Goal: Task Accomplishment & Management: Manage account settings

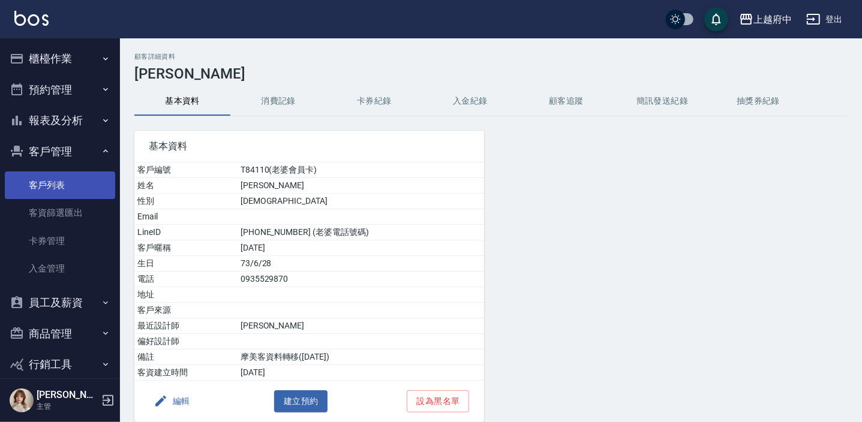
click at [51, 184] on link "客戶列表" at bounding box center [60, 186] width 110 height 28
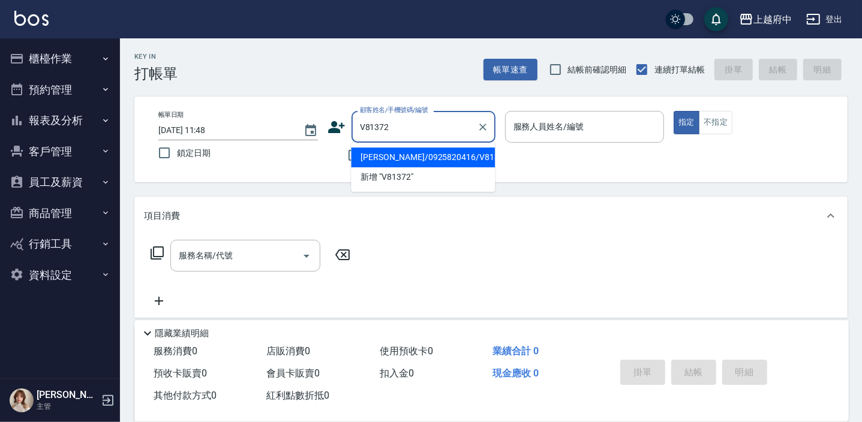
click at [396, 152] on li "郭承雯/0925820416/V81372" at bounding box center [423, 158] width 144 height 20
type input "郭承雯/0925820416/V81372"
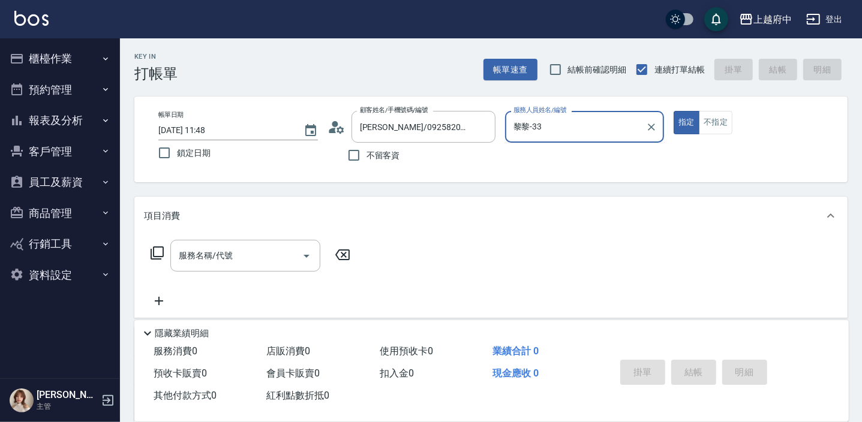
type input "黎黎-33"
click at [673, 111] on button "指定" at bounding box center [686, 122] width 26 height 23
type button "true"
type input "黎黎-3"
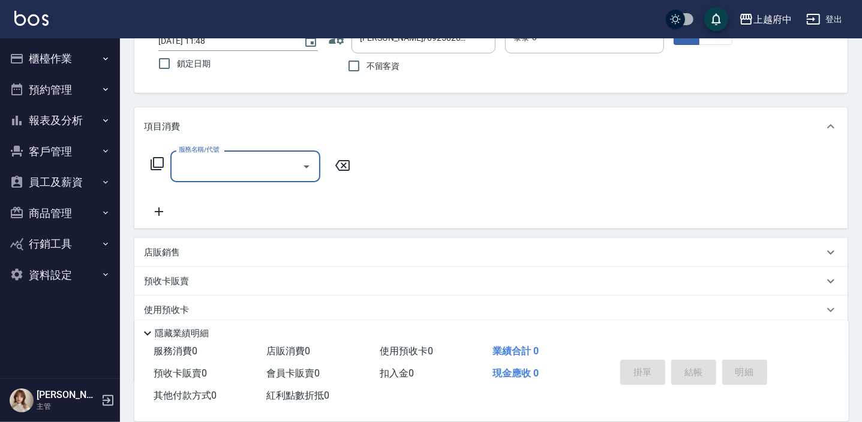
scroll to position [109, 0]
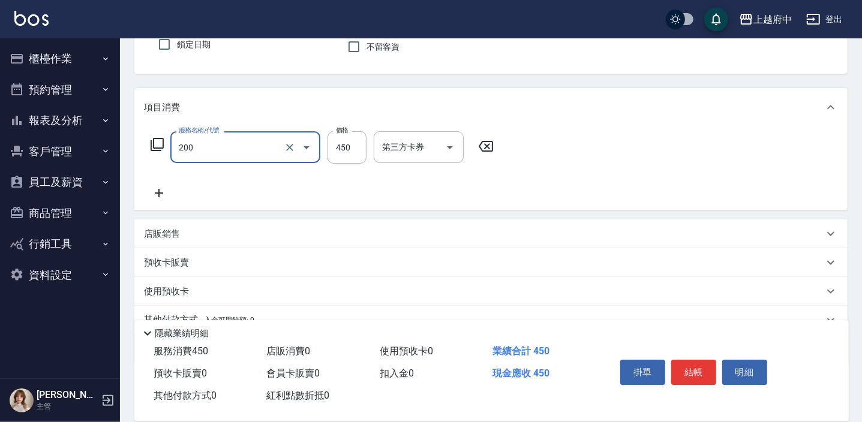
type input "有機洗髮(200)"
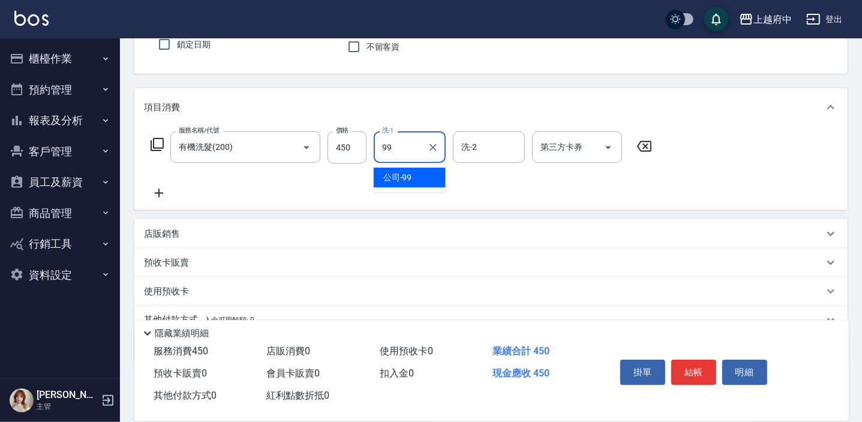
type input "公司-99"
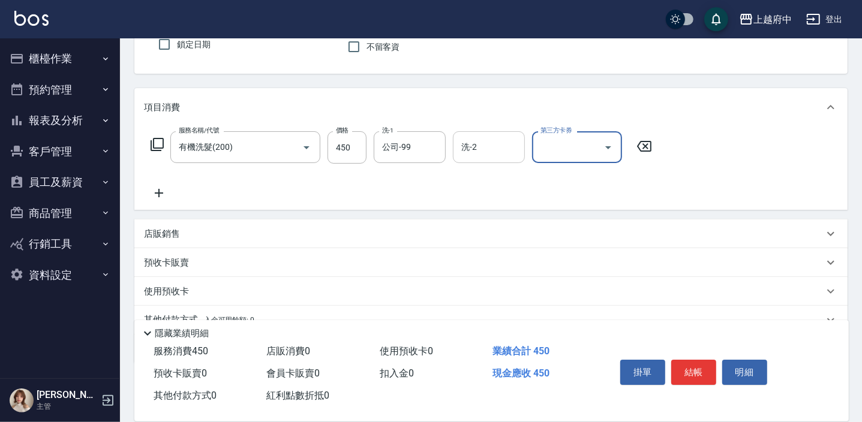
click at [474, 161] on div "洗-2" at bounding box center [489, 147] width 72 height 32
type input "公司-99"
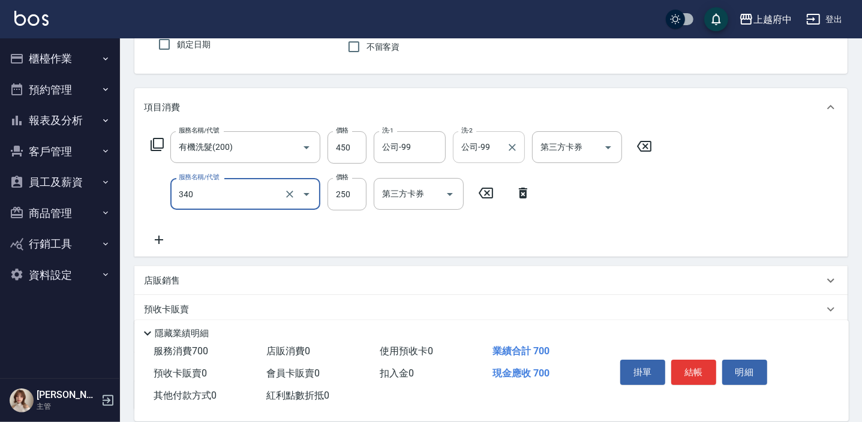
type input "剪髮(340)"
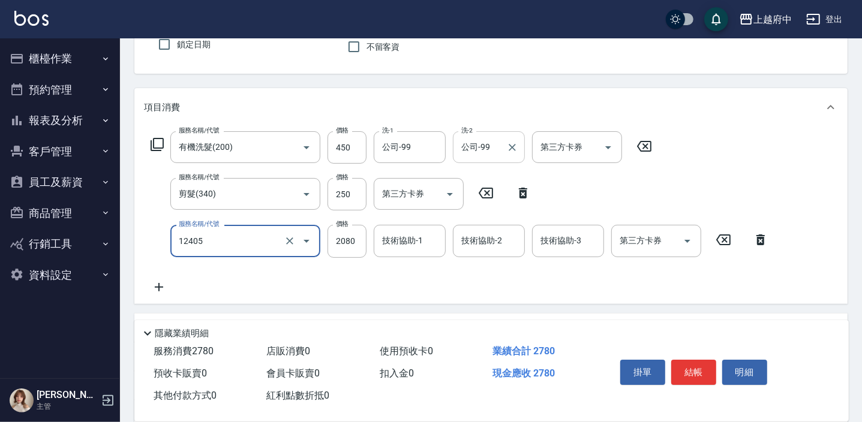
type input "染髮L(12405)"
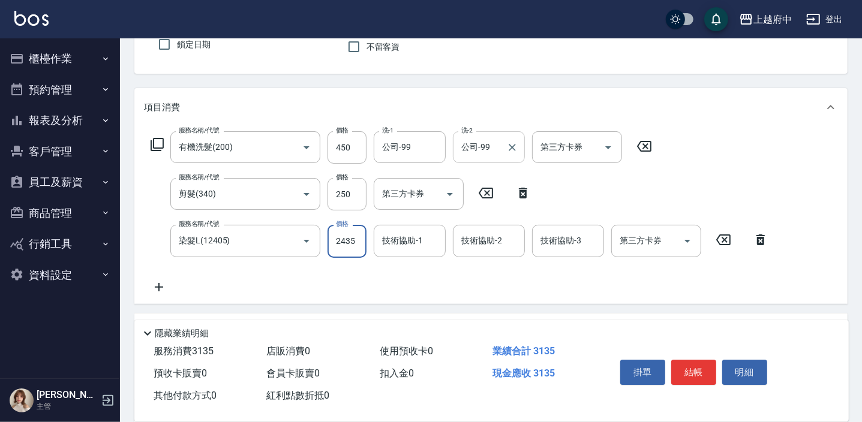
type input "2435"
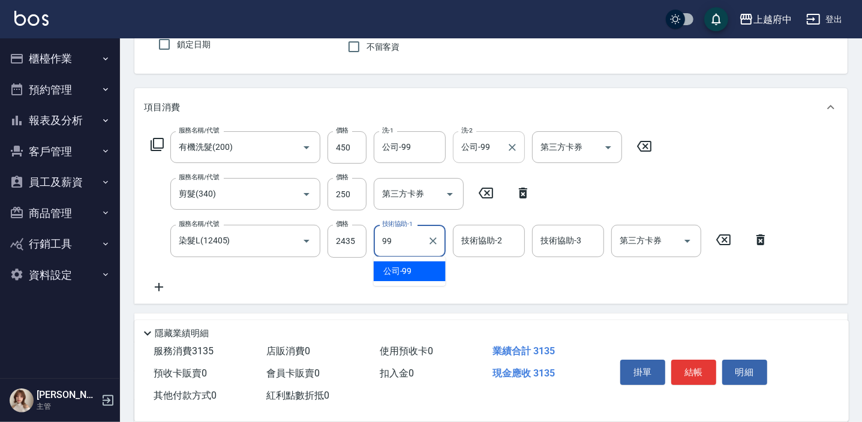
type input "公司-99"
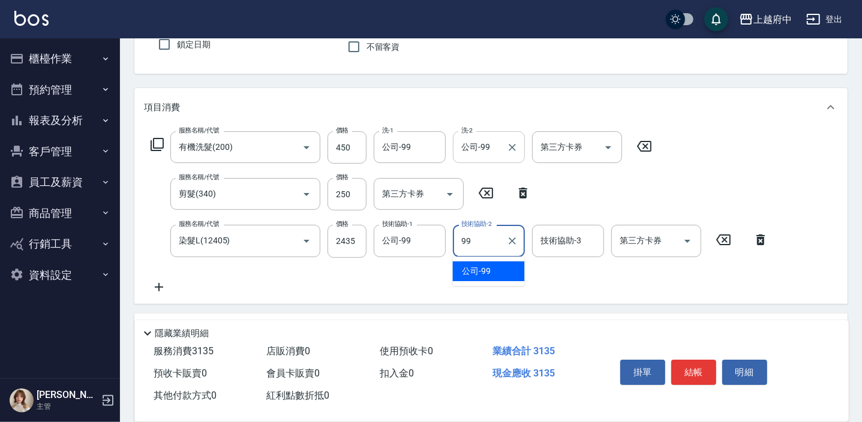
type input "公司-99"
click at [462, 284] on div "服務名稱/代號 有機洗髮(200) 服務名稱/代號 價格 450 價格 洗-1 公司-99 洗-1 洗-2 公司-99 洗-2 第三方卡券 第三方卡券 服務名…" at bounding box center [459, 212] width 631 height 163
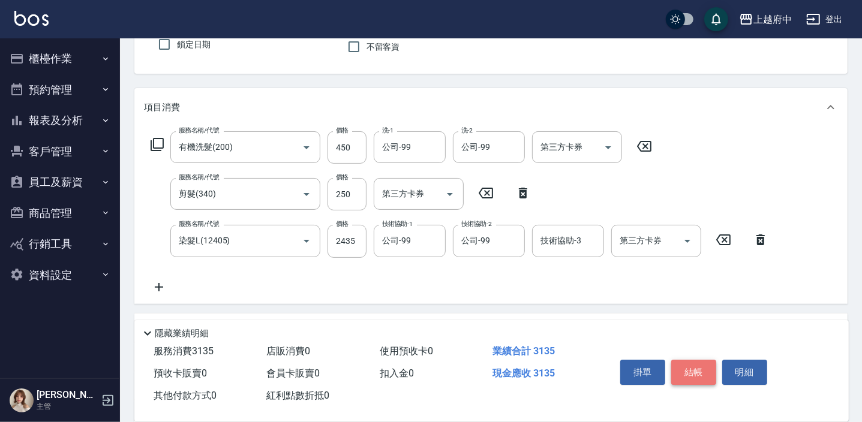
click at [691, 364] on button "結帳" at bounding box center [693, 372] width 45 height 25
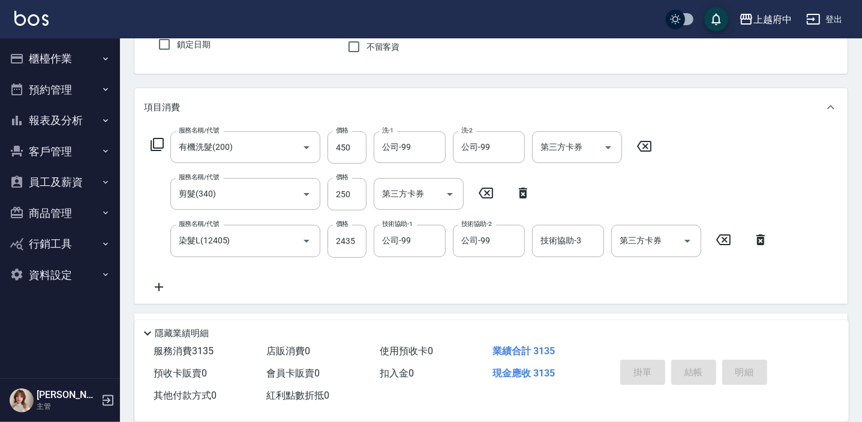
type input "2025/09/15 11:50"
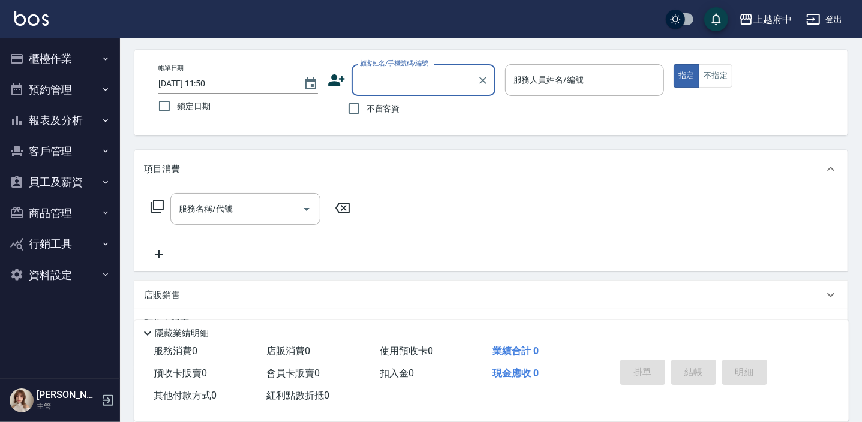
scroll to position [0, 0]
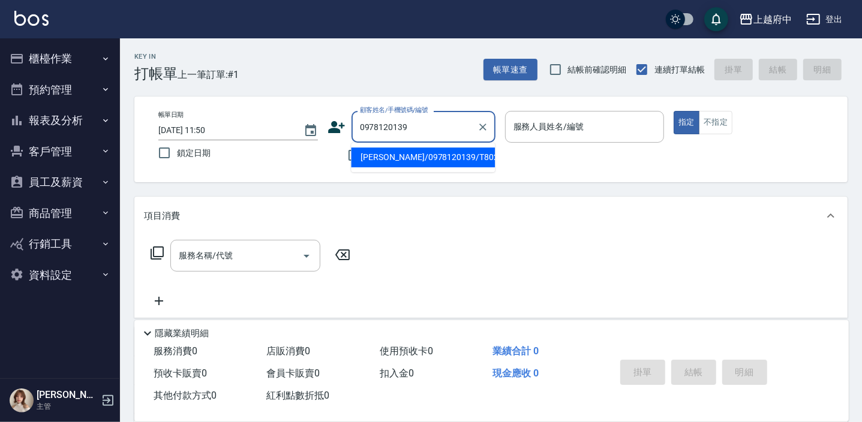
type input "許馨文/0978120139/T80282"
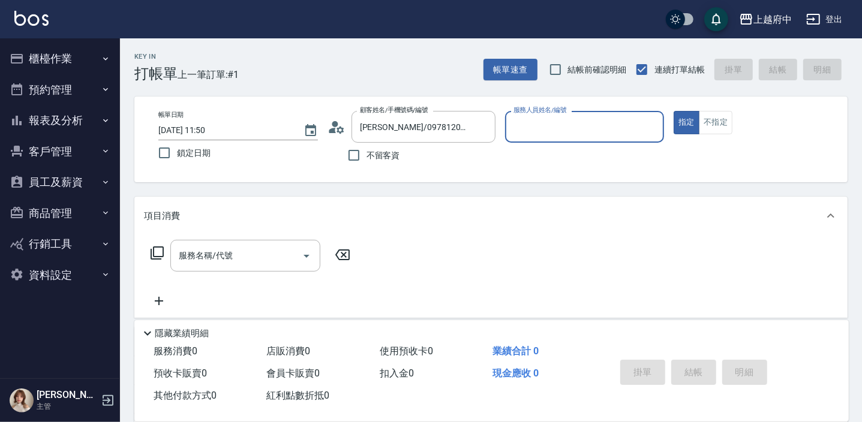
type input "黎黎-3"
click at [673, 111] on button "指定" at bounding box center [686, 122] width 26 height 23
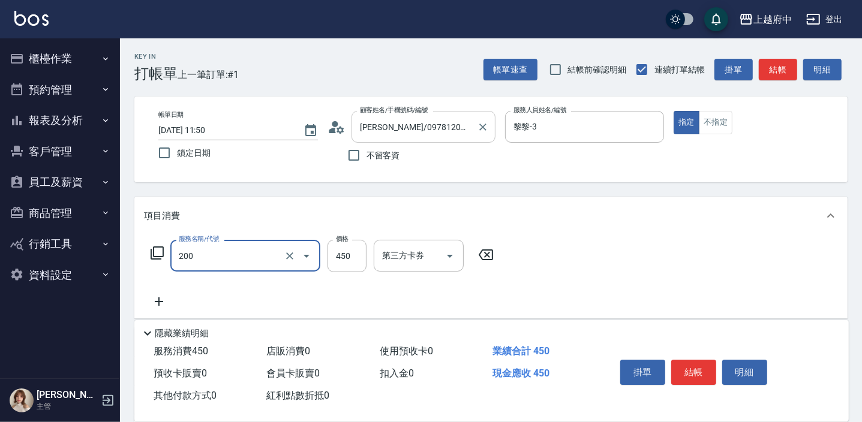
type input "有機洗髮(200)"
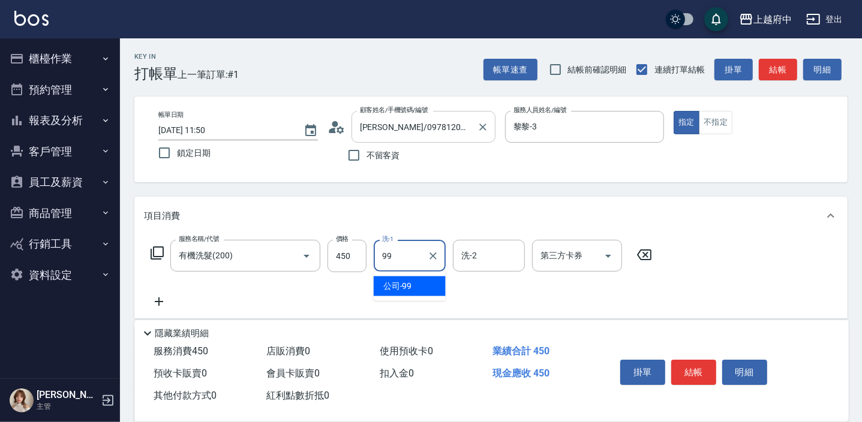
type input "公司-99"
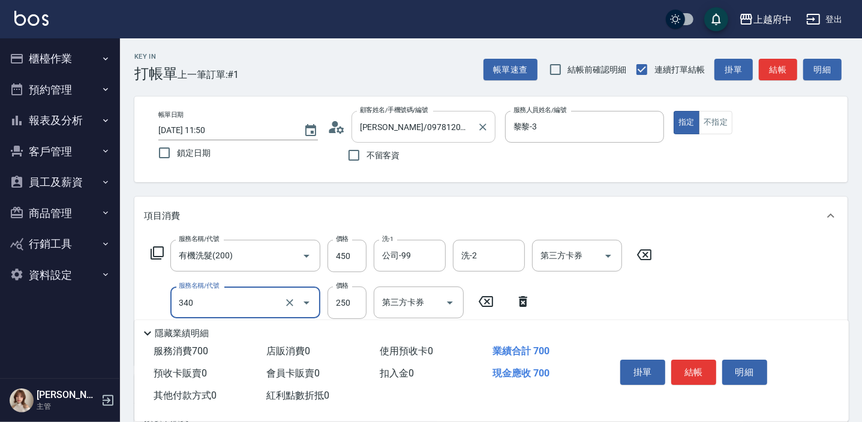
type input "剪髮(340)"
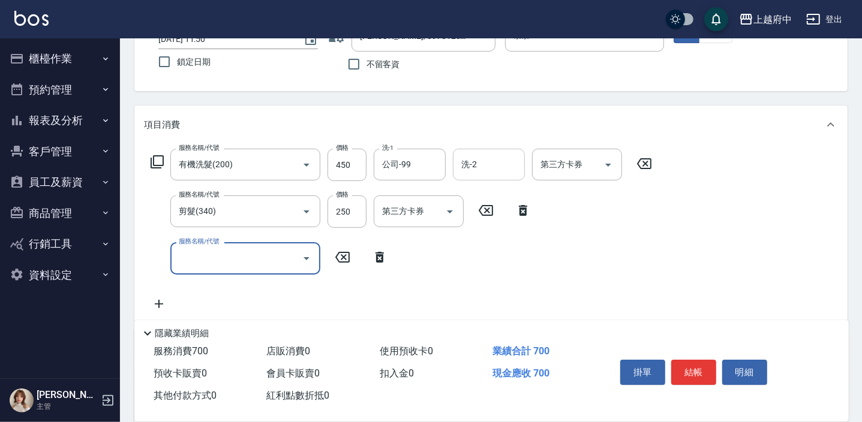
scroll to position [109, 0]
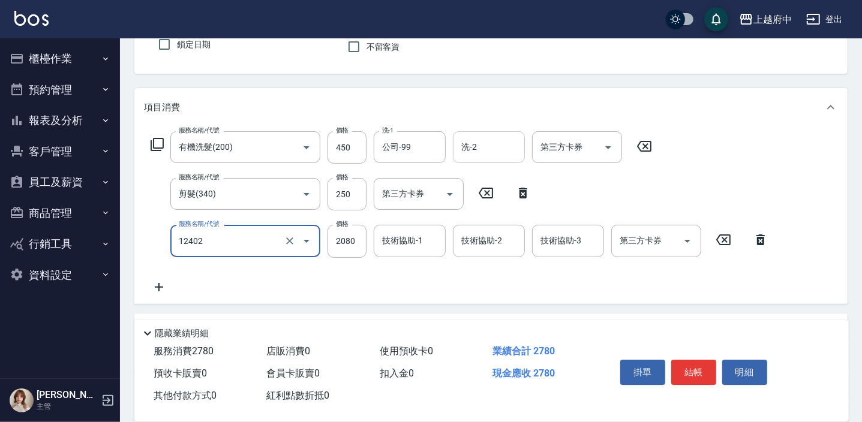
type input "染髮M(12402)"
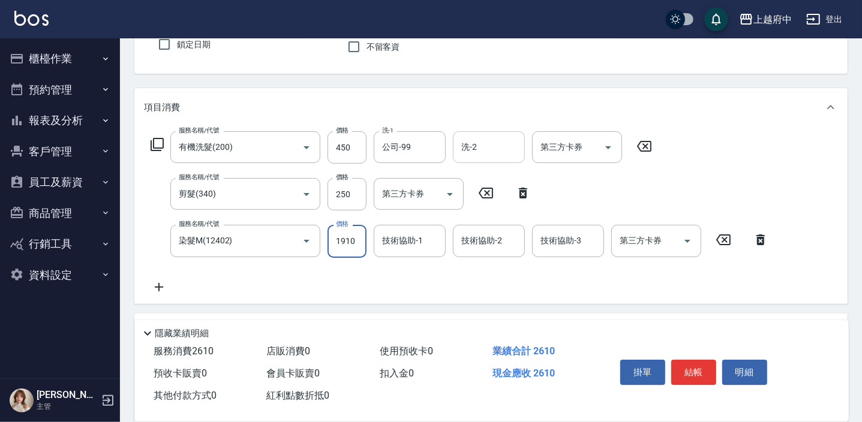
type input "1910"
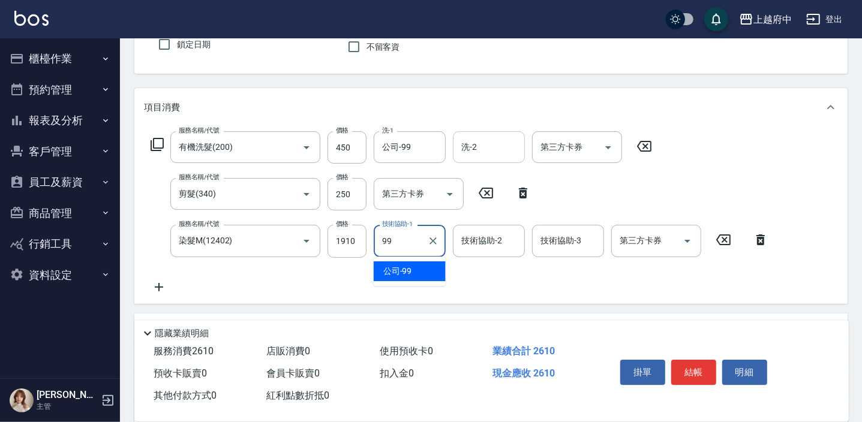
type input "公司-99"
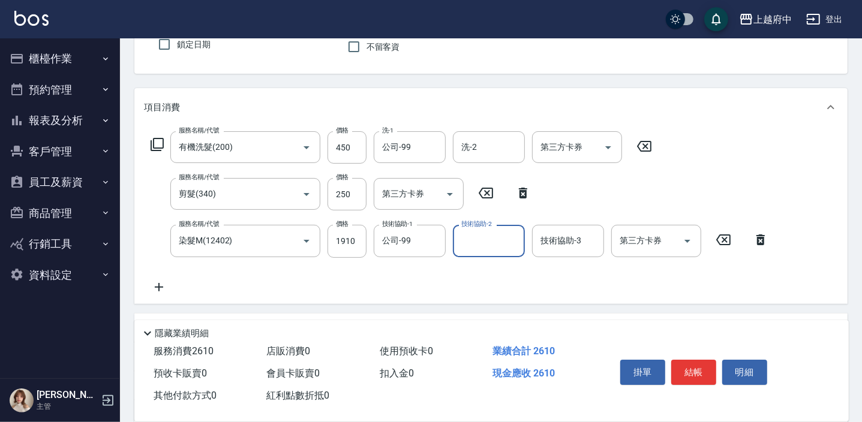
click at [541, 284] on div "服務名稱/代號 有機洗髮(200) 服務名稱/代號 價格 450 價格 洗-1 公司-99 洗-1 洗-2 洗-2 第三方卡券 第三方卡券 服務名稱/代號 剪…" at bounding box center [459, 212] width 631 height 163
click at [697, 371] on button "結帳" at bounding box center [693, 372] width 45 height 25
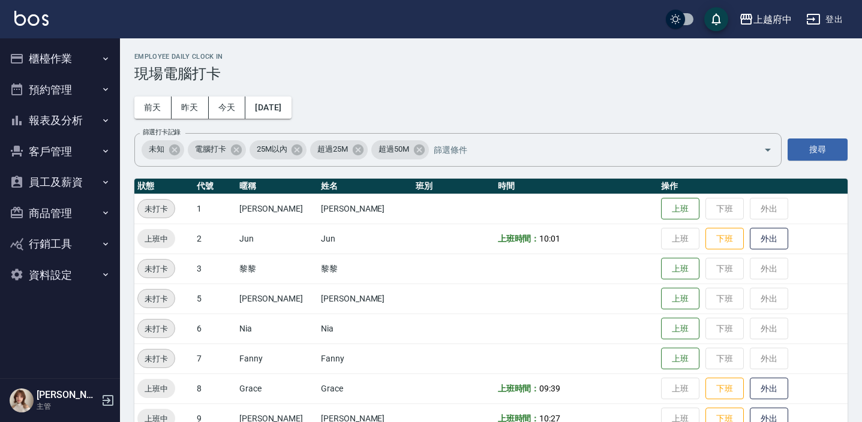
scroll to position [276, 0]
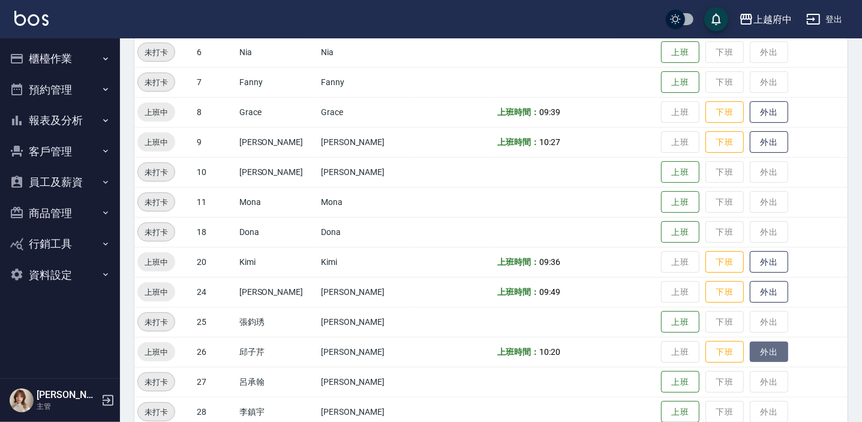
click at [750, 357] on button "外出" at bounding box center [769, 352] width 38 height 21
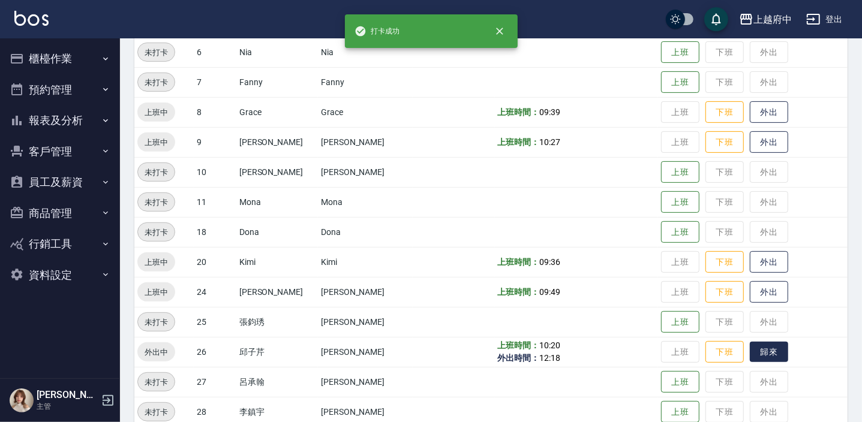
click at [750, 357] on button "歸來" at bounding box center [769, 352] width 38 height 21
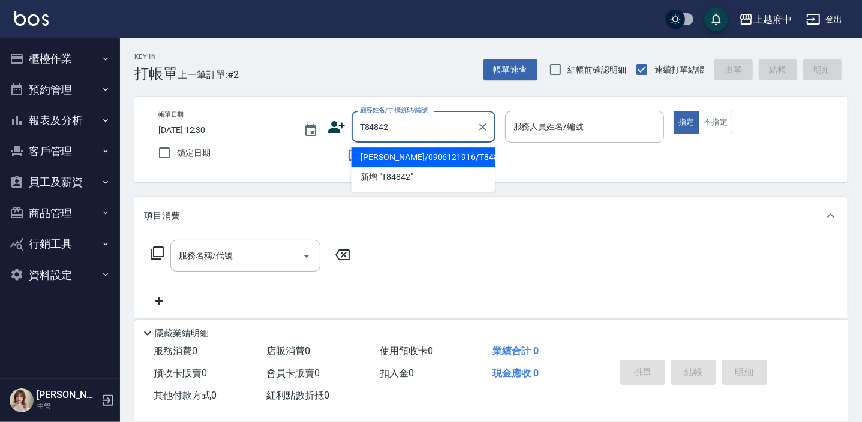
click at [393, 152] on li "[PERSON_NAME]/0906121916/T84842" at bounding box center [423, 158] width 144 height 20
type input "[PERSON_NAME]/0906121916/T84842"
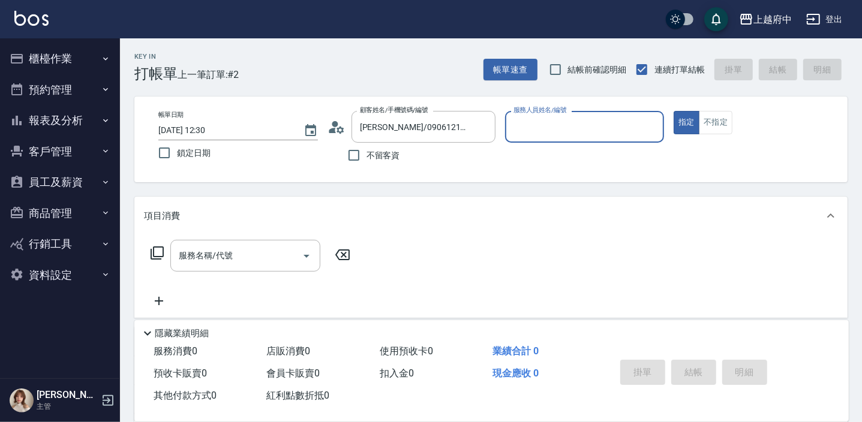
type input "[PERSON_NAME]-9"
click at [673, 111] on button "指定" at bounding box center [686, 122] width 26 height 23
type button "true"
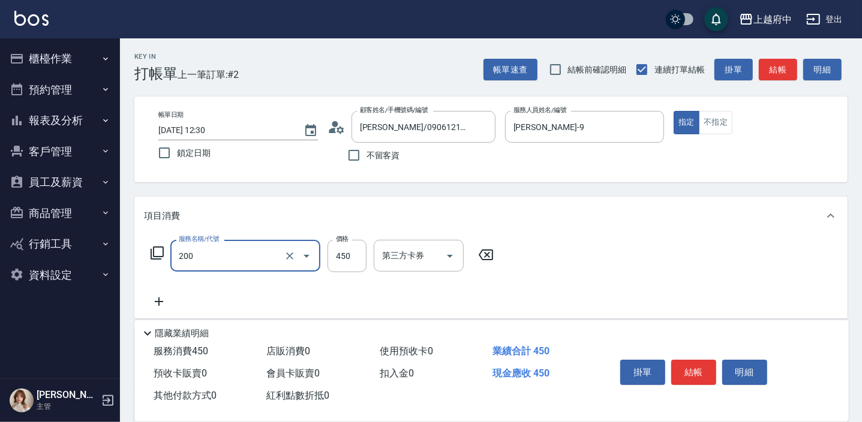
type input "有機洗髮(200)"
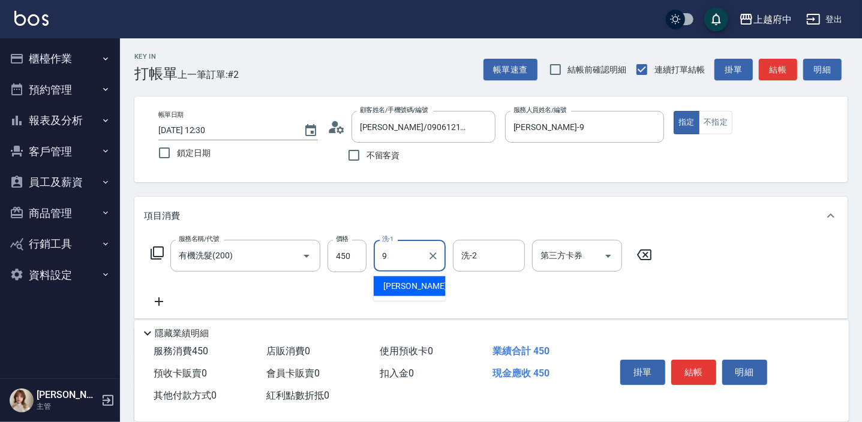
type input "[PERSON_NAME]-9"
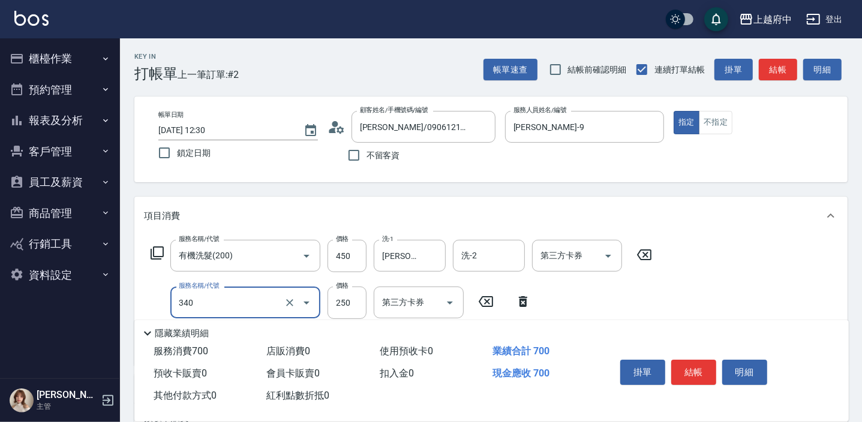
type input "剪髮(340)"
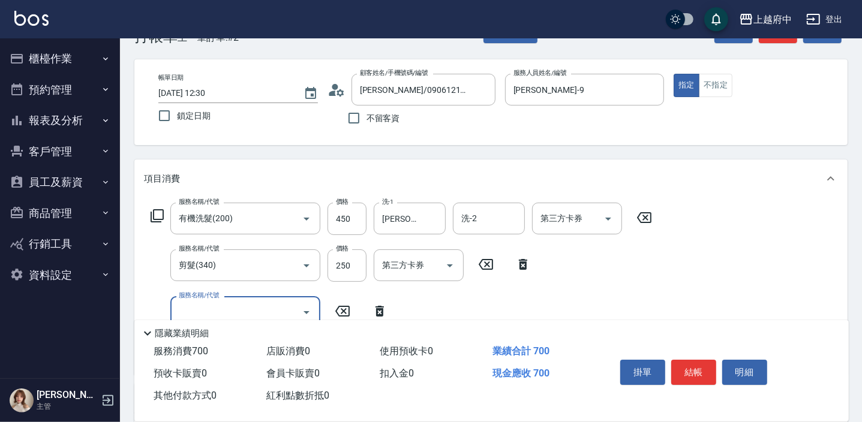
scroll to position [109, 0]
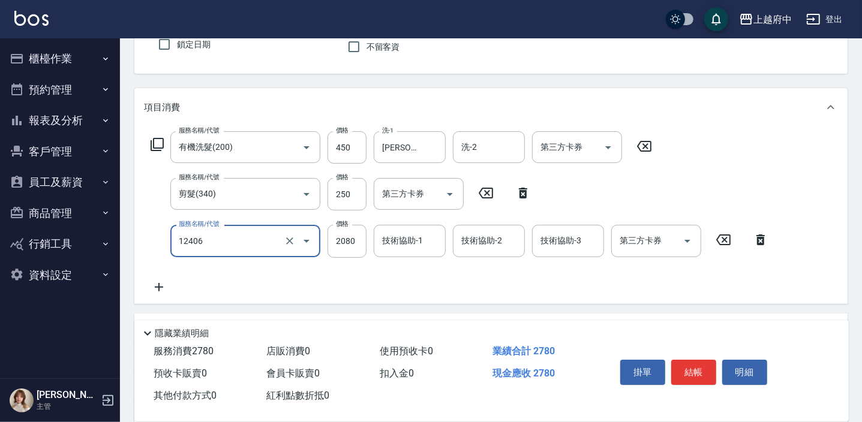
type input "染髮XL(12406)"
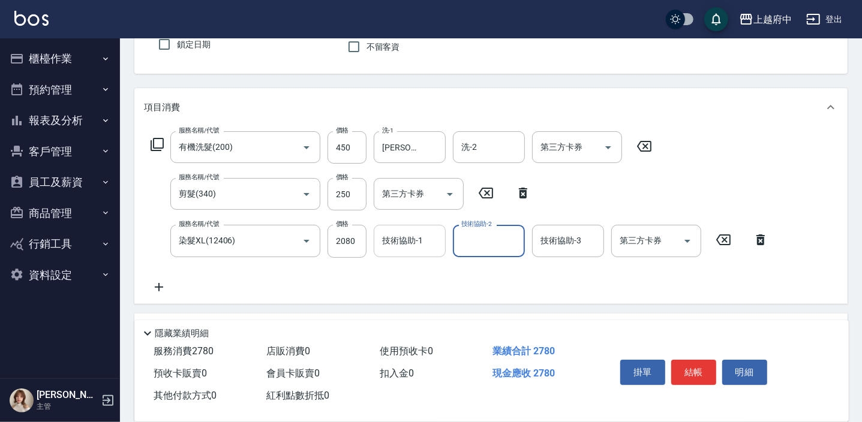
click at [419, 238] on div "技術協助-1 技術協助-1" at bounding box center [410, 241] width 72 height 32
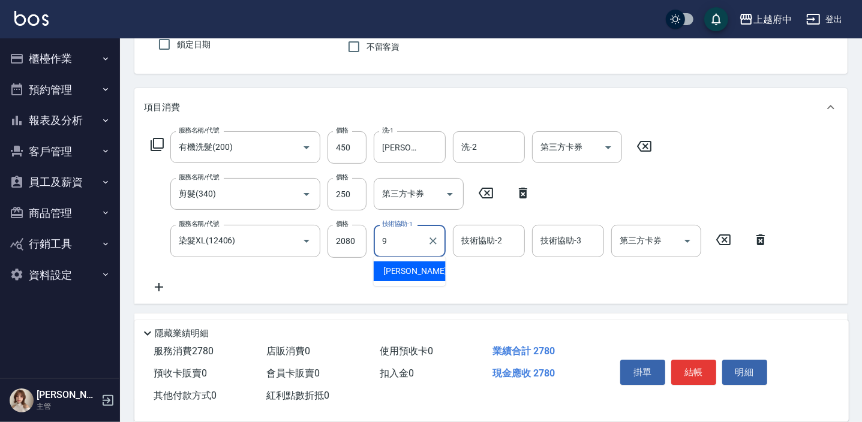
type input "David-9"
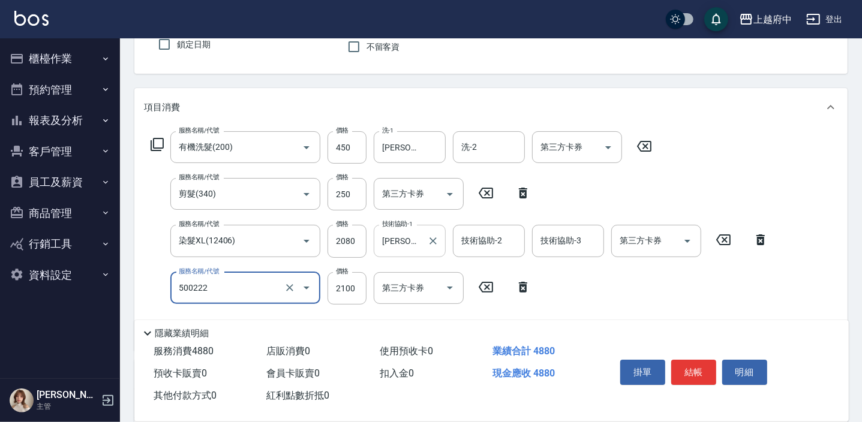
type input "漂髮 長(500222)"
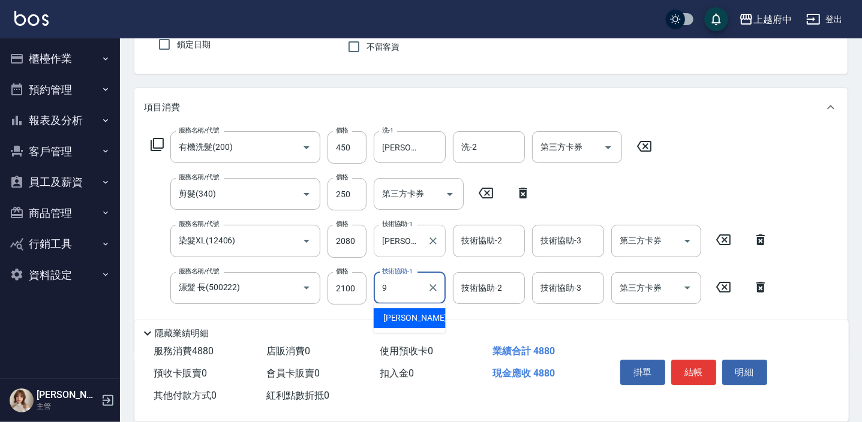
type input "David-9"
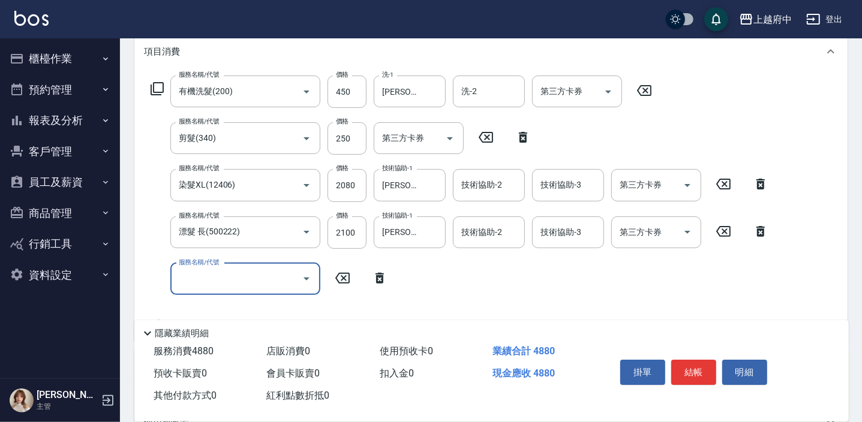
scroll to position [218, 0]
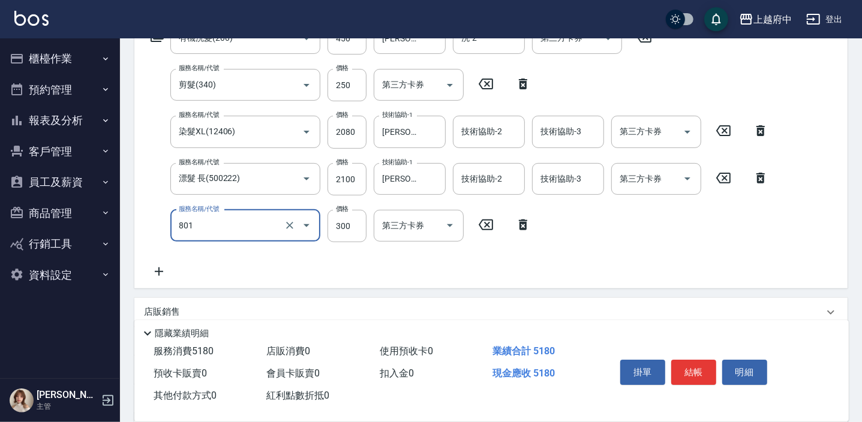
type input "區塊染髮(801)"
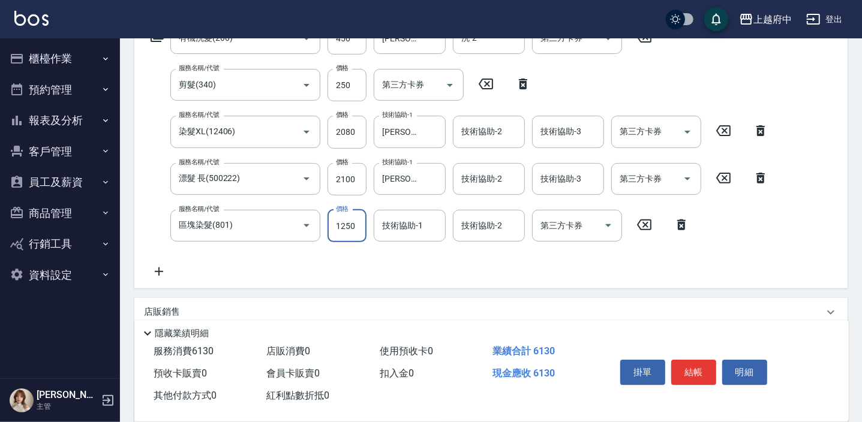
type input "1250"
click at [352, 131] on input "2080" at bounding box center [346, 132] width 39 height 32
type input "1500"
click at [343, 174] on input "2100" at bounding box center [346, 179] width 39 height 32
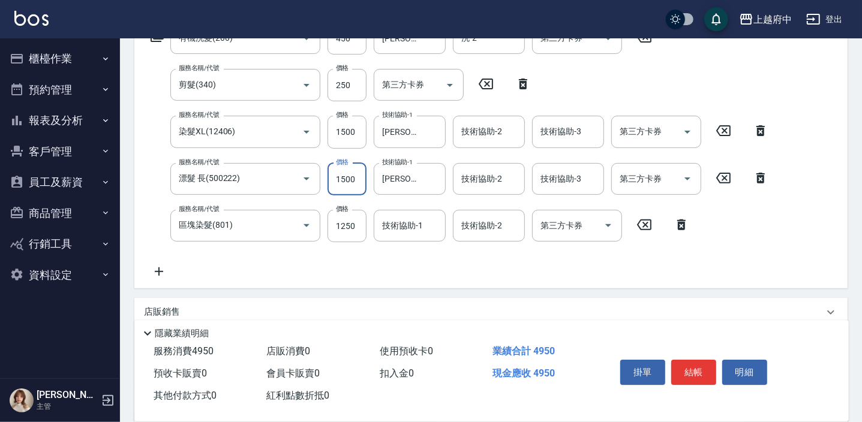
type input "1500"
click at [401, 228] on input "技術協助-1" at bounding box center [409, 225] width 61 height 21
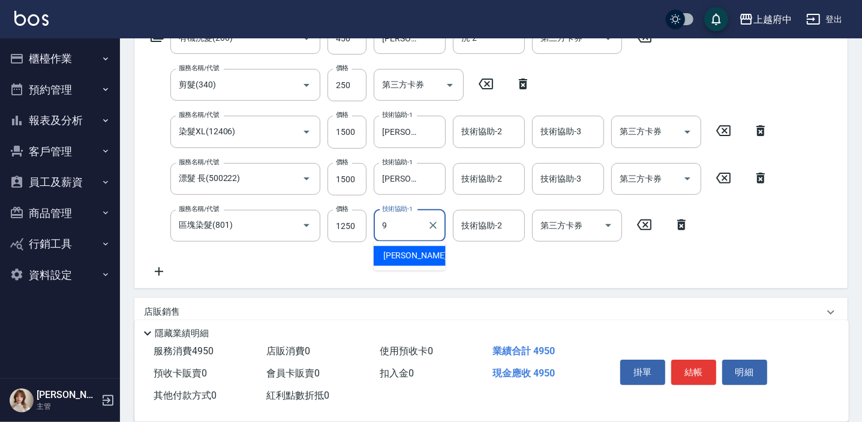
type input "David-9"
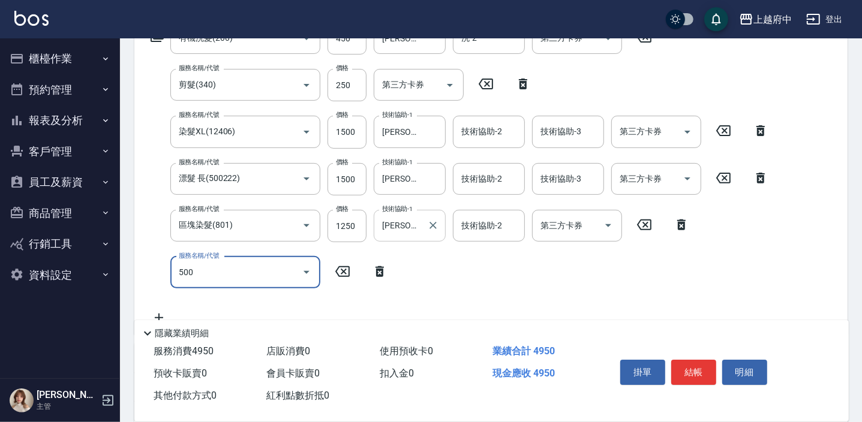
type input "5002"
type input "漂髮 中(50022)"
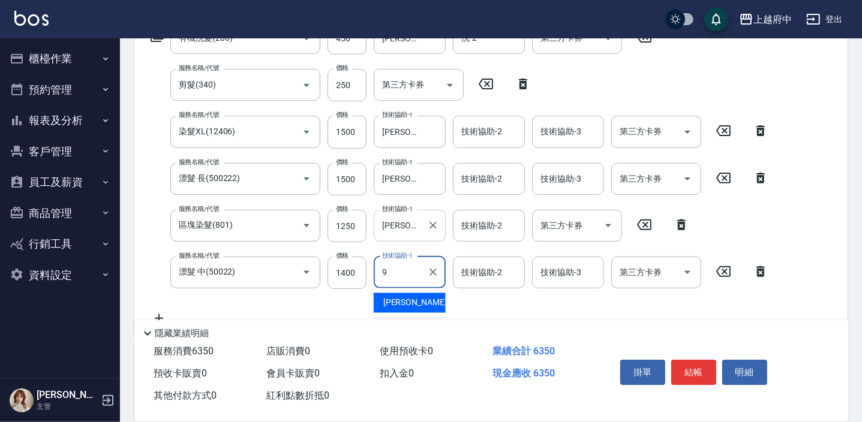
type input "David-9"
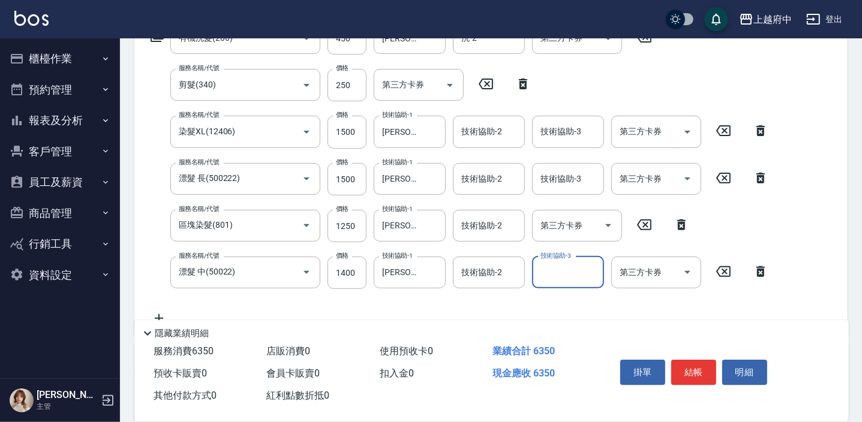
click at [520, 305] on div "服務名稱/代號 有機洗髮(200) 服務名稱/代號 價格 450 價格 洗-1 David-9 洗-1 洗-2 洗-2 第三方卡券 第三方卡券 服務名稱/代號…" at bounding box center [459, 173] width 631 height 303
click at [702, 364] on button "結帳" at bounding box center [693, 372] width 45 height 25
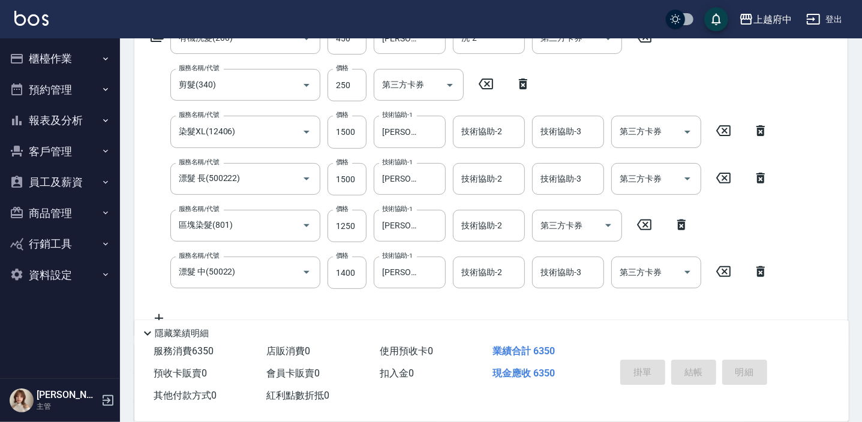
type input "2025/09/15 12:33"
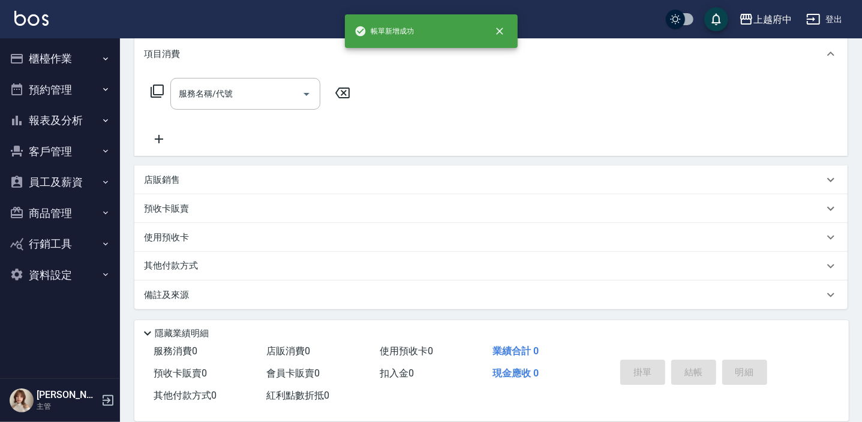
scroll to position [0, 0]
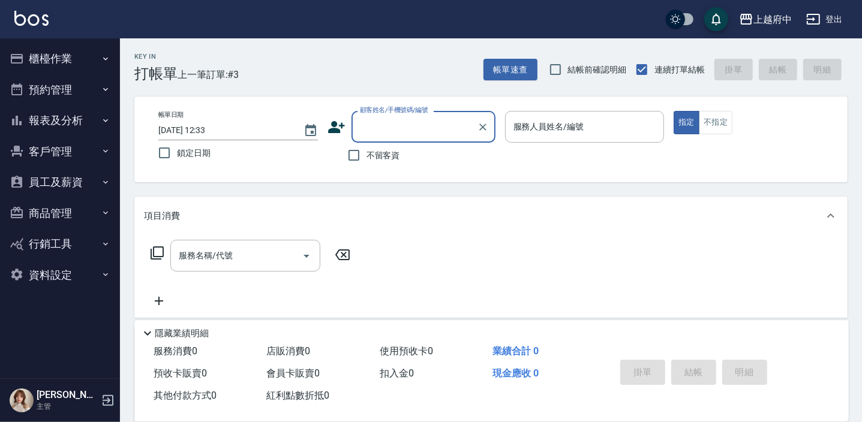
click at [343, 128] on icon at bounding box center [336, 127] width 18 height 18
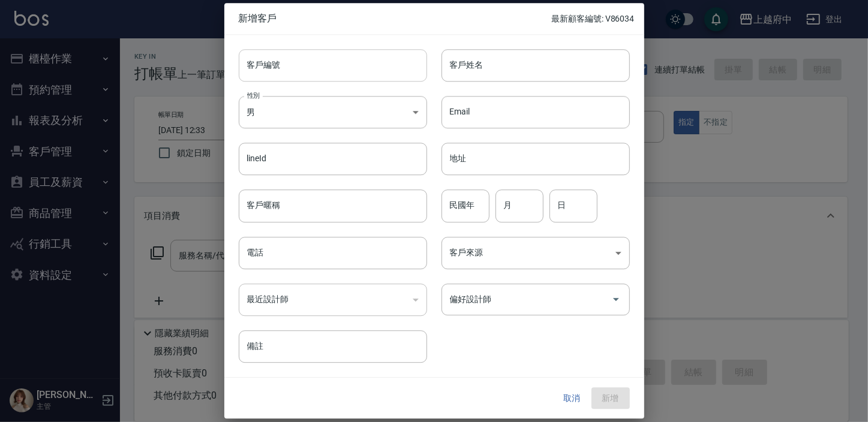
click at [293, 65] on input "客戶編號" at bounding box center [333, 65] width 188 height 32
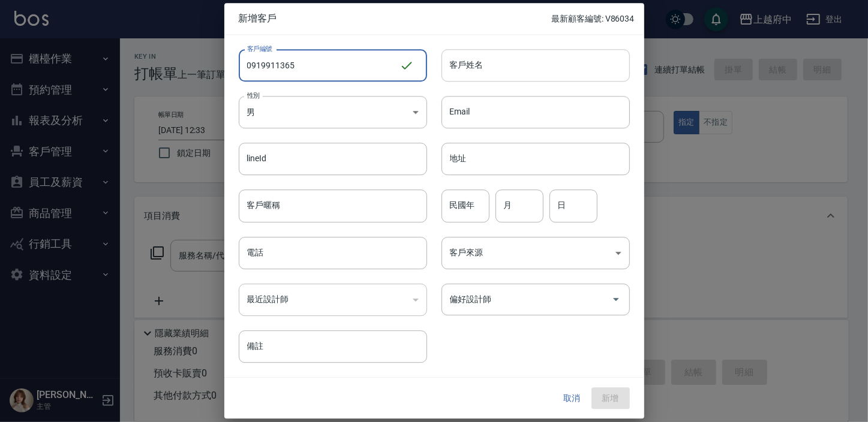
type input "0919911365"
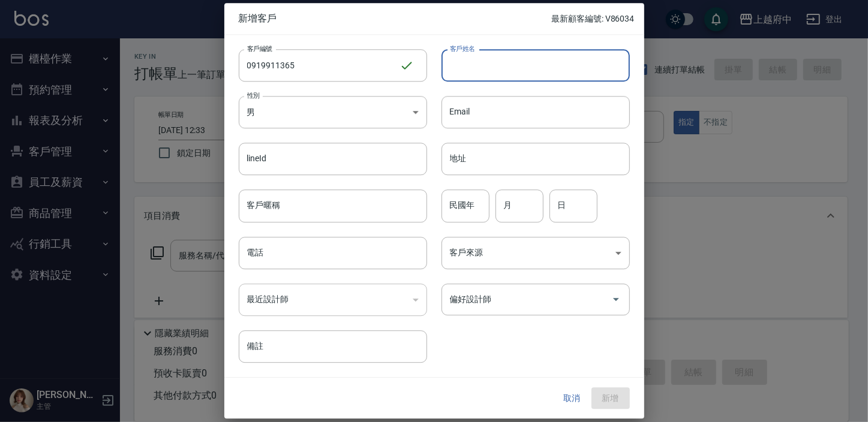
click at [495, 62] on input "客戶姓名" at bounding box center [535, 65] width 188 height 32
type input "莫馨茹"
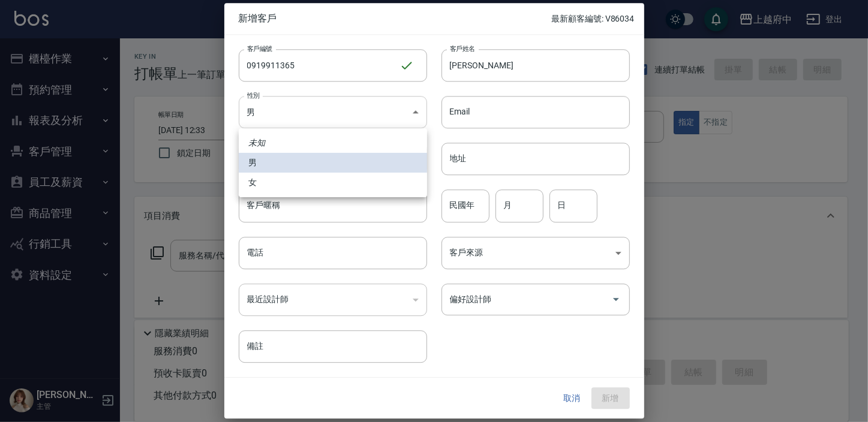
click at [405, 121] on body "上越府中 登出 櫃檯作業 打帳單 帳單列表 掛單列表 營業儀表板 現金收支登錄 材料自購登錄 每日結帳 排班表 現場電腦打卡 預約管理 預約管理 單日預約紀錄…" at bounding box center [434, 292] width 868 height 584
click at [298, 181] on li "女" at bounding box center [333, 183] width 188 height 20
type input "FEMALE"
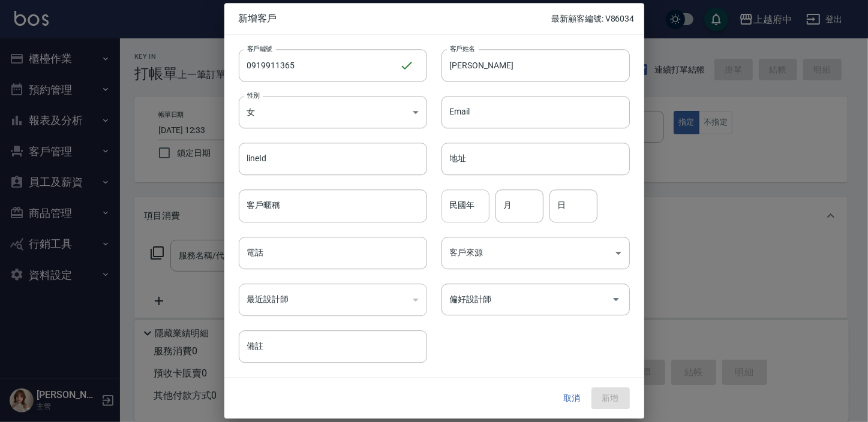
click at [456, 213] on input "民國年" at bounding box center [465, 206] width 48 height 32
type input "98"
type input "4"
type input "9"
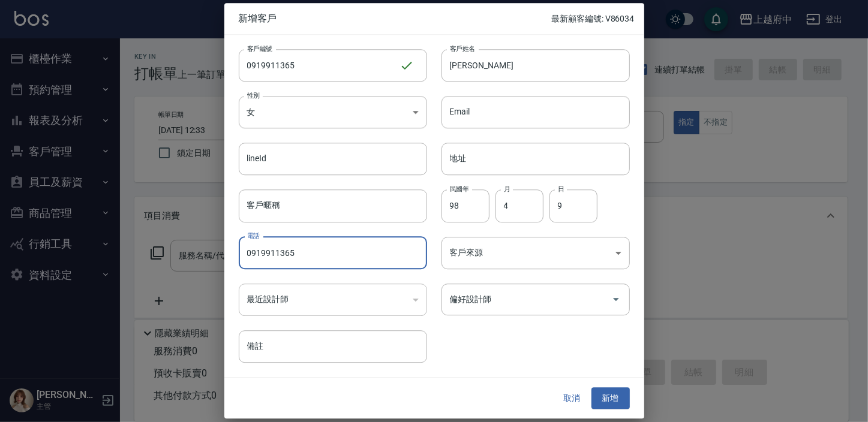
type input "0919911365"
click at [488, 344] on div "客戶編號 0919911365 ​ 客戶編號 客戶姓名 莫馨茹 客戶姓名 性別 女 FEMALE 性別 Email Email lineId lineId 地…" at bounding box center [426, 199] width 405 height 328
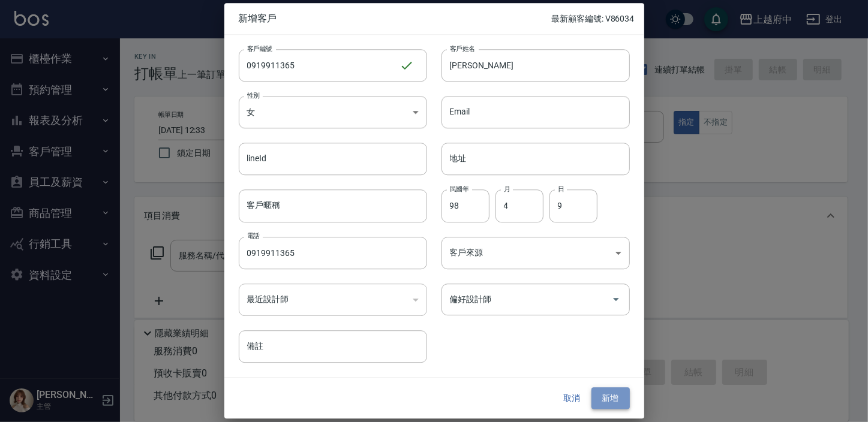
click at [604, 393] on button "新增" at bounding box center [610, 398] width 38 height 22
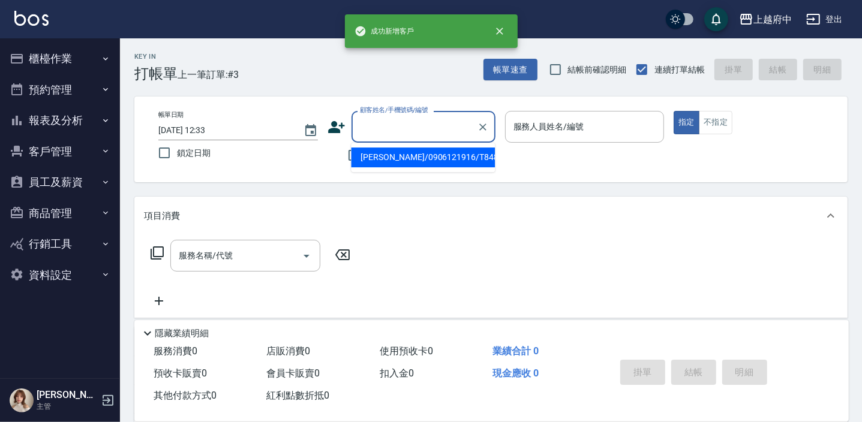
click at [372, 133] on input "顧客姓名/手機號碼/編號" at bounding box center [414, 126] width 115 height 21
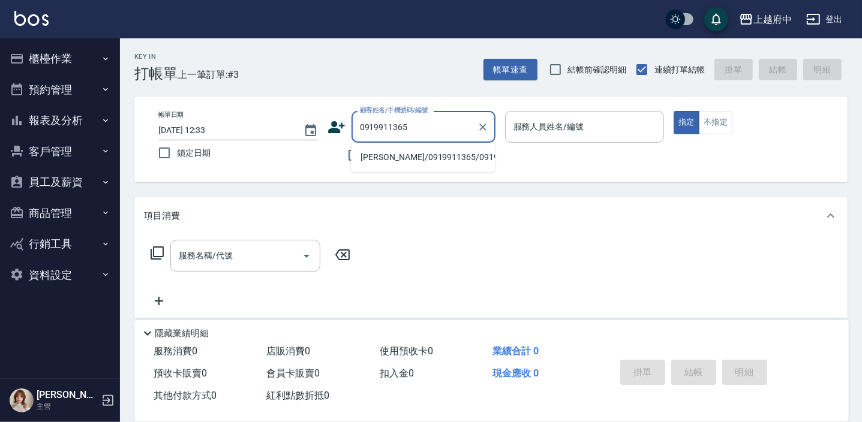
click at [387, 155] on li "莫馨茹/0919911365/0919911365" at bounding box center [423, 158] width 144 height 20
type input "莫馨茹/0919911365/0919911365"
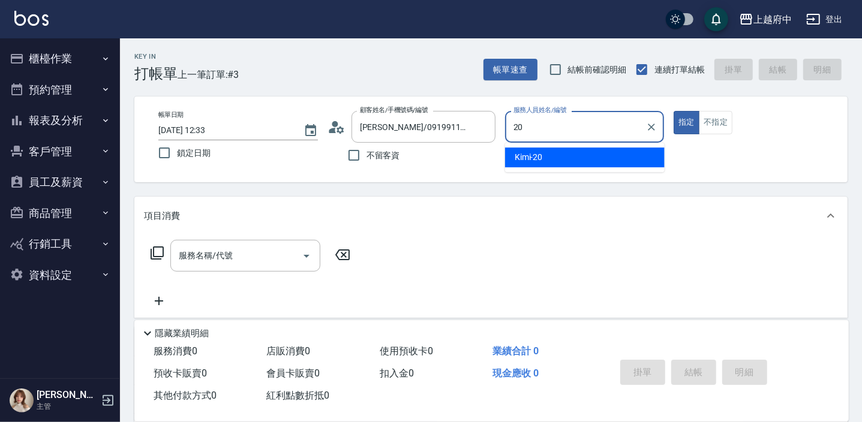
type input "Kimi-20"
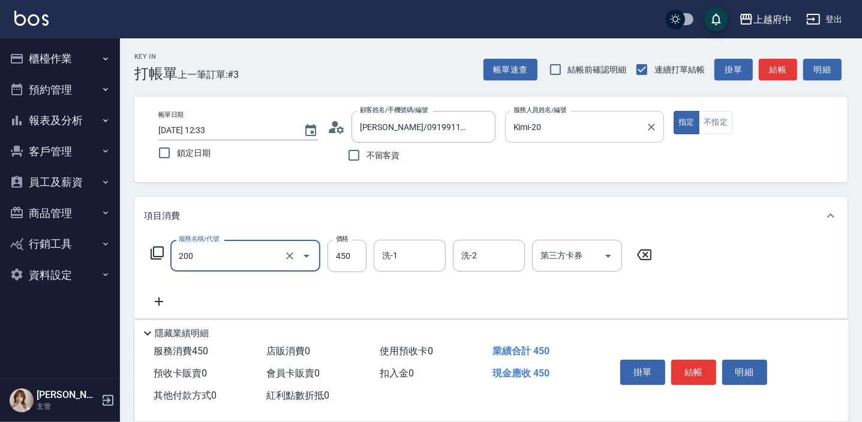
type input "有機洗髮(200)"
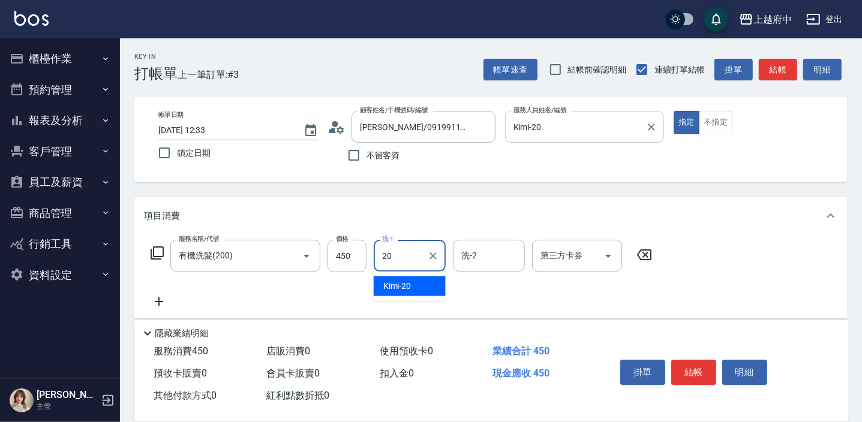
type input "Kimi-20"
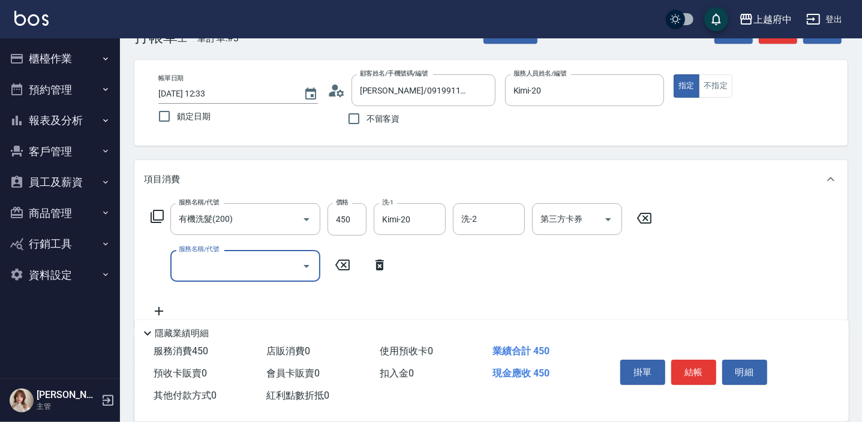
scroll to position [54, 0]
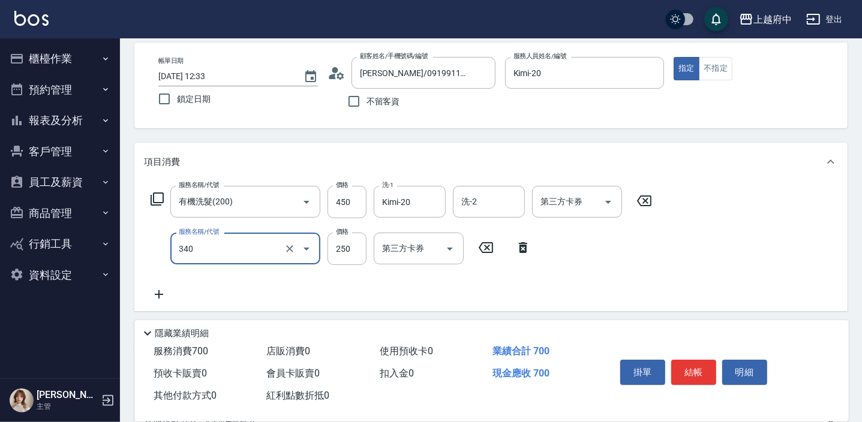
type input "剪髮(340)"
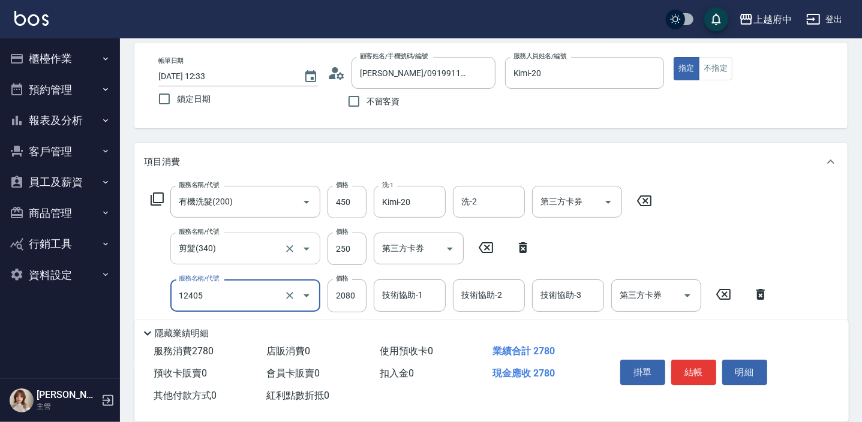
type input "染髮L(12405)"
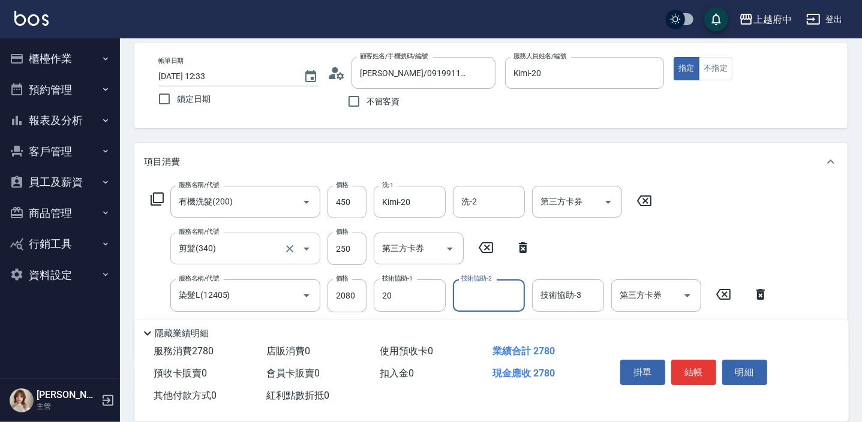
type input "Kimi-20"
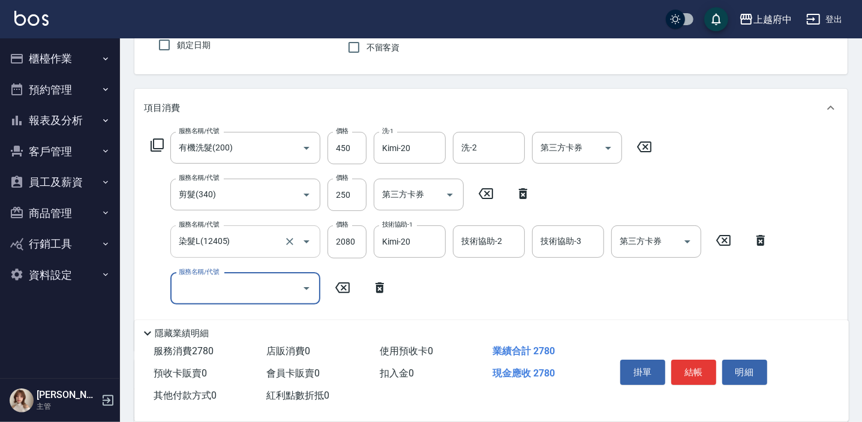
scroll to position [109, 0]
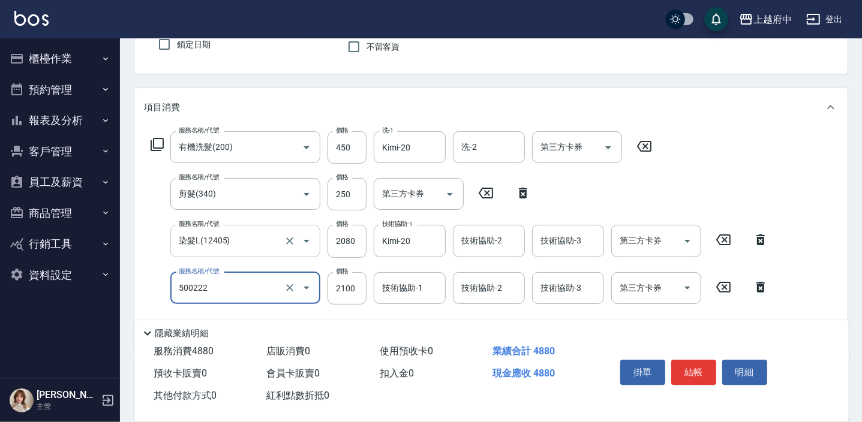
type input "漂髮 長(500222)"
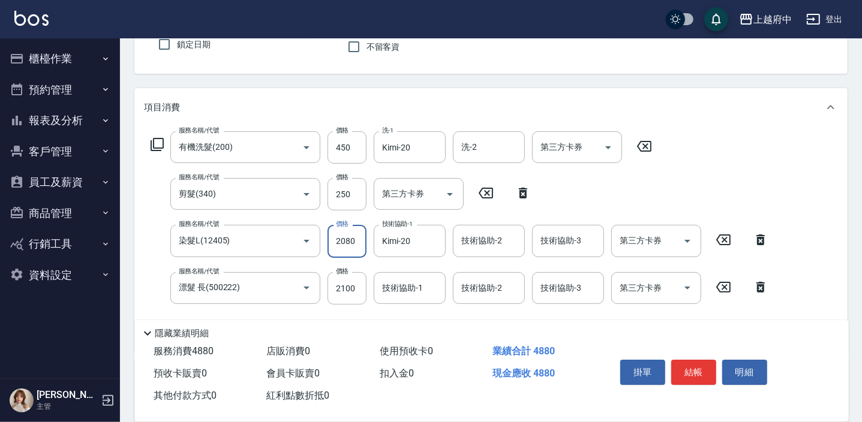
click at [359, 252] on input "2080" at bounding box center [346, 241] width 39 height 32
type input "700"
click at [354, 281] on input "2100" at bounding box center [346, 288] width 39 height 32
type input "700"
click at [361, 238] on input "700" at bounding box center [346, 241] width 39 height 32
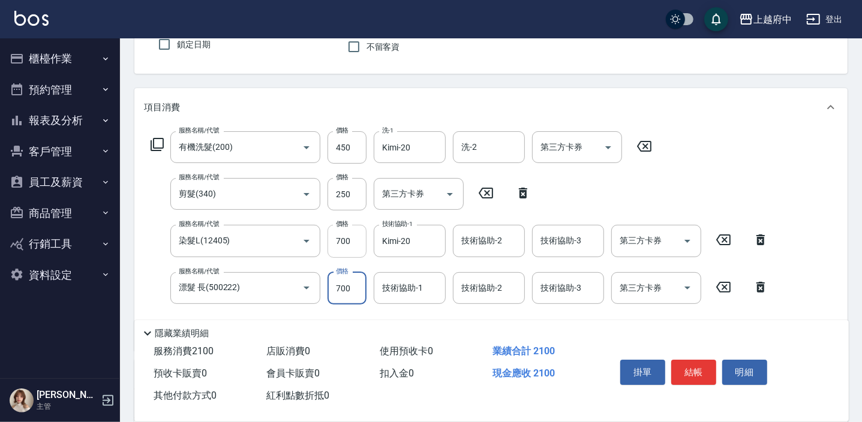
click at [355, 235] on input "700" at bounding box center [346, 241] width 39 height 32
type input "1000"
click at [344, 293] on input "700" at bounding box center [346, 288] width 39 height 32
type input "1100"
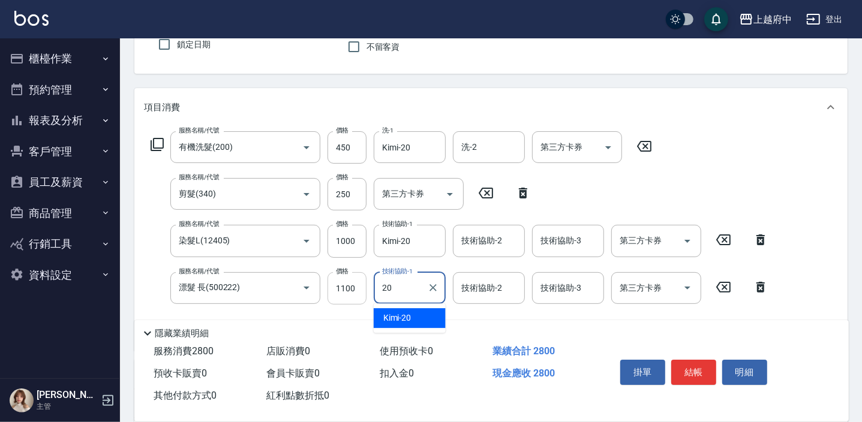
type input "Kimi-20"
click at [800, 296] on div "服務名稱/代號 有機洗髮(200) 服務名稱/代號 價格 450 價格 洗-1 Kimi-20 洗-1 洗-2 洗-2 第三方卡券 第三方卡券 服務名稱/代號…" at bounding box center [490, 239] width 713 height 224
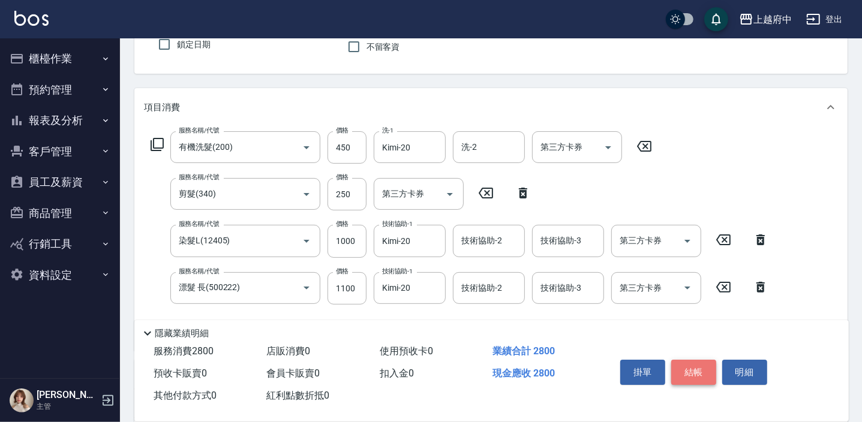
click at [700, 369] on button "結帳" at bounding box center [693, 372] width 45 height 25
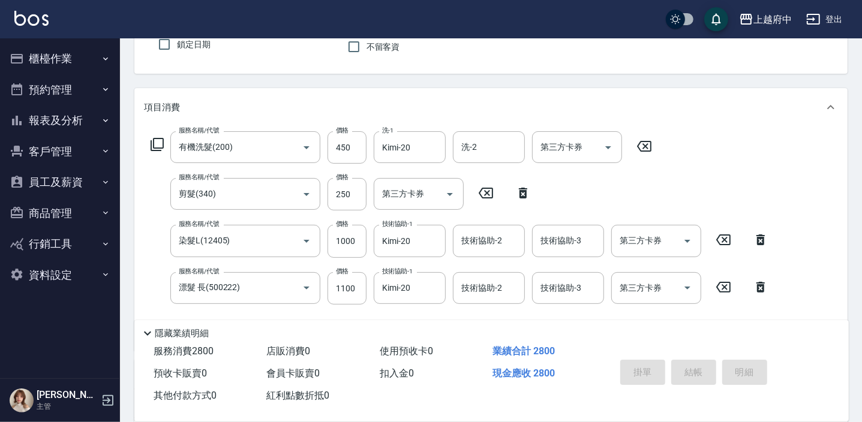
type input "2025/09/15 12:36"
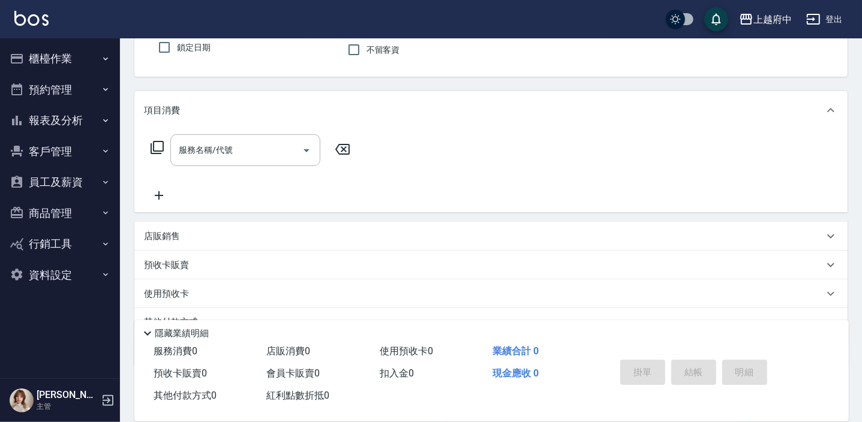
scroll to position [0, 0]
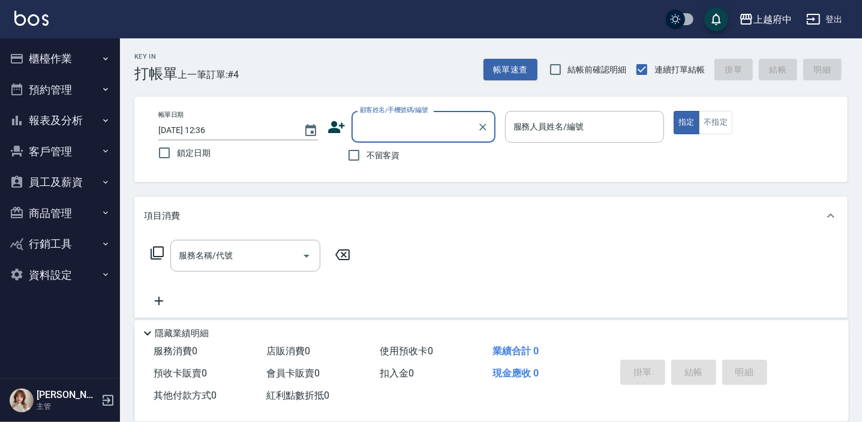
type input "ㄔ"
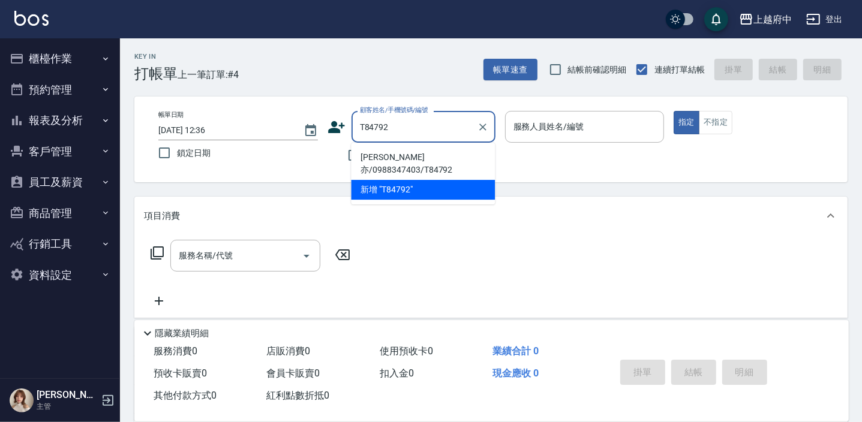
click at [386, 151] on li "黎峻亦/0988347403/T84792" at bounding box center [423, 164] width 144 height 32
type input "黎峻亦/0988347403/T84792"
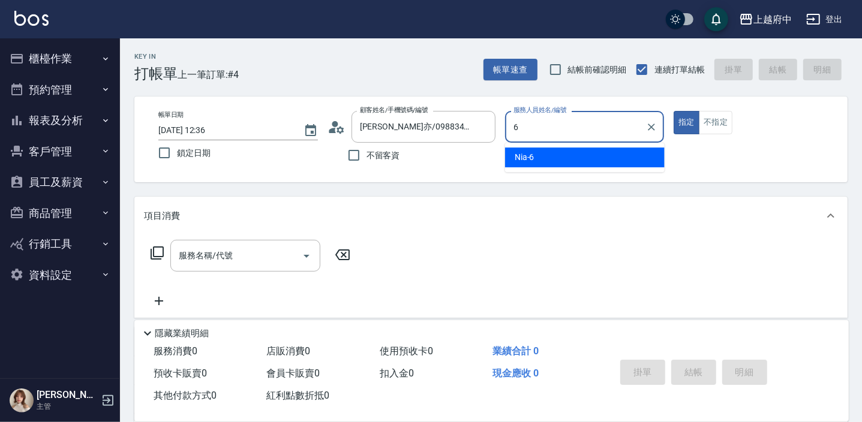
type input "Nia-6"
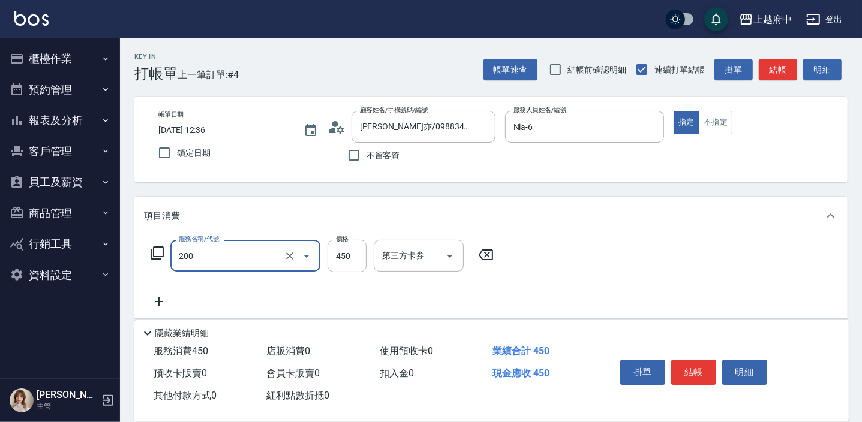
type input "有機洗髮(200)"
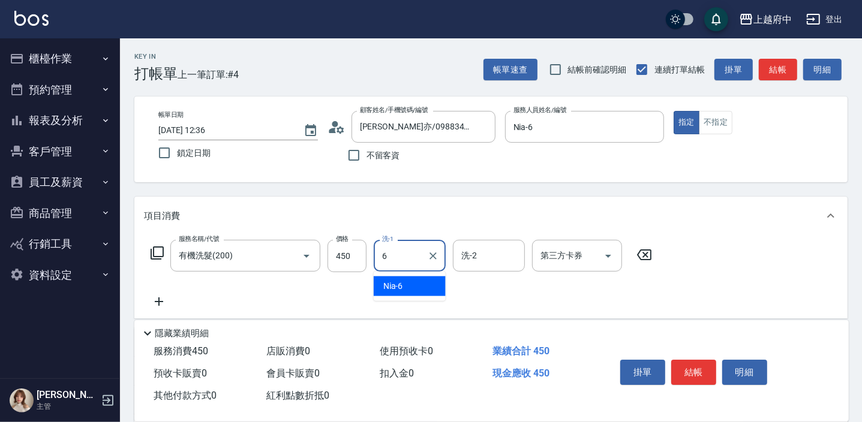
type input "Nia-6"
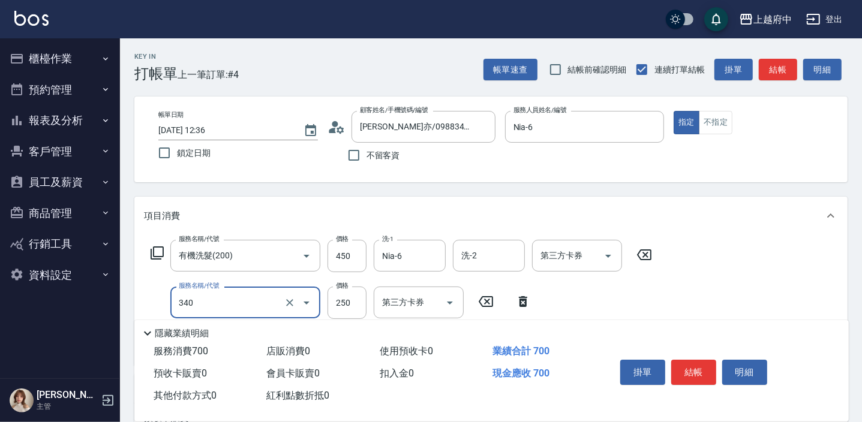
type input "剪髮(340)"
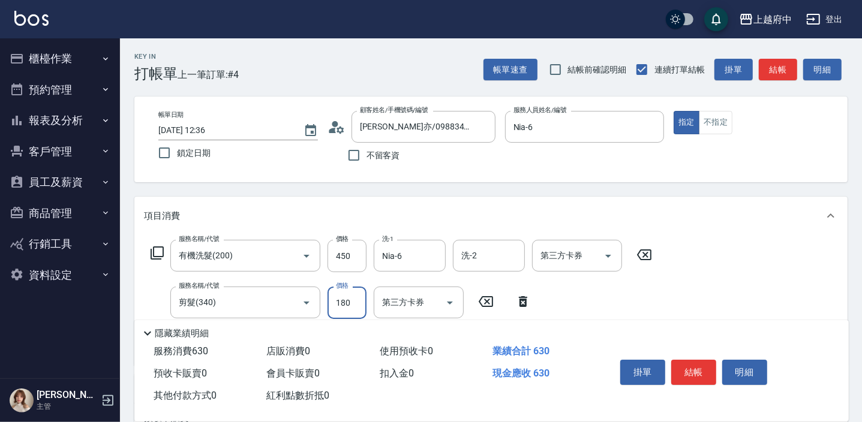
type input "180"
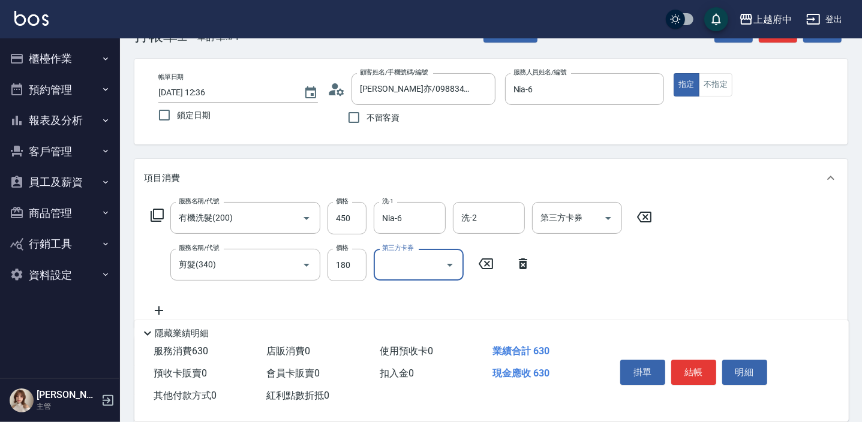
scroll to position [54, 0]
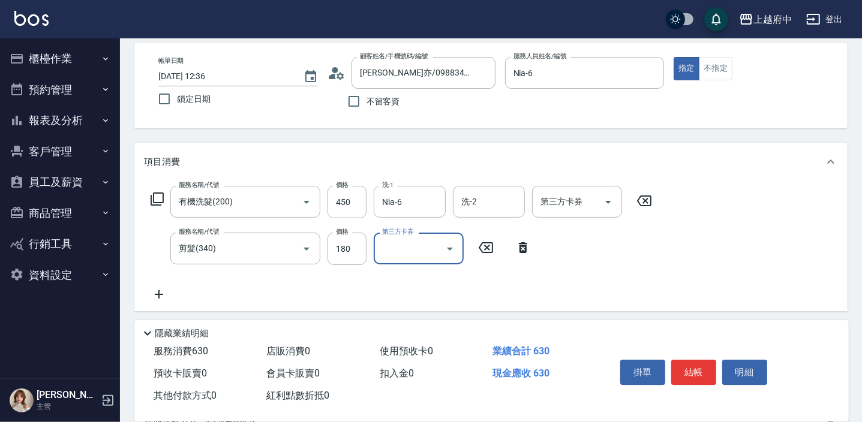
click at [722, 290] on div "服務名稱/代號 有機洗髮(200) 服務名稱/代號 價格 450 價格 洗-1 Nia-6 洗-1 洗-2 洗-2 第三方卡券 第三方卡券 服務名稱/代號 剪…" at bounding box center [490, 246] width 713 height 130
click at [693, 366] on button "結帳" at bounding box center [693, 372] width 45 height 25
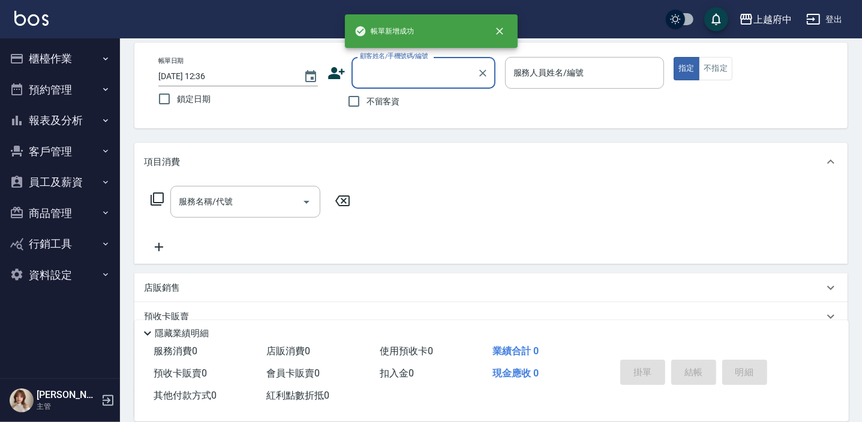
scroll to position [0, 0]
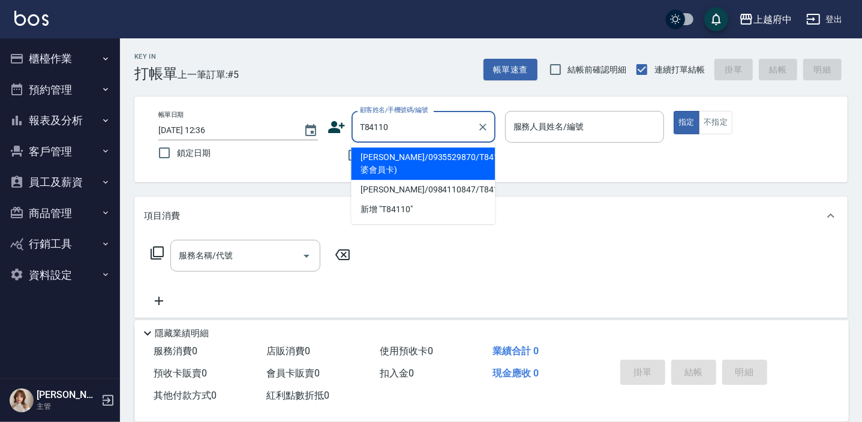
click at [437, 170] on li "胡家駿/0935529870/T84110(老婆會員卡)" at bounding box center [423, 164] width 144 height 32
type input "胡家駿/0935529870/T84110(老婆會員卡)"
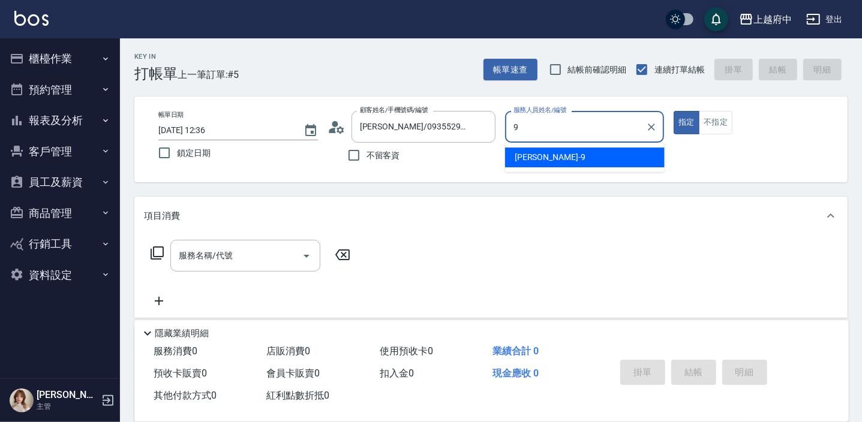
type input "David-9"
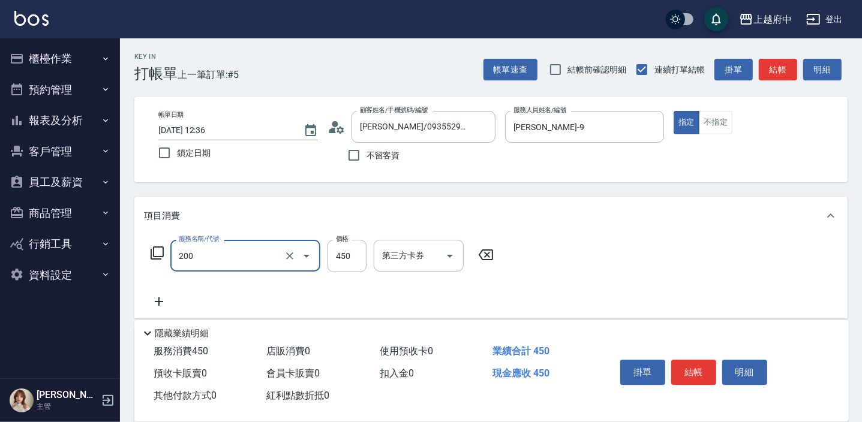
type input "有機洗髮(200)"
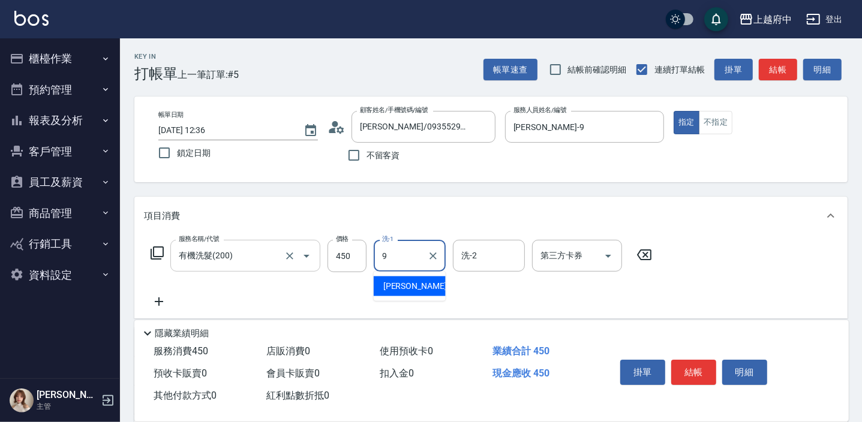
type input "David-9"
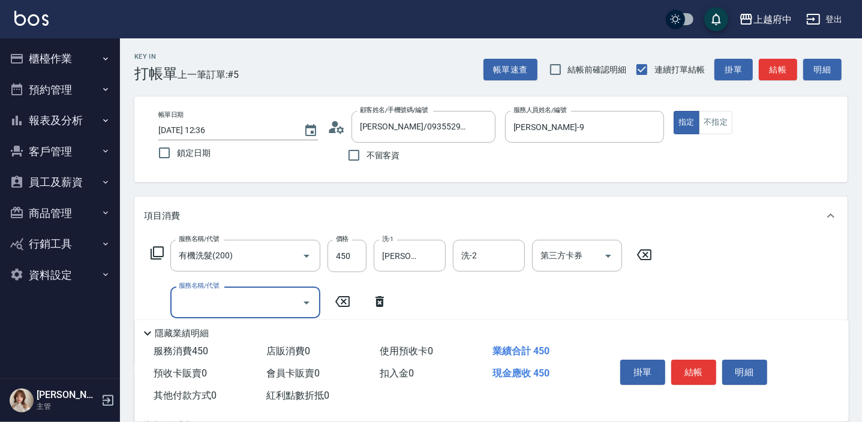
scroll to position [54, 0]
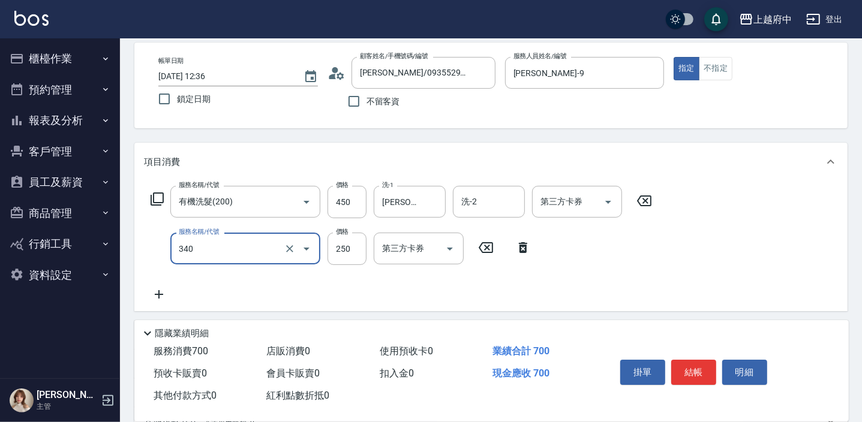
type input "剪髮(340)"
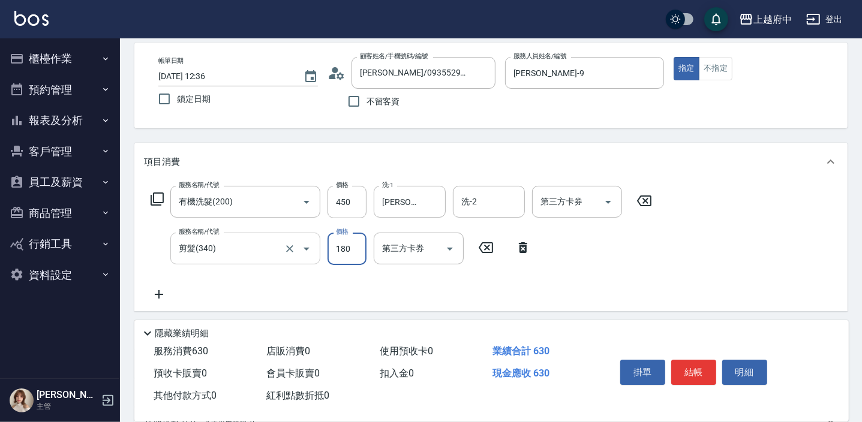
type input "180"
click at [498, 284] on div "服務名稱/代號 有機洗髮(200) 服務名稱/代號 價格 450 價格 洗-1 David-9 洗-1 洗-2 洗-2 第三方卡券 第三方卡券 服務名稱/代號…" at bounding box center [401, 244] width 515 height 116
click at [700, 374] on button "結帳" at bounding box center [693, 372] width 45 height 25
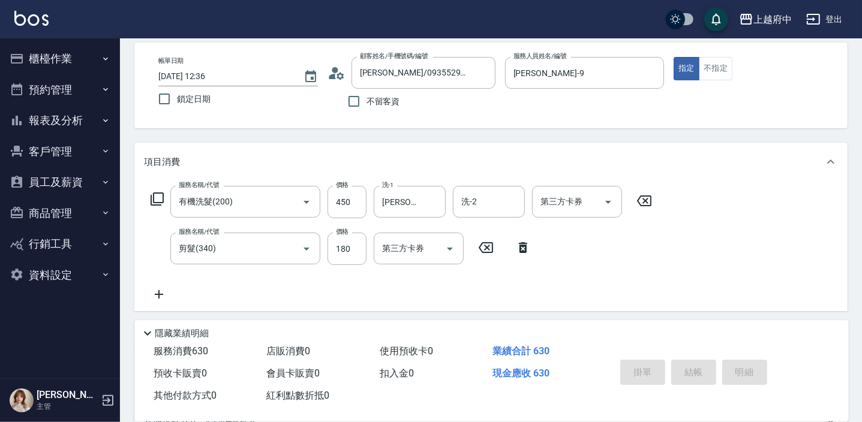
type input "2025/09/15 12:37"
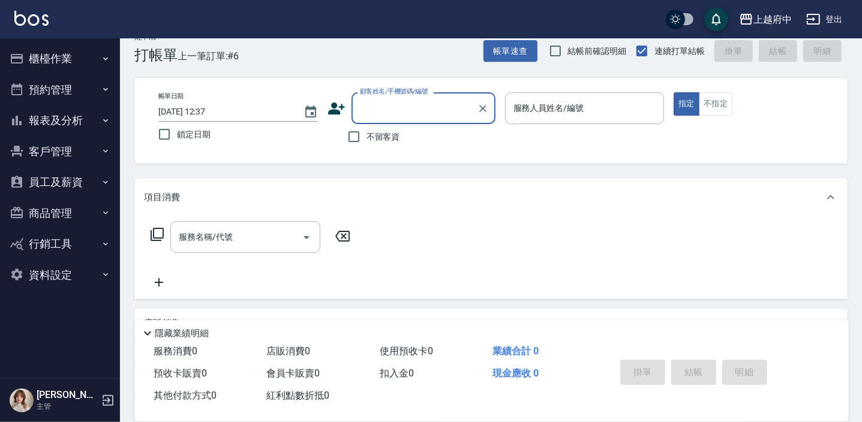
scroll to position [0, 0]
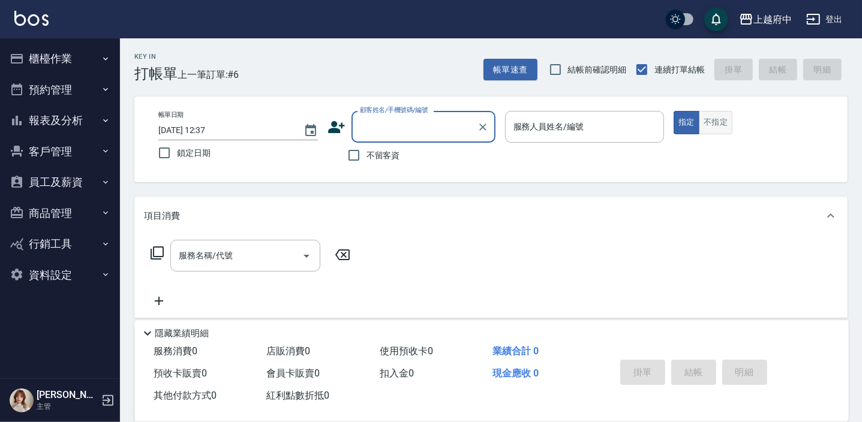
click at [710, 126] on button "不指定" at bounding box center [716, 122] width 34 height 23
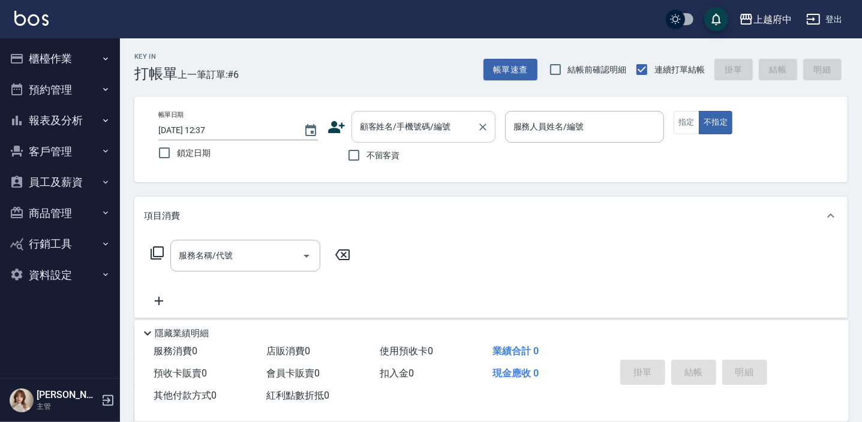
click at [392, 130] on input "顧客姓名/手機號碼/編號" at bounding box center [414, 126] width 115 height 21
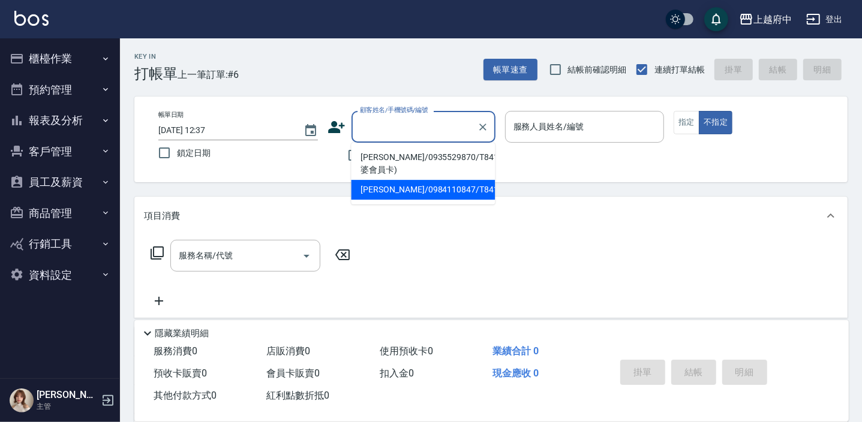
click at [420, 270] on div "服務名稱/代號 服務名稱/代號" at bounding box center [490, 276] width 713 height 83
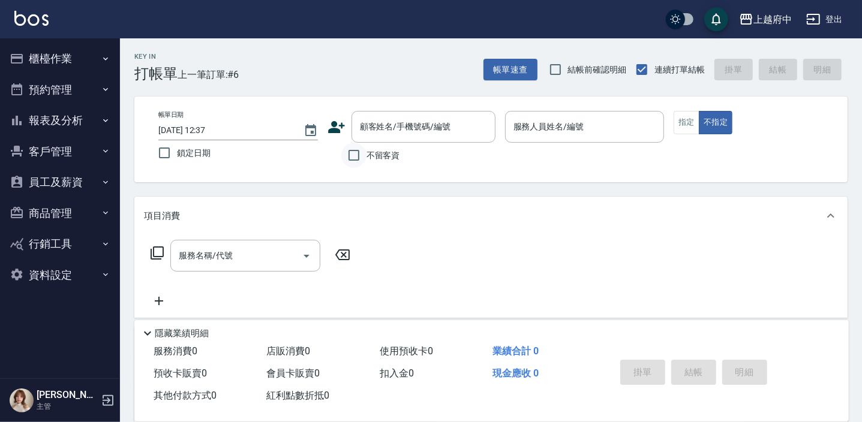
drag, startPoint x: 352, startPoint y: 152, endPoint x: 357, endPoint y: 160, distance: 9.2
click at [352, 152] on input "不留客資" at bounding box center [353, 155] width 25 height 25
checkbox input "true"
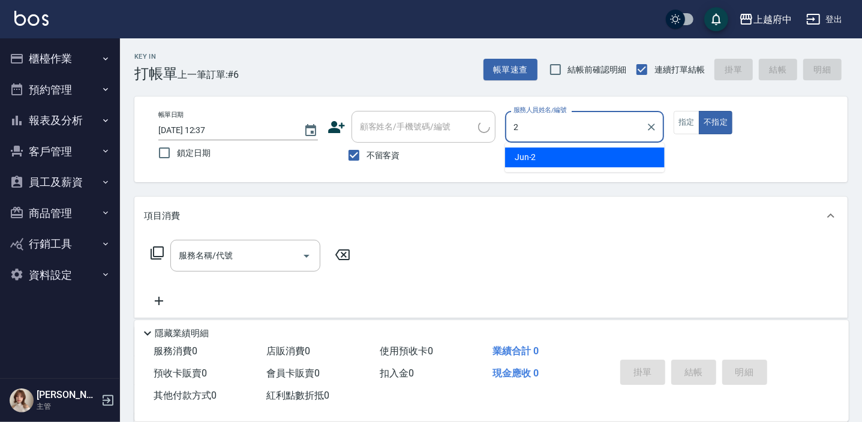
type input "Jun-2"
type button "false"
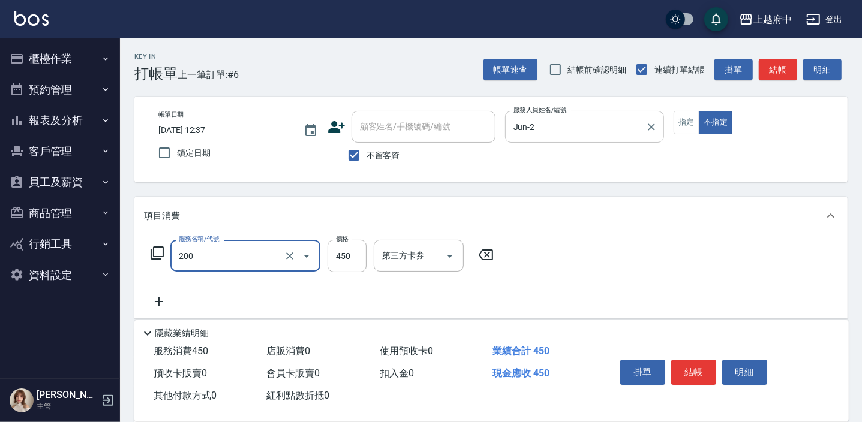
type input "有機洗髮(200)"
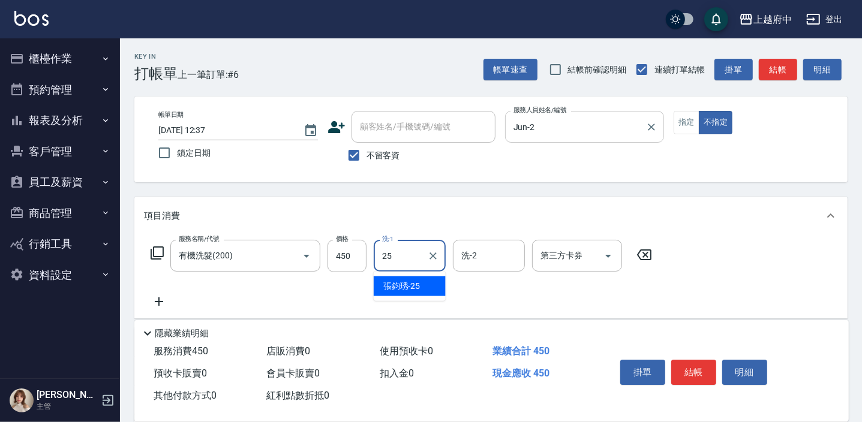
type input "張鈞琇-25"
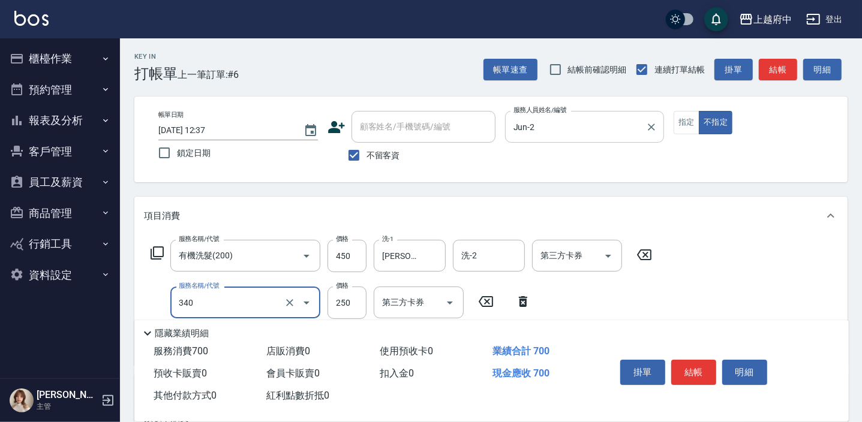
type input "剪髮(340)"
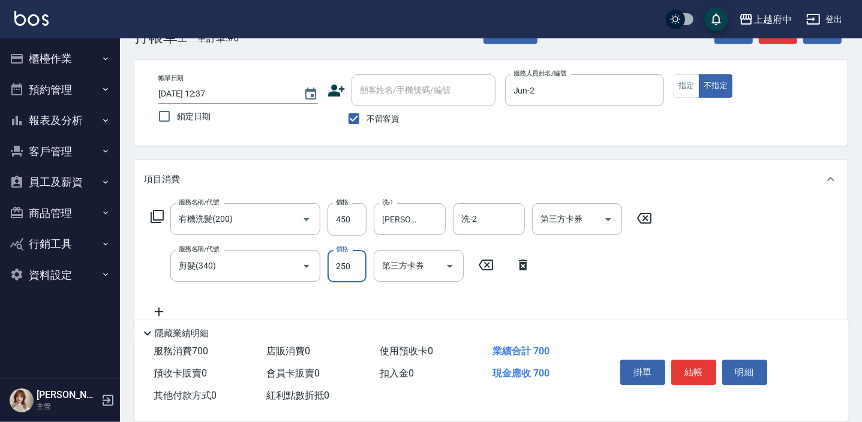
scroll to position [54, 0]
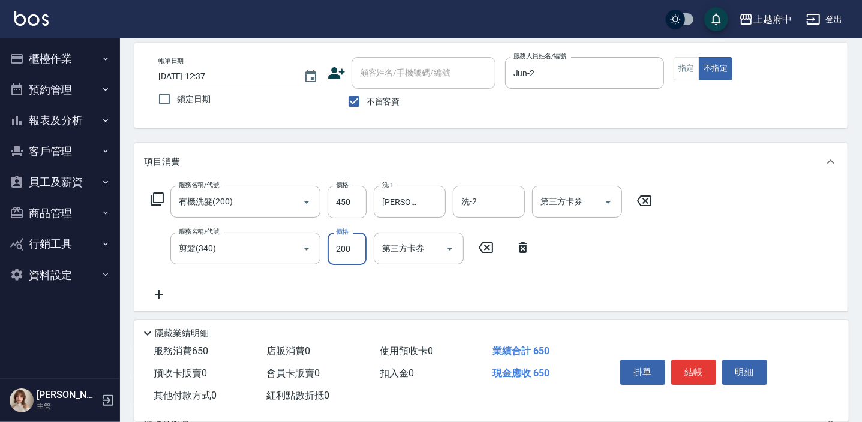
type input "200"
click at [631, 286] on div "服務名稱/代號 有機洗髮(200) 服務名稱/代號 價格 450 價格 洗-1 張鈞琇-25 洗-1 洗-2 洗-2 第三方卡券 第三方卡券 服務名稱/代號 …" at bounding box center [401, 244] width 515 height 116
click at [688, 373] on button "結帳" at bounding box center [693, 372] width 45 height 25
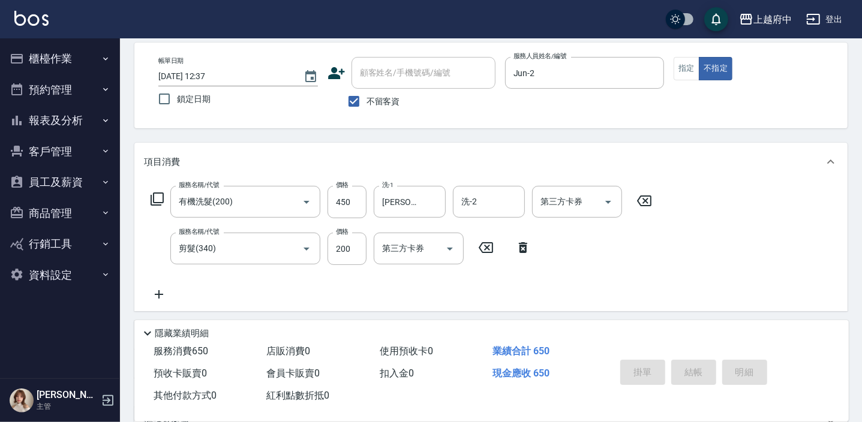
type input "2025/09/15 12:38"
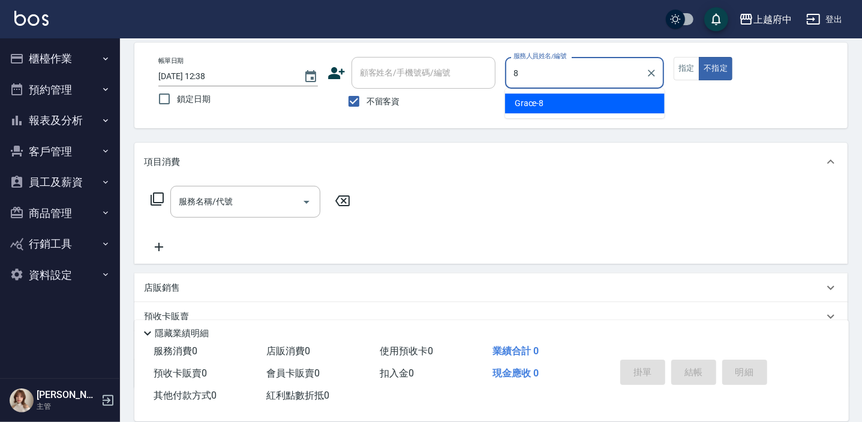
type input "Grace-8"
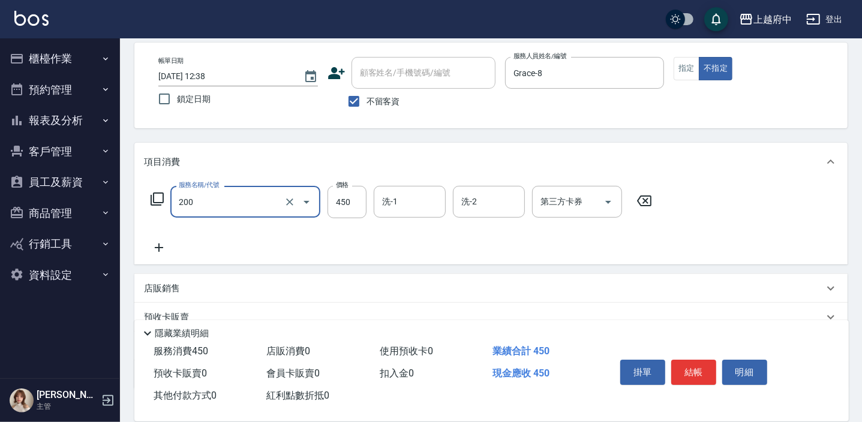
type input "有機洗髮(200)"
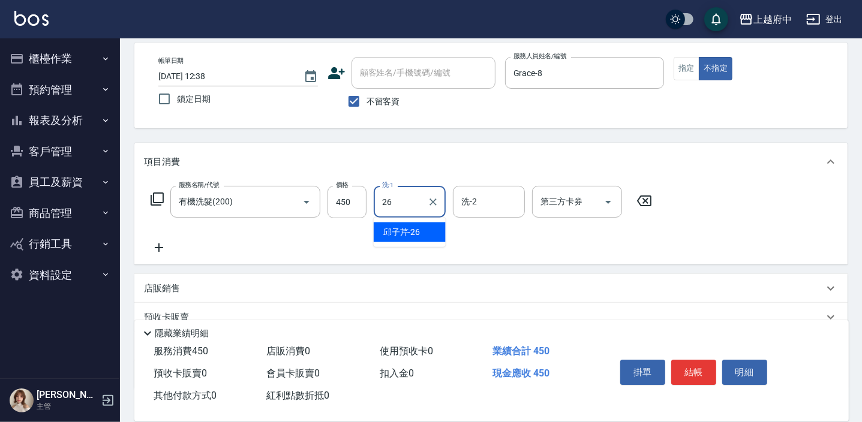
type input "邱子芹-26"
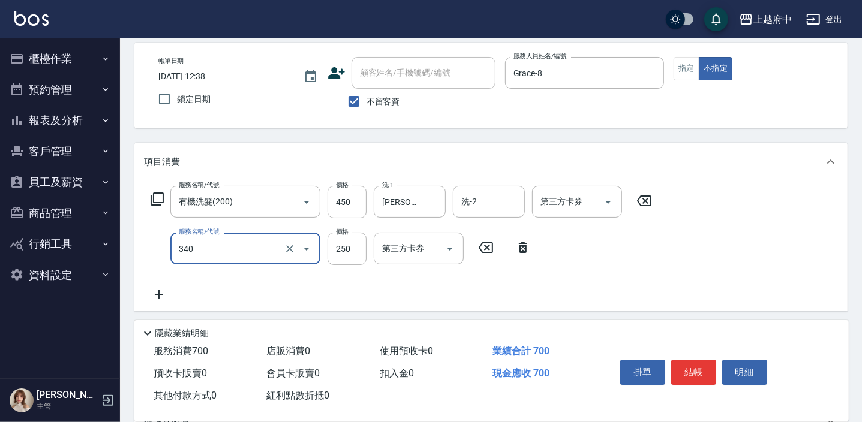
type input "剪髮(340)"
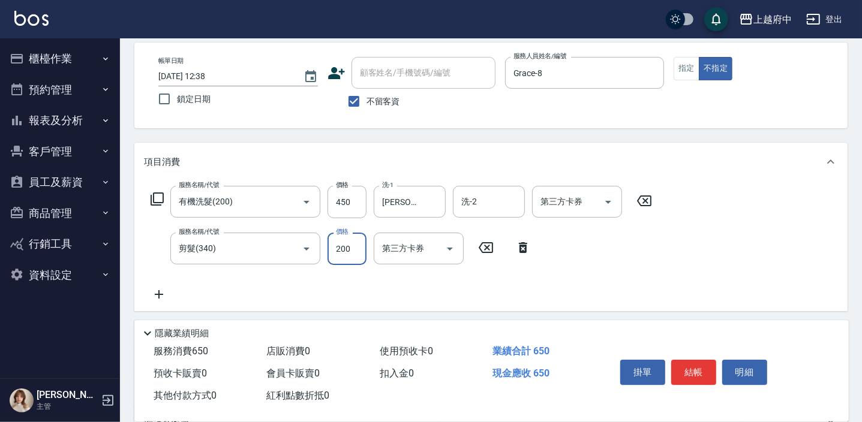
type input "200"
click at [667, 293] on div "服務名稱/代號 有機洗髮(200) 服務名稱/代號 價格 450 價格 洗-1 邱子芹-26 洗-1 洗-2 洗-2 第三方卡券 第三方卡券 服務名稱/代號 …" at bounding box center [490, 246] width 713 height 130
click at [691, 365] on button "結帳" at bounding box center [693, 372] width 45 height 25
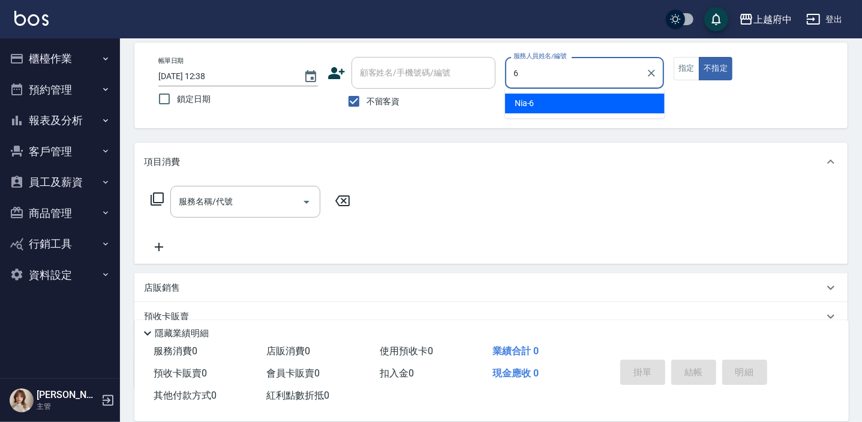
type input "Nia-6"
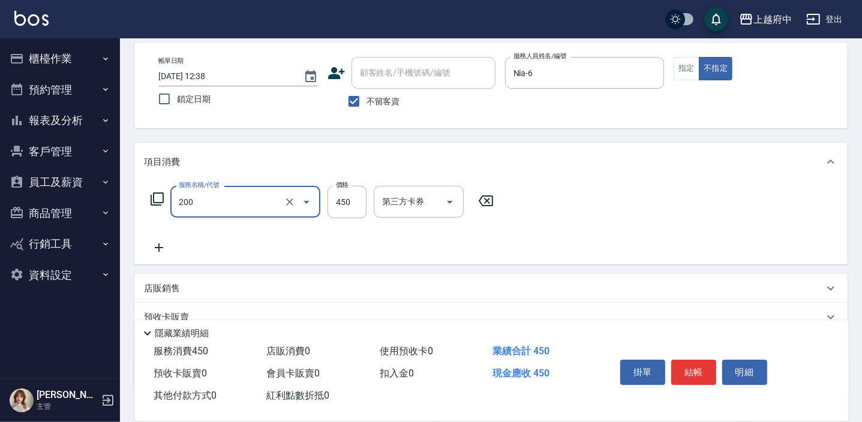
type input "有機洗髮(200)"
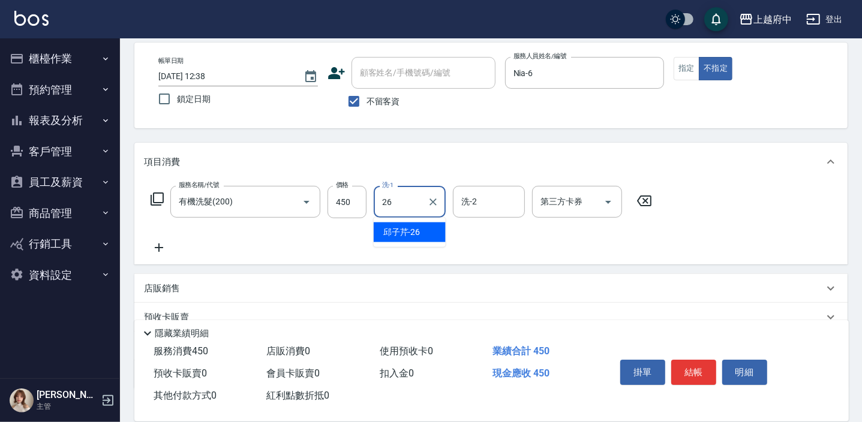
type input "邱子芹-26"
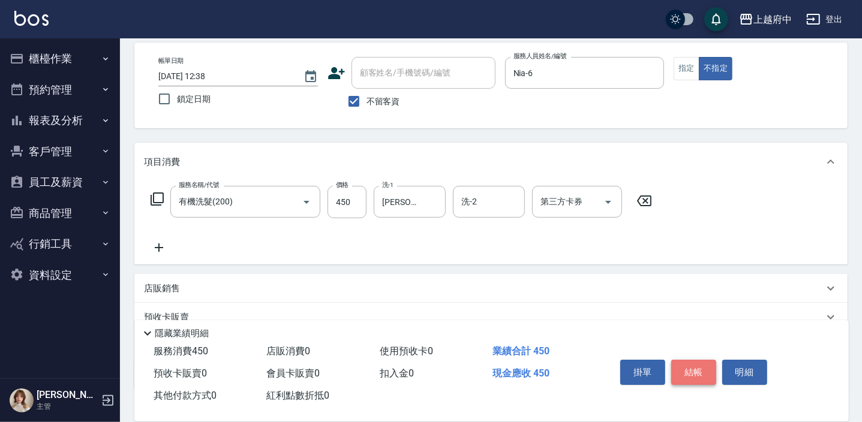
click at [703, 376] on button "結帳" at bounding box center [693, 372] width 45 height 25
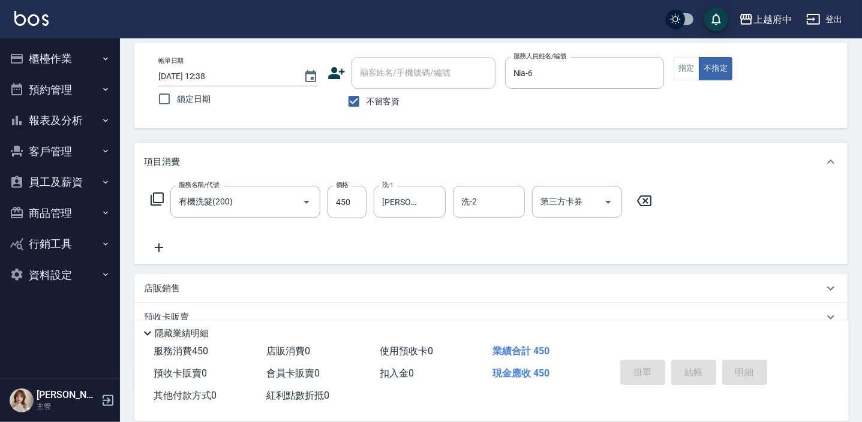
type input "2025/09/15 12:39"
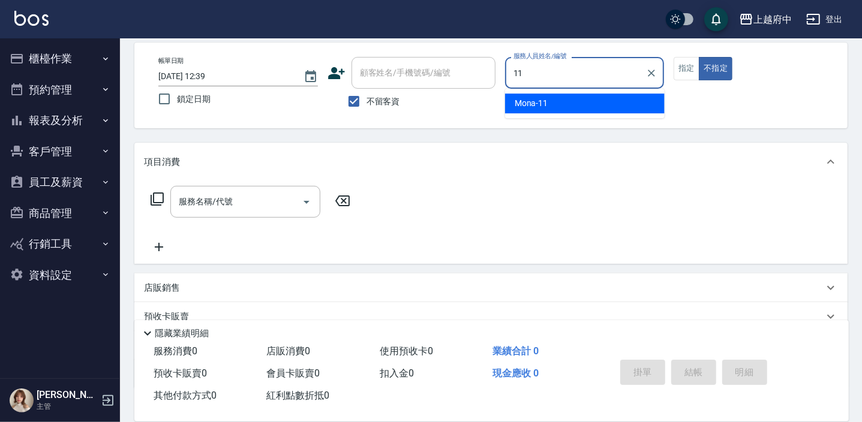
type input "Mona-11"
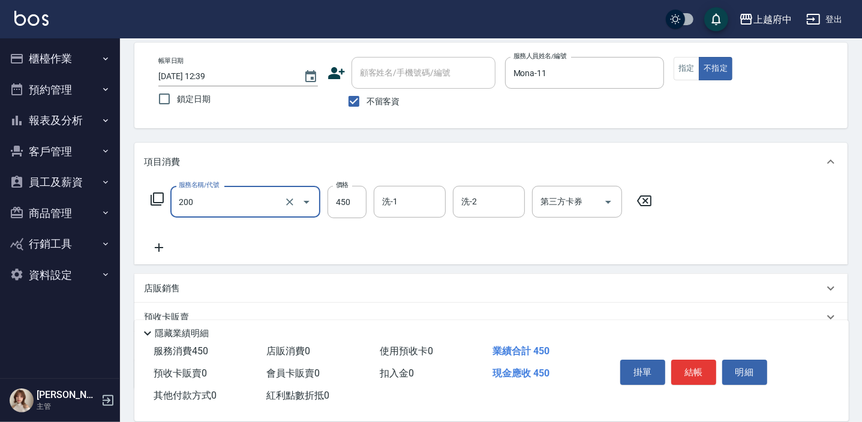
type input "有機洗髮(200)"
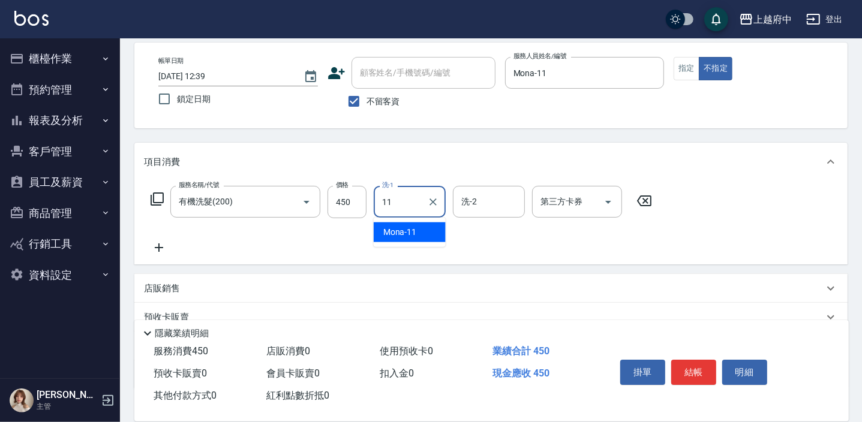
type input "Mona-11"
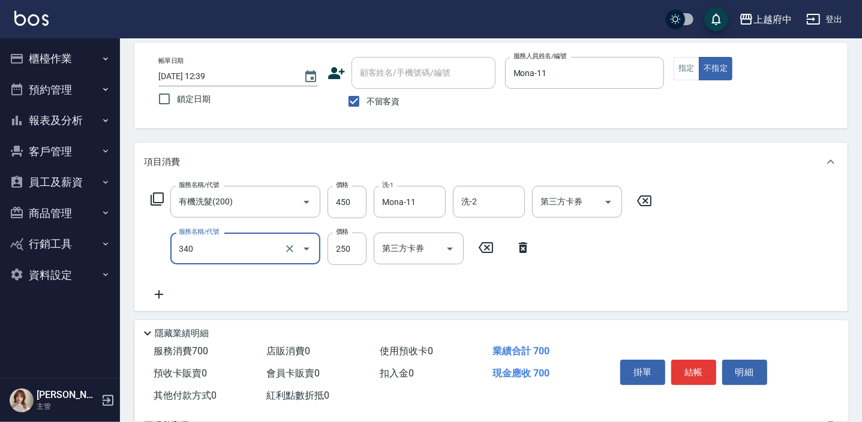
type input "剪髮(340)"
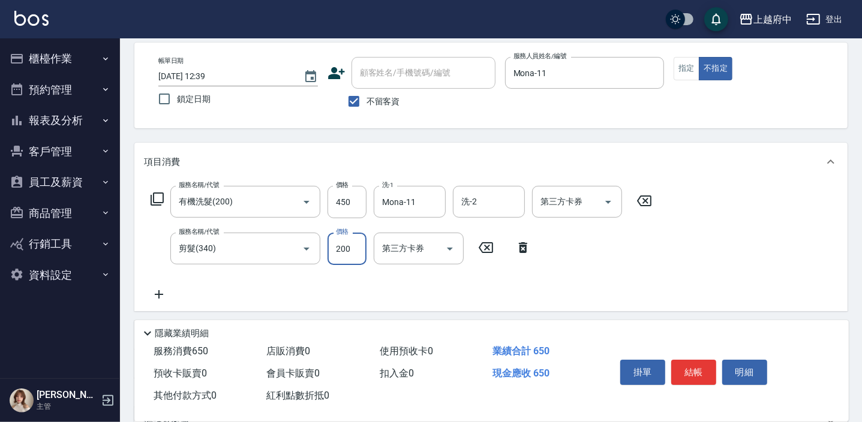
type input "200"
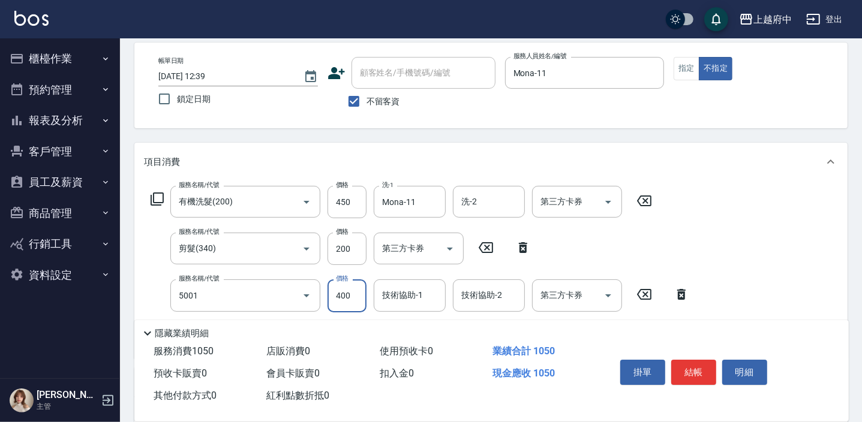
type input "側邊壓貼(5001)"
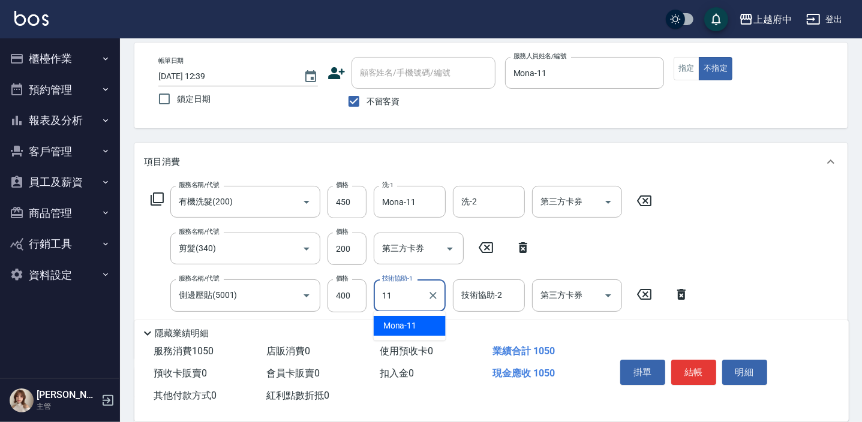
type input "Mona-11"
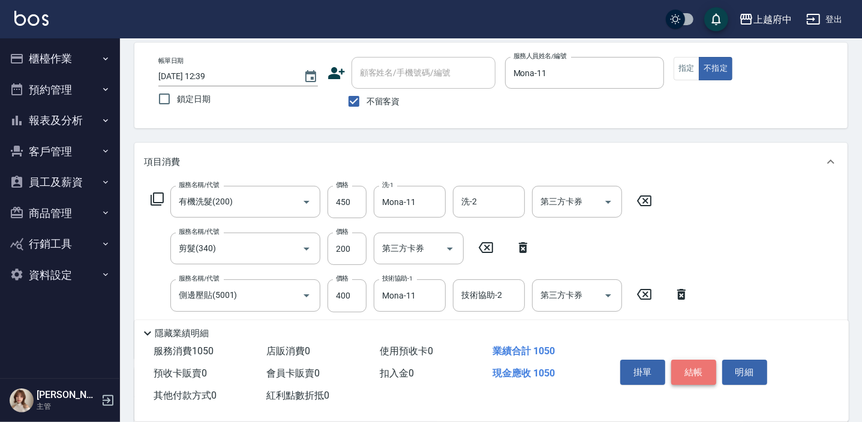
click at [684, 367] on button "結帳" at bounding box center [693, 372] width 45 height 25
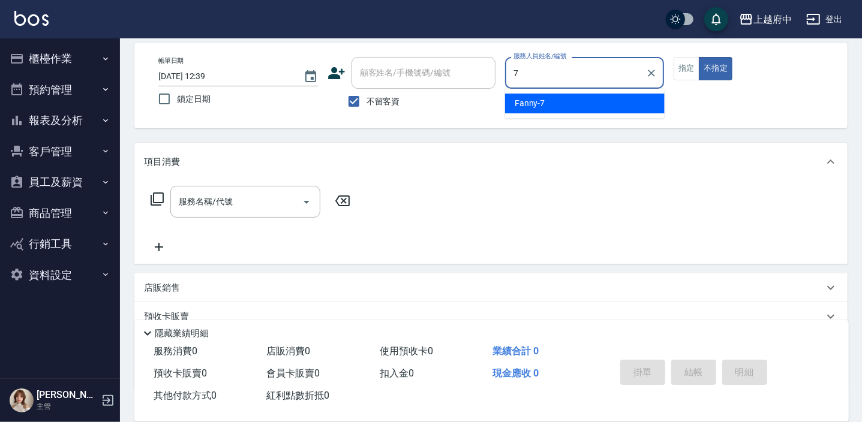
type input "Fanny-7"
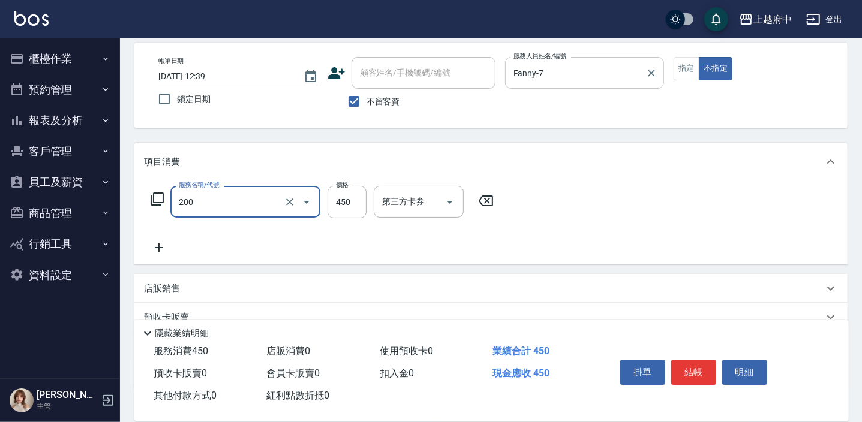
type input "有機洗髮(200)"
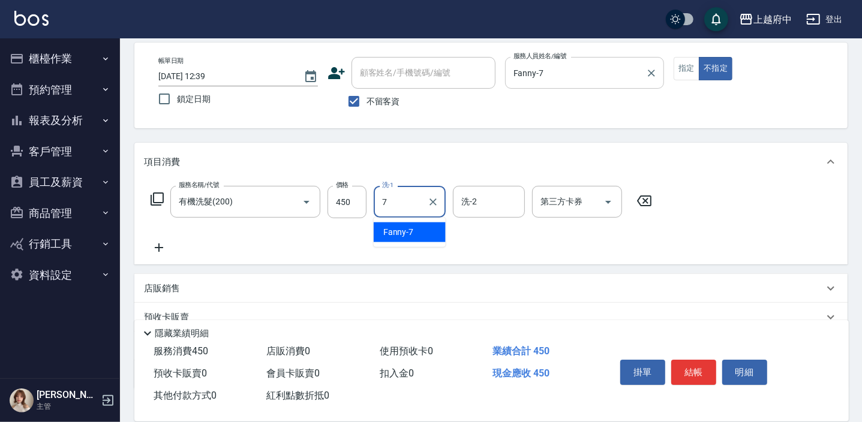
type input "Fanny-7"
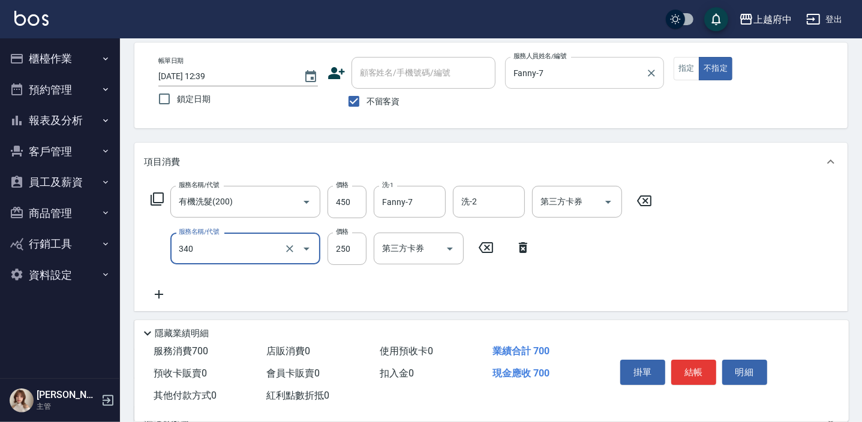
type input "剪髮(340)"
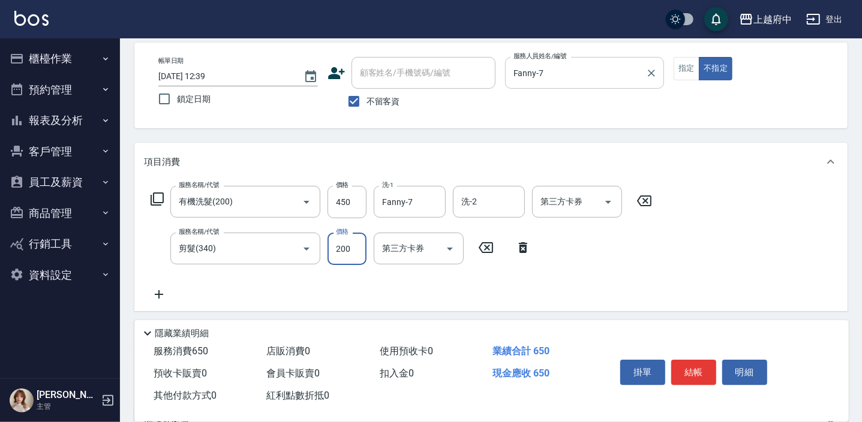
type input "200"
click at [640, 288] on div "服務名稱/代號 有機洗髮(200) 服務名稱/代號 價格 450 價格 洗-1 Fanny-7 洗-1 洗-2 洗-2 第三方卡券 第三方卡券 服務名稱/代號…" at bounding box center [401, 244] width 515 height 116
click at [693, 377] on button "結帳" at bounding box center [693, 372] width 45 height 25
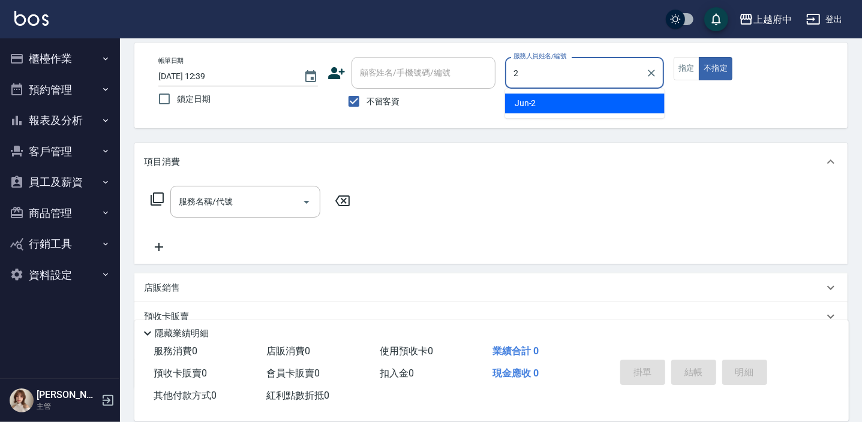
type input "Jun-2"
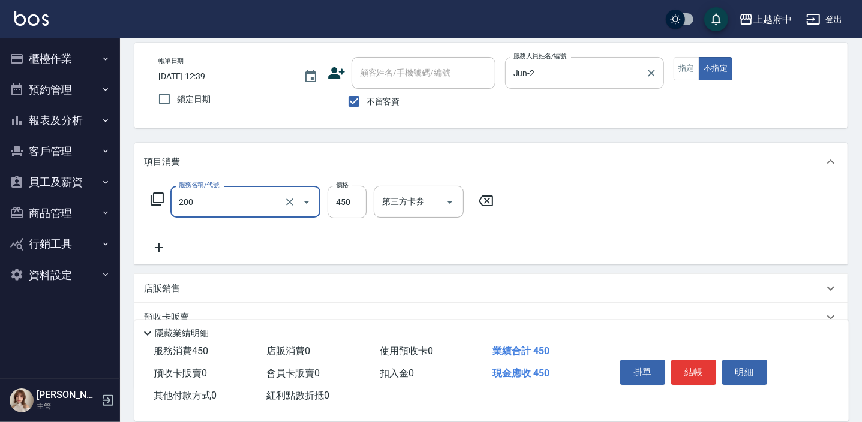
type input "有機洗髮(200)"
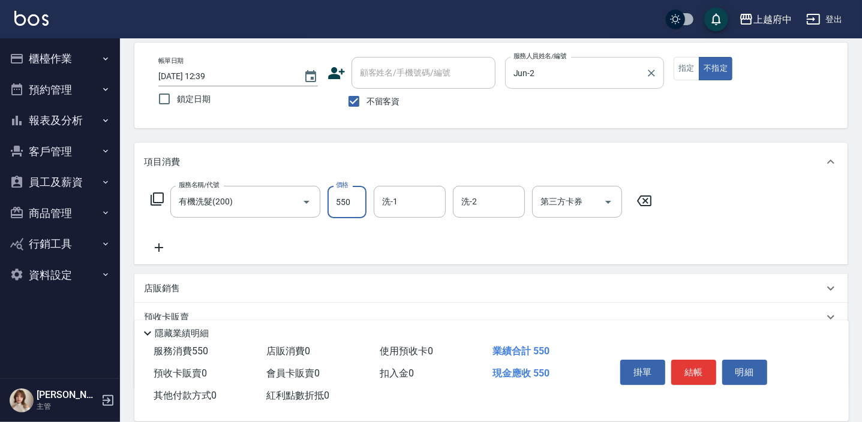
type input "550"
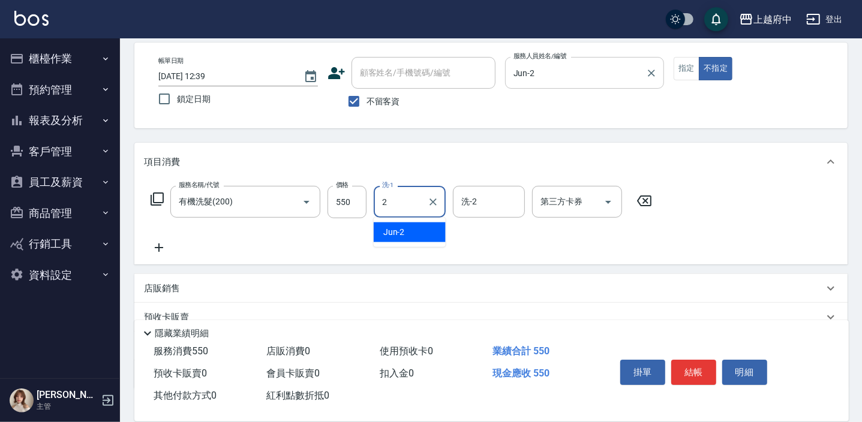
type input "Jun-2"
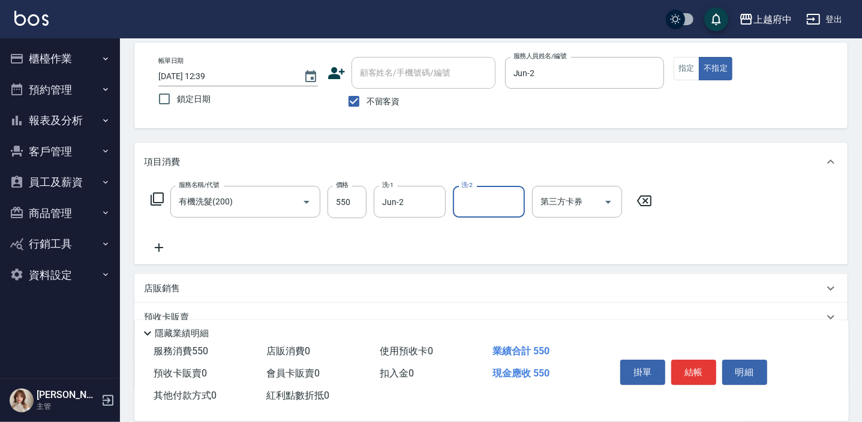
click at [483, 251] on div "服務名稱/代號 有機洗髮(200) 服務名稱/代號 價格 550 價格 洗-1 Jun-2 洗-1 洗-2 洗-2 第三方卡券 第三方卡券" at bounding box center [401, 220] width 515 height 69
click at [693, 374] on button "結帳" at bounding box center [693, 372] width 45 height 25
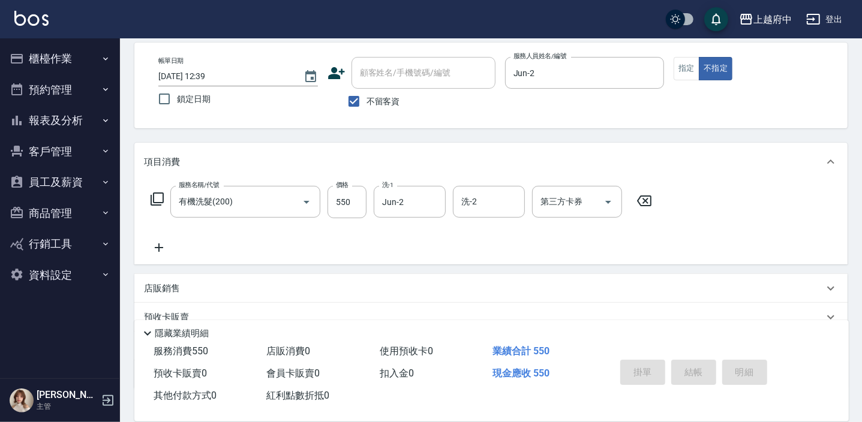
type input "2025/09/15 12:40"
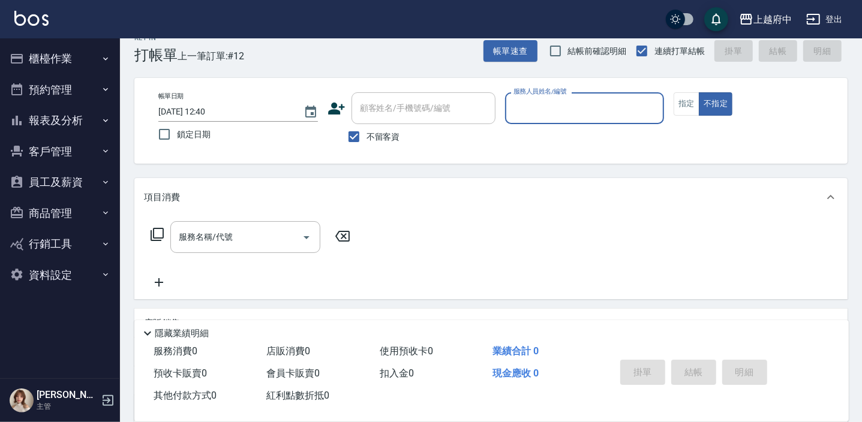
scroll to position [0, 0]
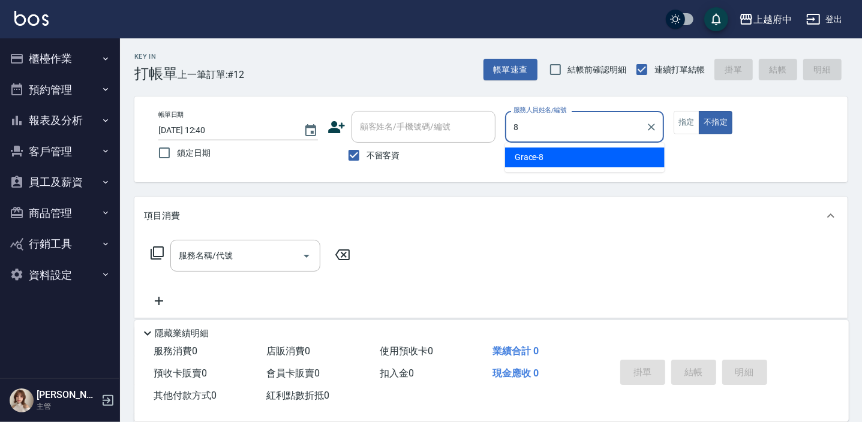
type input "Grace-8"
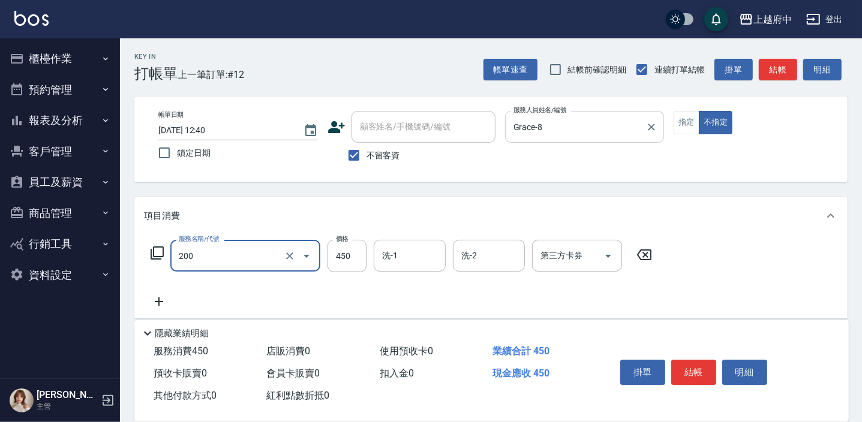
type input "有機洗髮(200)"
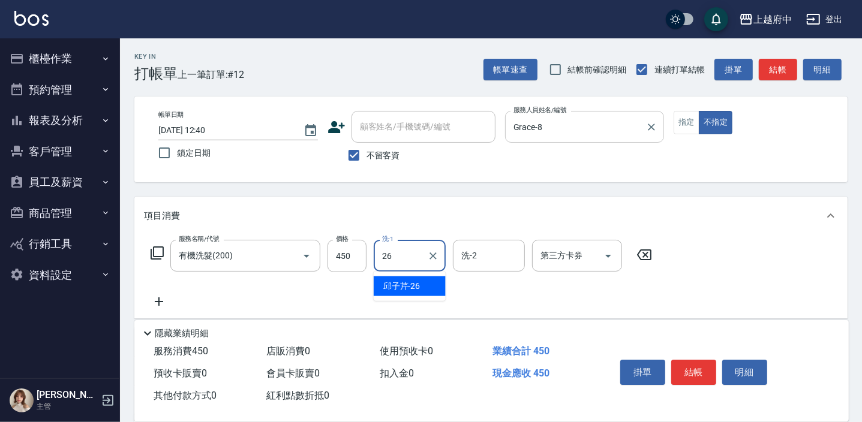
type input "邱子芹-26"
click at [649, 293] on div "服務名稱/代號 有機洗髮(200) 服務名稱/代號 價格 450 價格 洗-1 邱子芹-26 洗-1 洗-2 洗-2 第三方卡券 第三方卡券" at bounding box center [401, 274] width 515 height 69
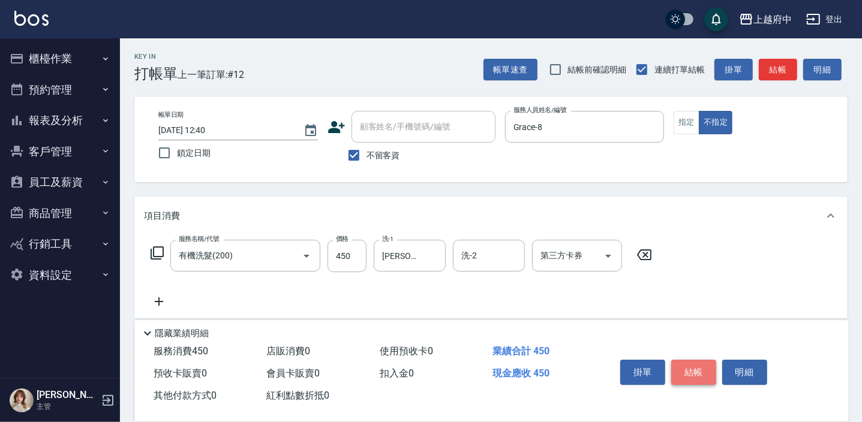
click at [690, 363] on button "結帳" at bounding box center [693, 372] width 45 height 25
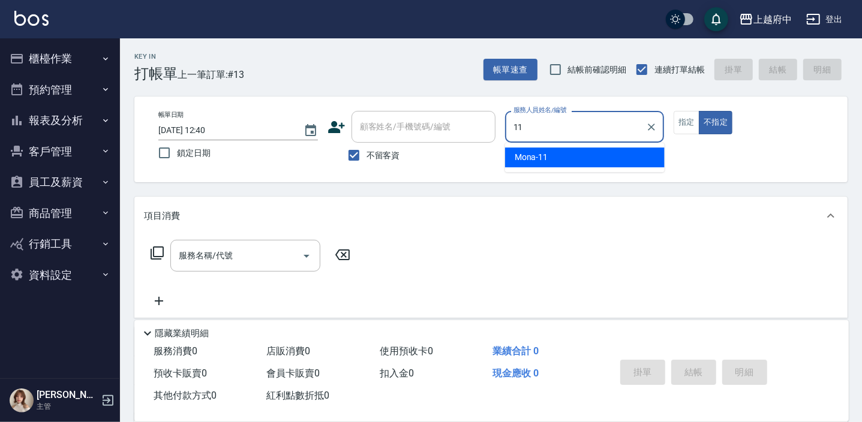
type input "Mona-11"
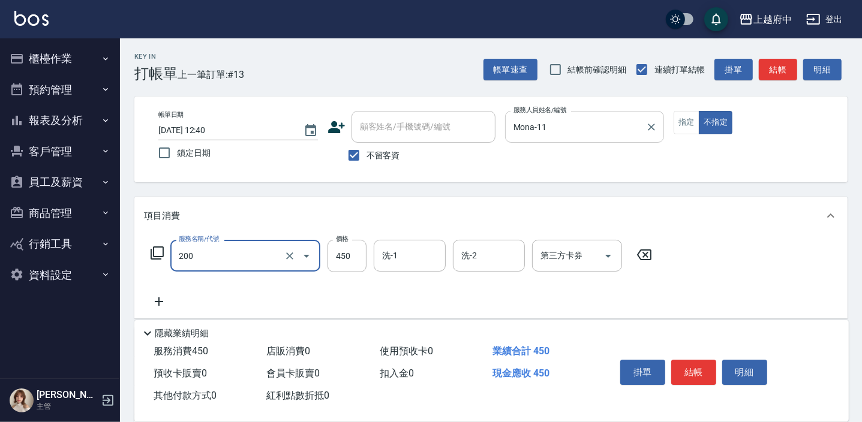
type input "有機洗髮(200)"
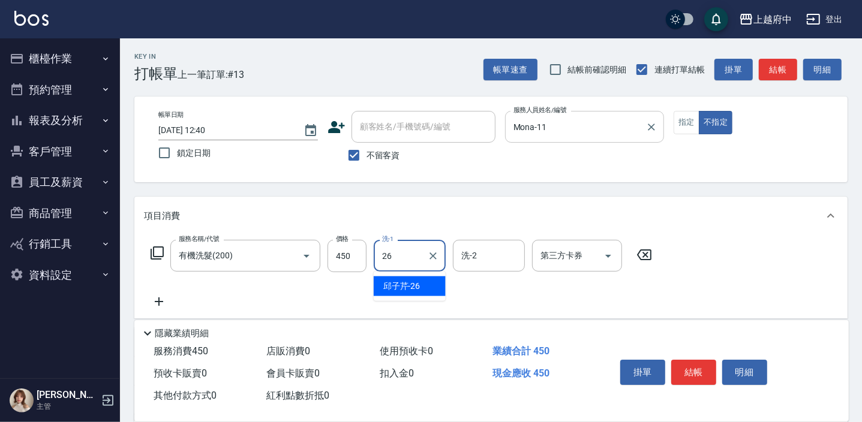
type input "邱子芹-26"
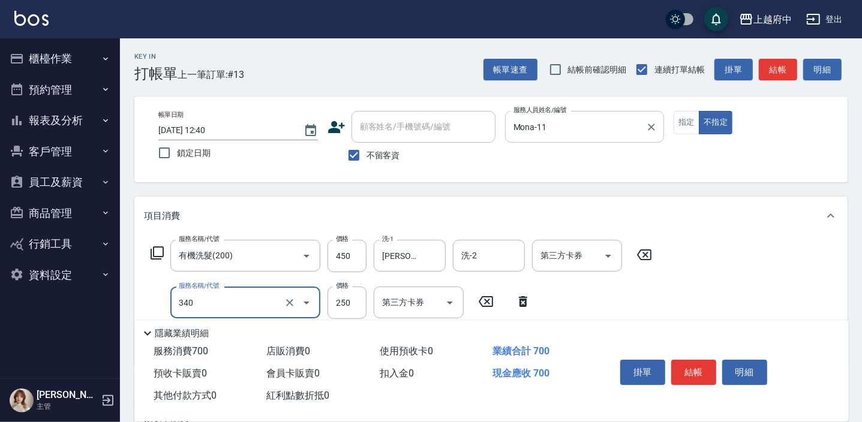
type input "剪髮(340)"
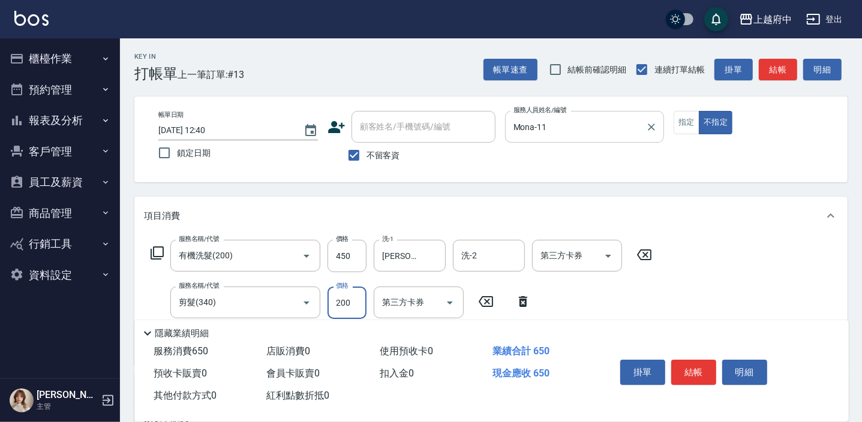
type input "200"
click at [775, 293] on div "服務名稱/代號 有機洗髮(200) 服務名稱/代號 價格 450 價格 洗-1 邱子芹-26 洗-1 洗-2 洗-2 第三方卡券 第三方卡券 服務名稱/代號 …" at bounding box center [490, 300] width 713 height 130
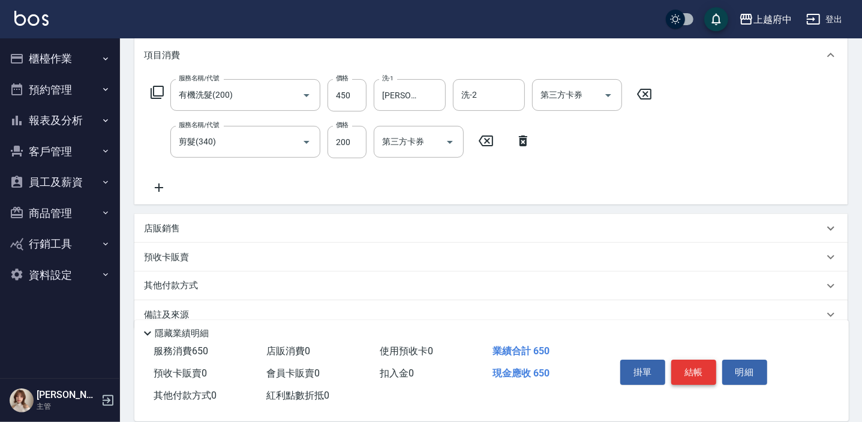
scroll to position [163, 0]
click at [692, 376] on button "結帳" at bounding box center [693, 372] width 45 height 25
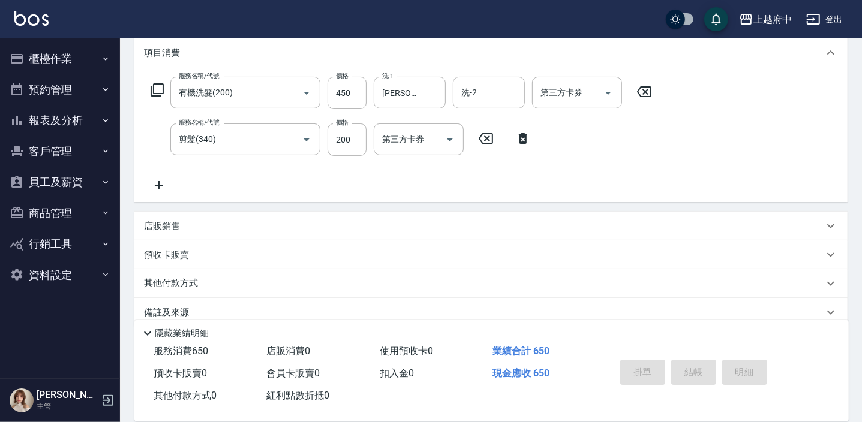
type input "2025/09/15 12:41"
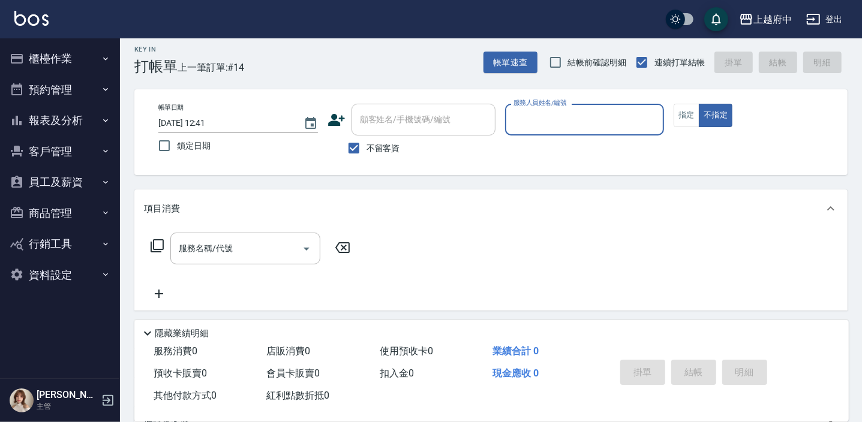
scroll to position [0, 0]
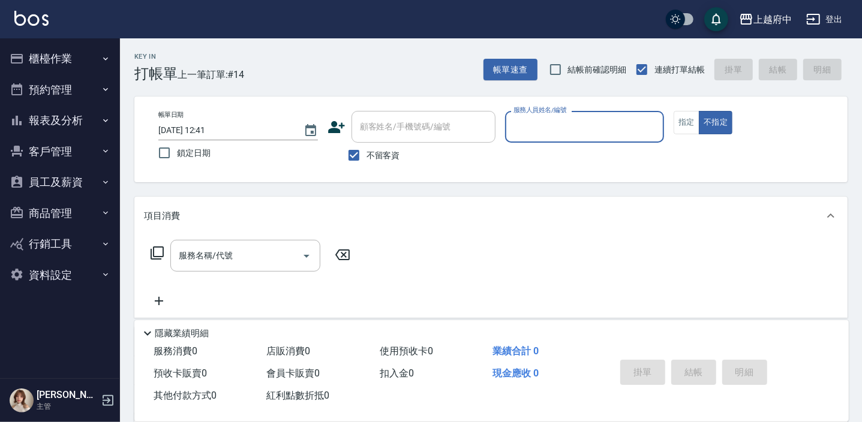
click at [58, 116] on button "報表及分析" at bounding box center [60, 120] width 110 height 31
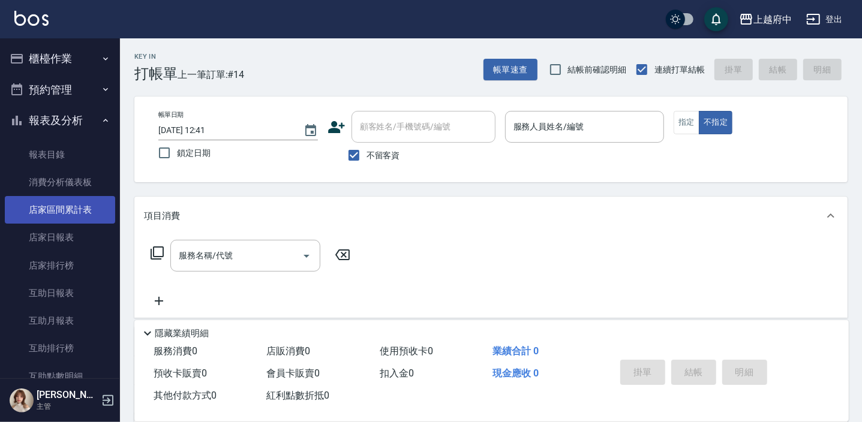
drag, startPoint x: 58, startPoint y: 235, endPoint x: 58, endPoint y: 212, distance: 22.8
click at [58, 235] on link "店家日報表" at bounding box center [60, 238] width 110 height 28
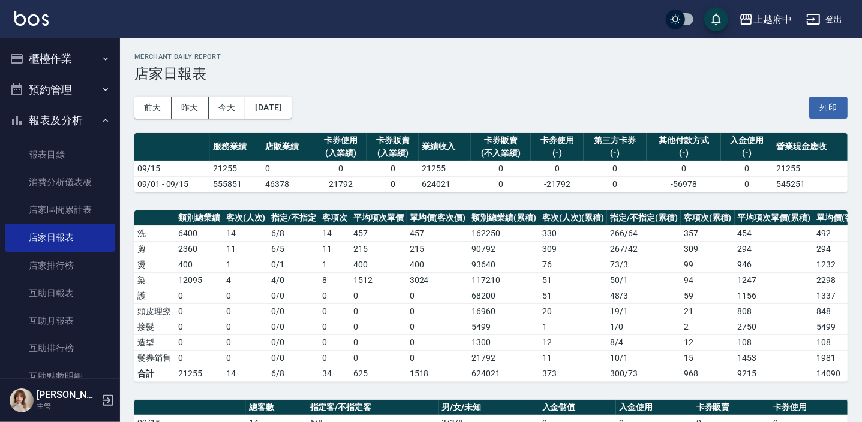
click at [68, 120] on button "報表及分析" at bounding box center [60, 120] width 110 height 31
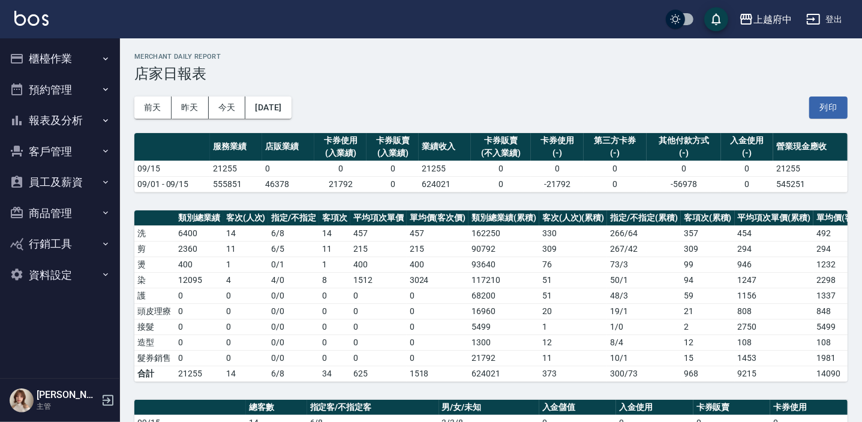
click at [51, 60] on button "櫃檯作業" at bounding box center [60, 58] width 110 height 31
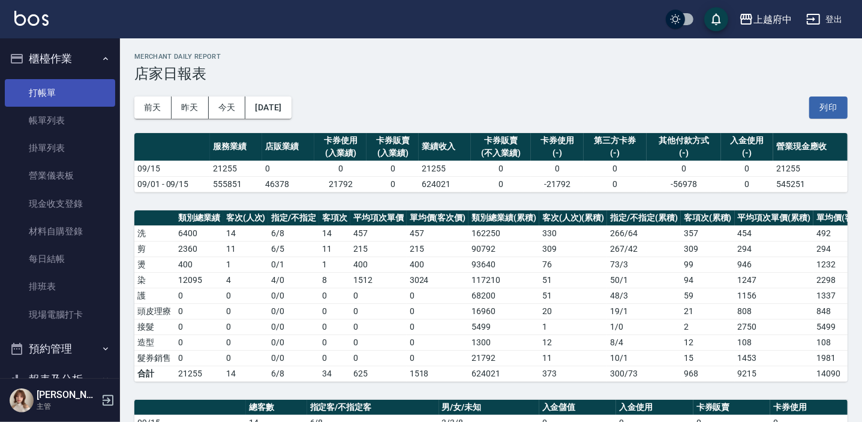
click at [49, 94] on link "打帳單" at bounding box center [60, 93] width 110 height 28
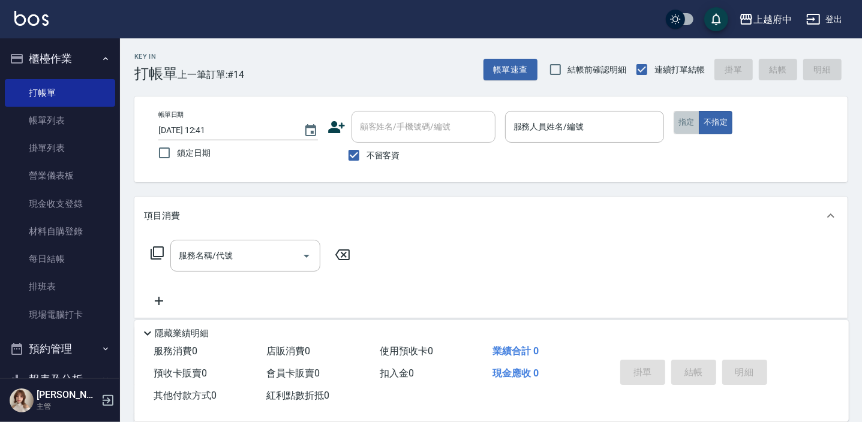
click at [687, 120] on button "指定" at bounding box center [686, 122] width 26 height 23
click at [350, 161] on input "不留客資" at bounding box center [353, 155] width 25 height 25
checkbox input "false"
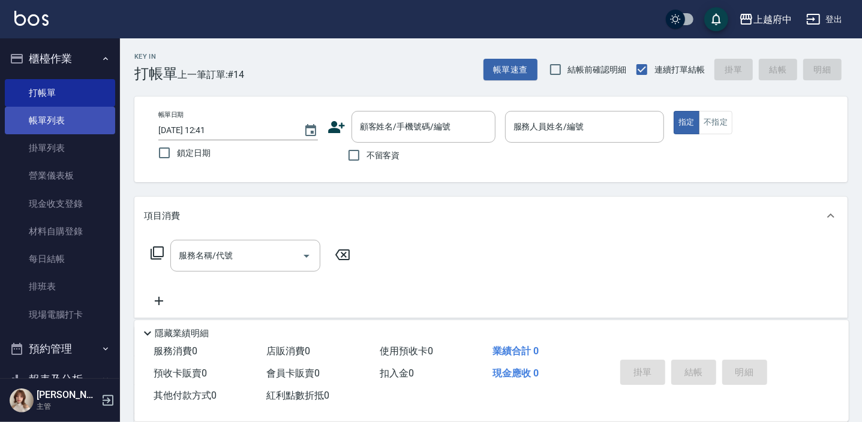
click at [58, 115] on link "帳單列表" at bounding box center [60, 121] width 110 height 28
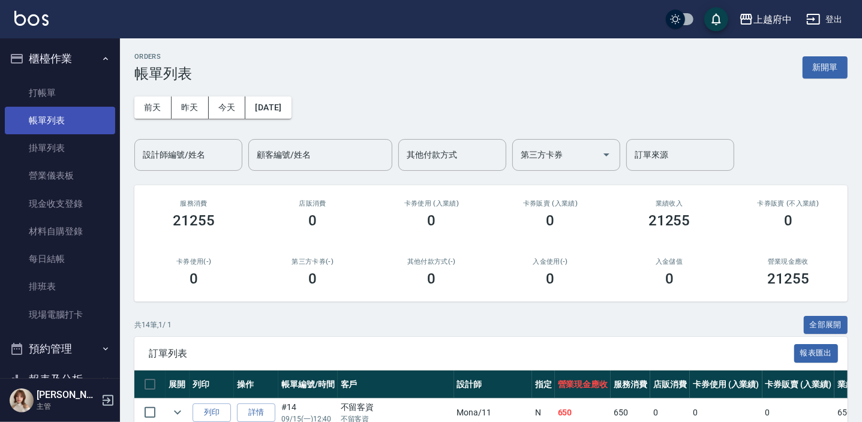
scroll to position [54, 0]
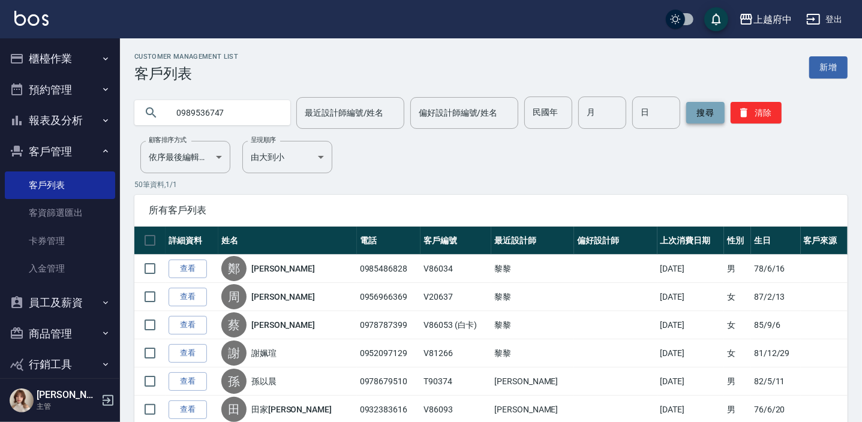
type input "0989536747"
click at [707, 102] on button "搜尋" at bounding box center [705, 113] width 38 height 22
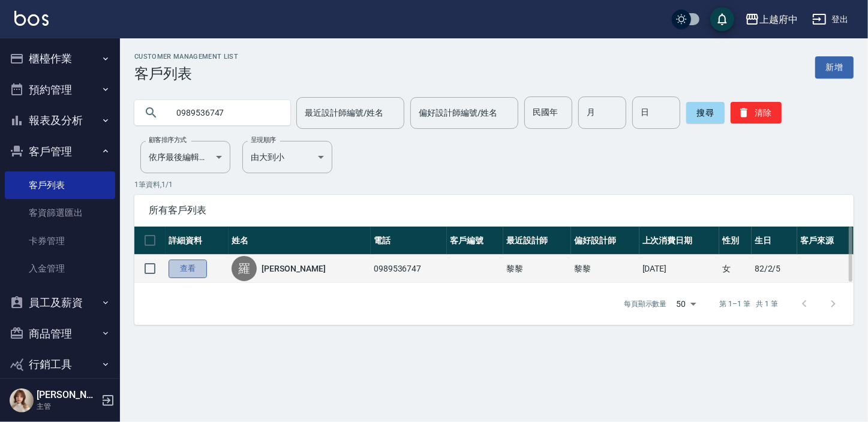
click at [190, 270] on link "查看" at bounding box center [188, 269] width 38 height 19
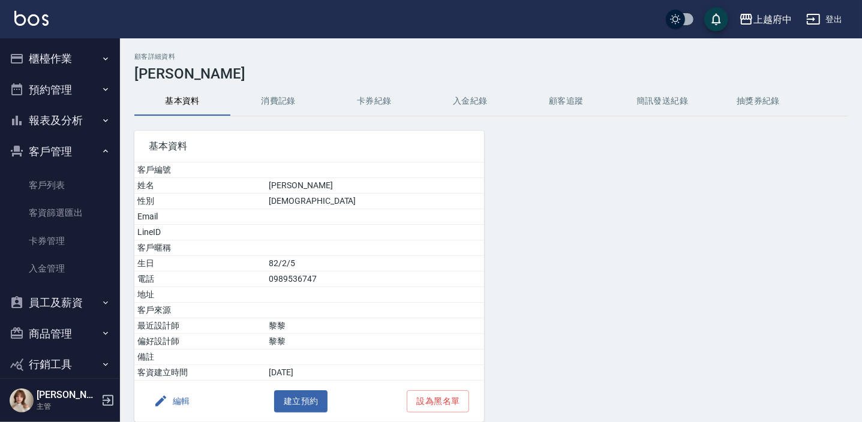
click at [276, 101] on button "消費記錄" at bounding box center [278, 101] width 96 height 29
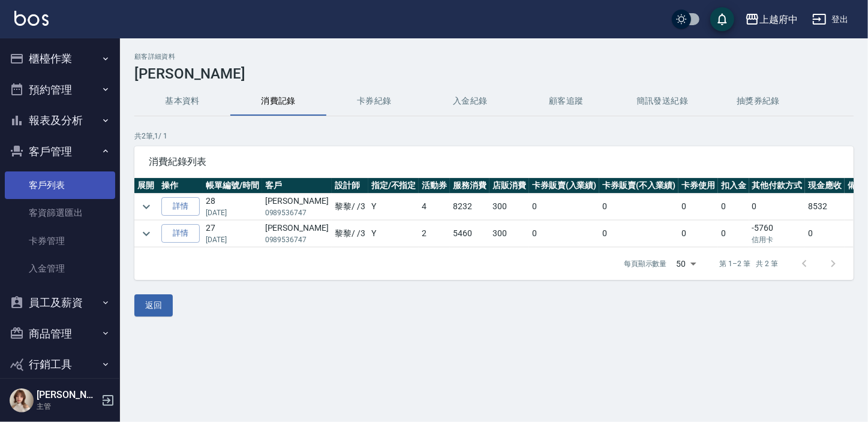
click at [46, 182] on link "客戶列表" at bounding box center [60, 186] width 110 height 28
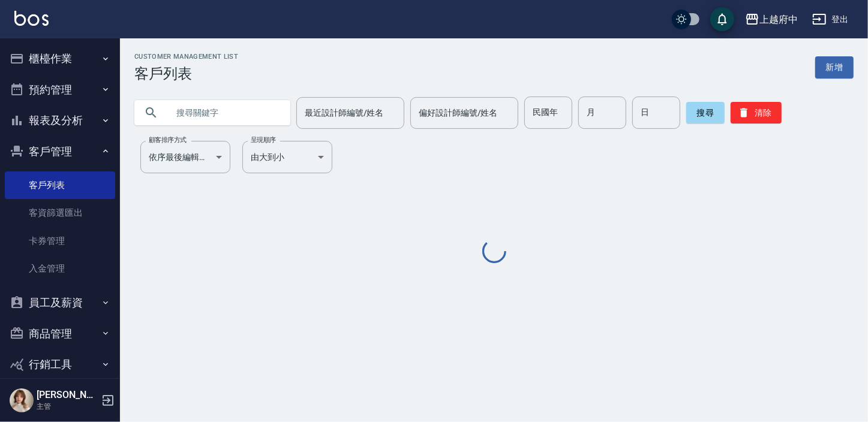
click at [200, 113] on input "text" at bounding box center [224, 113] width 113 height 32
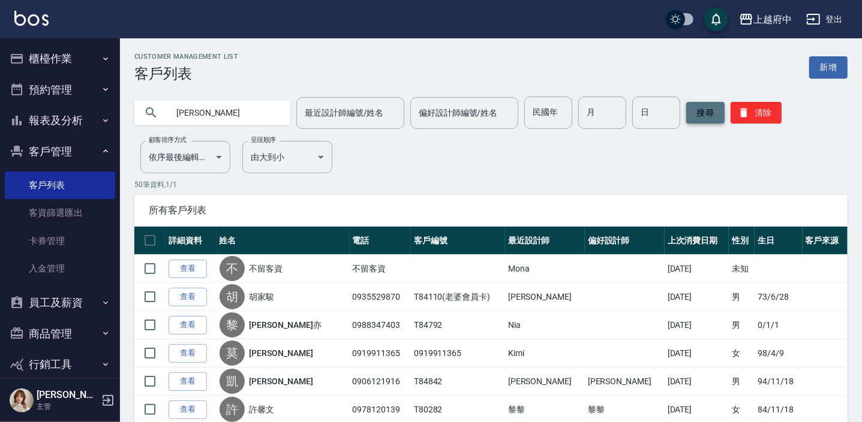
click at [699, 119] on button "搜尋" at bounding box center [705, 113] width 38 height 22
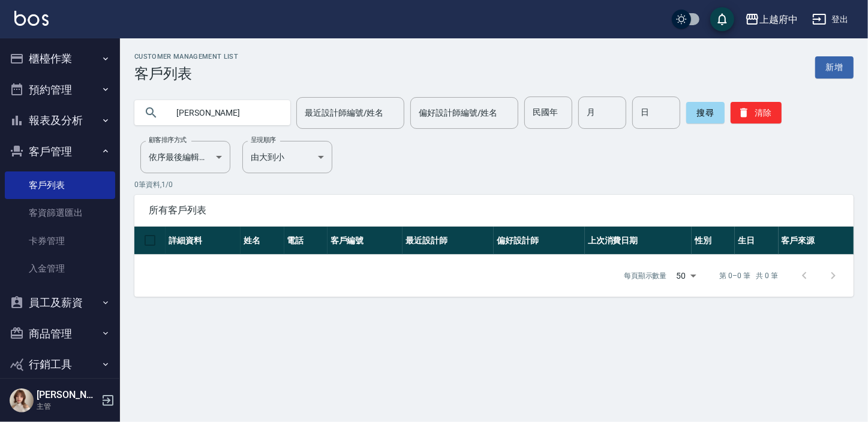
drag, startPoint x: 233, startPoint y: 109, endPoint x: 182, endPoint y: 111, distance: 50.4
click at [182, 111] on input "VIVIAN" at bounding box center [224, 113] width 113 height 32
type input "Vivian"
click at [775, 107] on button "清除" at bounding box center [755, 113] width 51 height 22
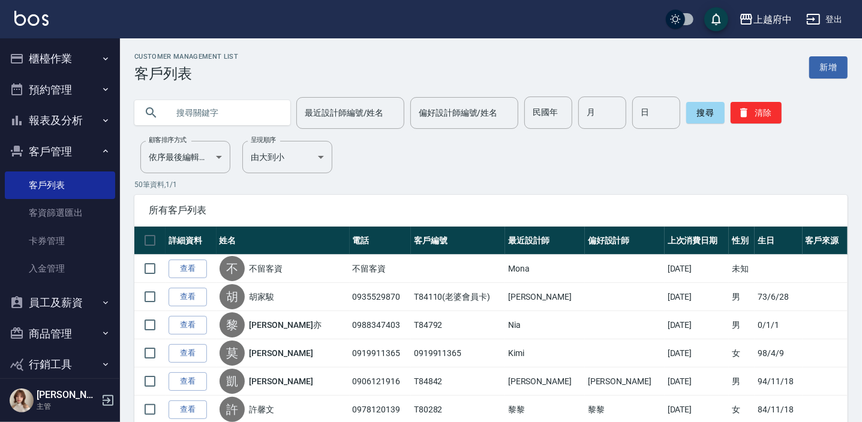
click at [217, 115] on input "text" at bounding box center [224, 113] width 113 height 32
type input "u"
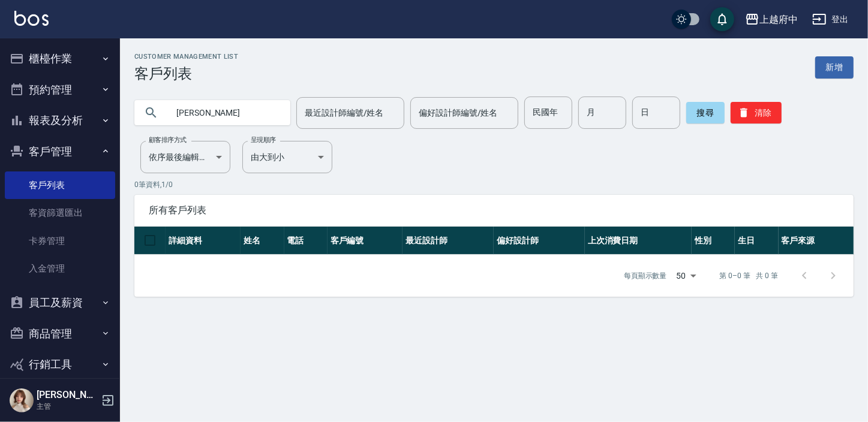
click at [185, 114] on input "楊億" at bounding box center [224, 113] width 113 height 32
type input "邱億"
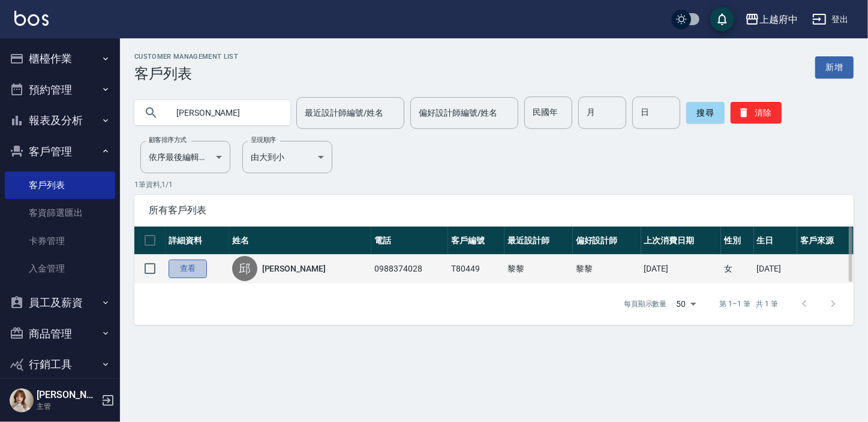
click at [203, 271] on link "查看" at bounding box center [188, 269] width 38 height 19
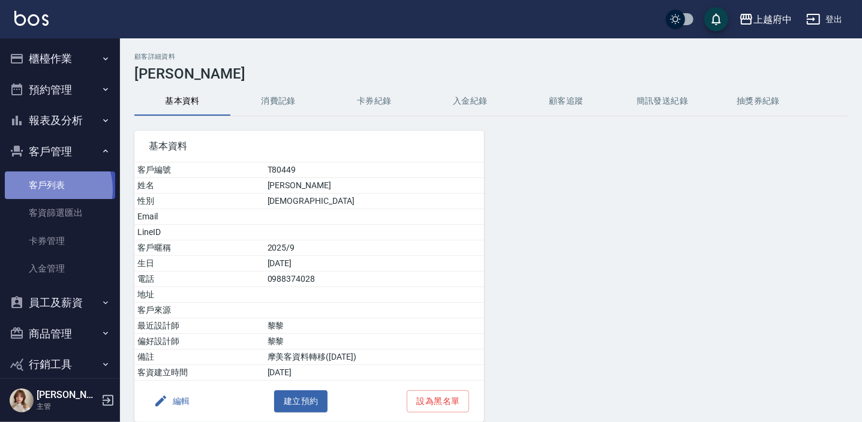
click at [49, 190] on link "客戶列表" at bounding box center [60, 186] width 110 height 28
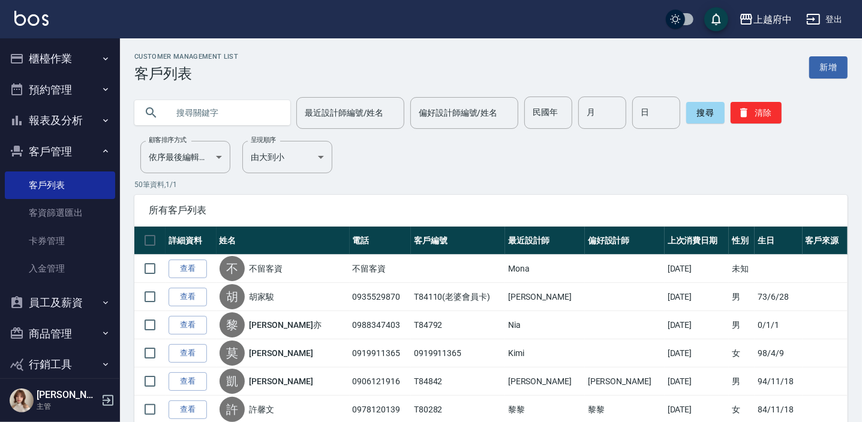
click at [103, 398] on icon "button" at bounding box center [108, 400] width 11 height 11
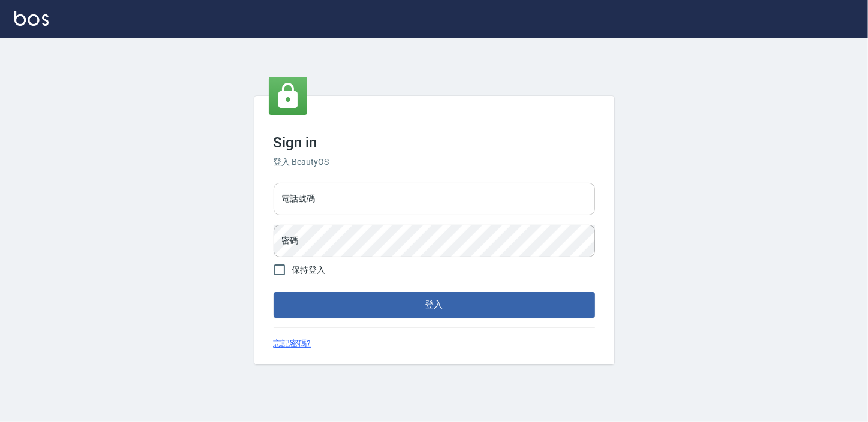
click at [335, 197] on input "電話號碼" at bounding box center [433, 199] width 321 height 32
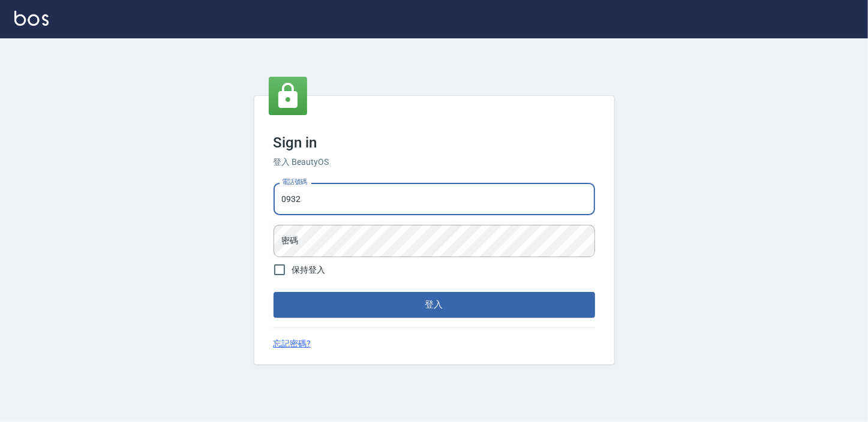
type input "0932050354"
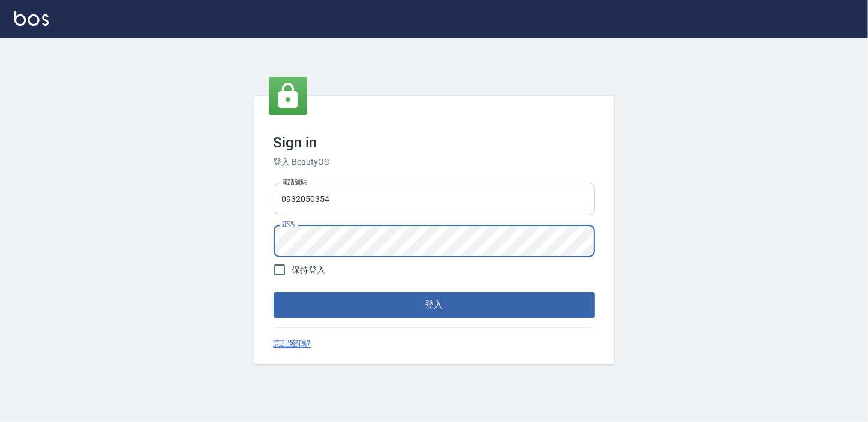
click at [273, 292] on button "登入" at bounding box center [433, 304] width 321 height 25
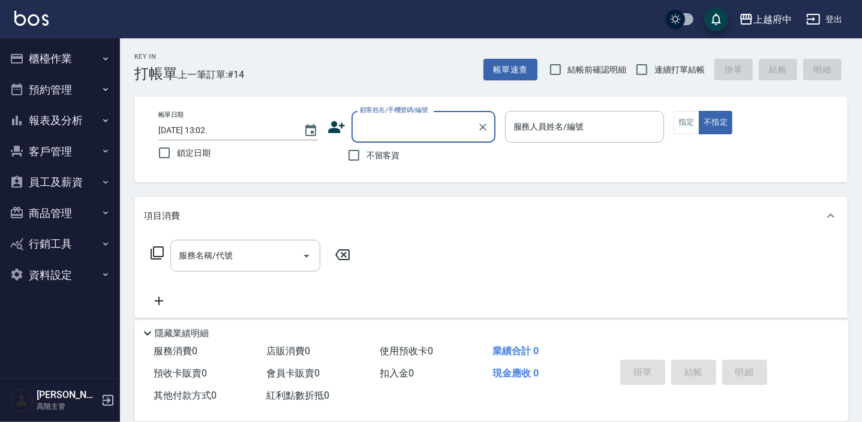
click at [67, 176] on button "員工及薪資" at bounding box center [60, 182] width 110 height 31
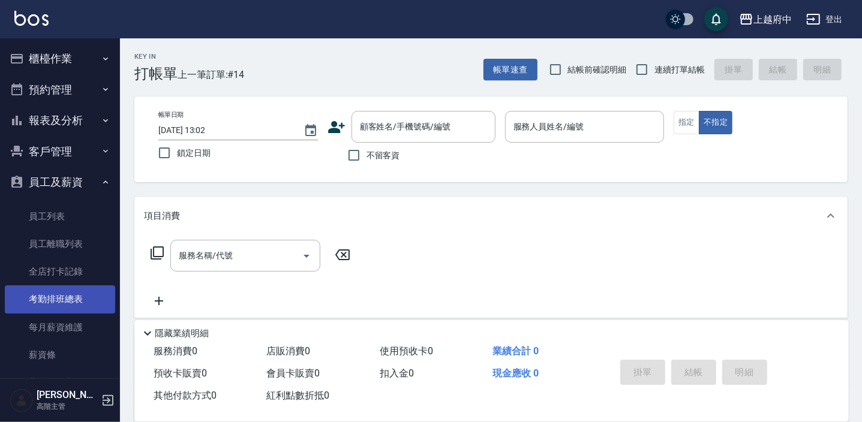
scroll to position [54, 0]
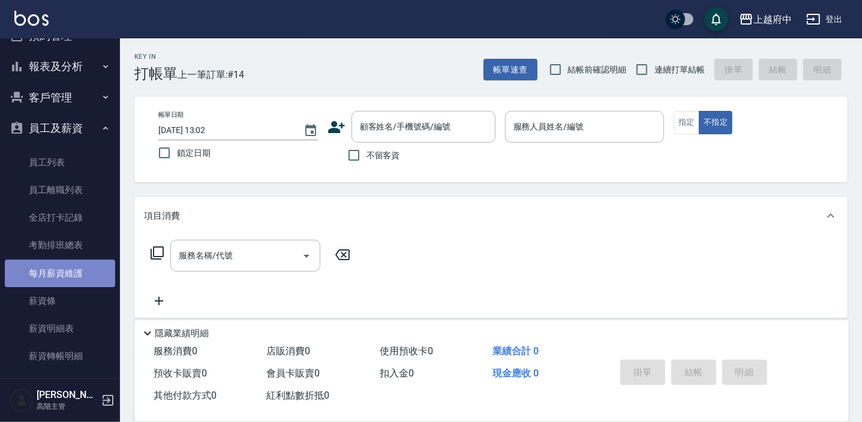
click at [65, 279] on link "每月薪資維護" at bounding box center [60, 274] width 110 height 28
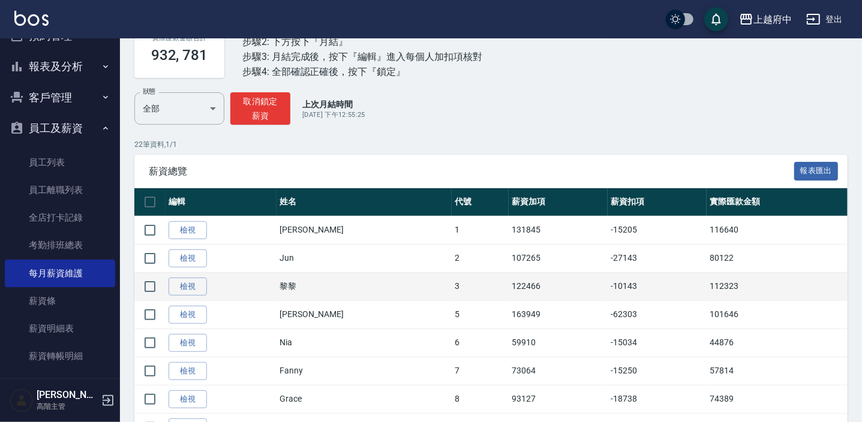
scroll to position [109, 0]
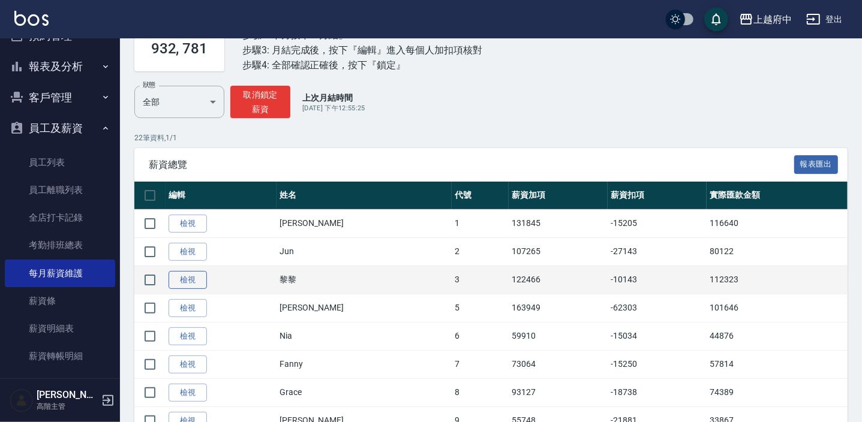
click at [191, 277] on link "檢視" at bounding box center [188, 280] width 38 height 19
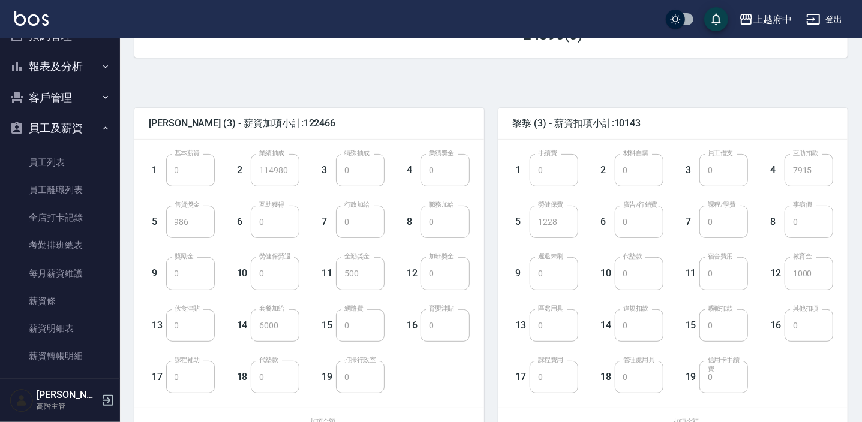
scroll to position [357, 0]
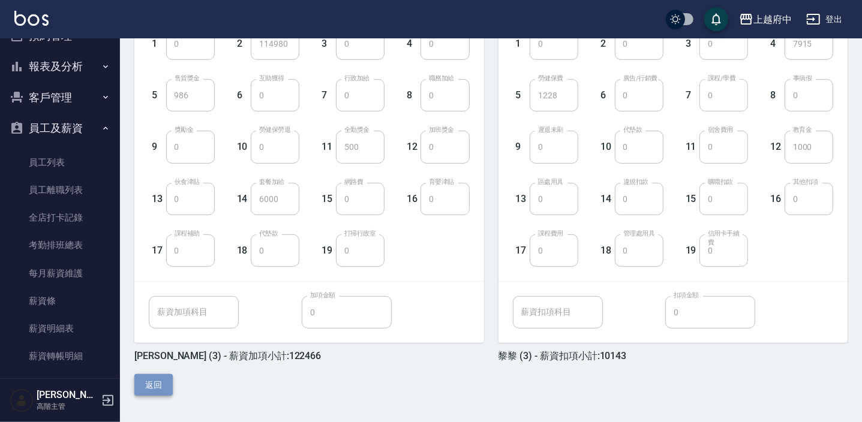
click at [161, 382] on button "返回" at bounding box center [153, 385] width 38 height 22
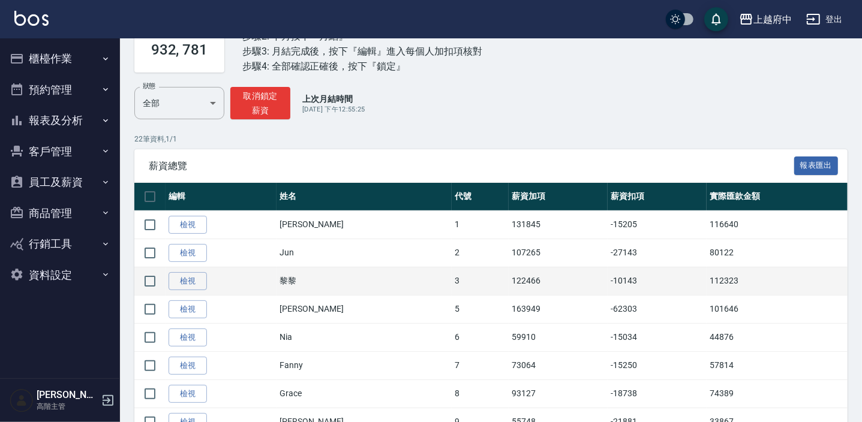
scroll to position [109, 0]
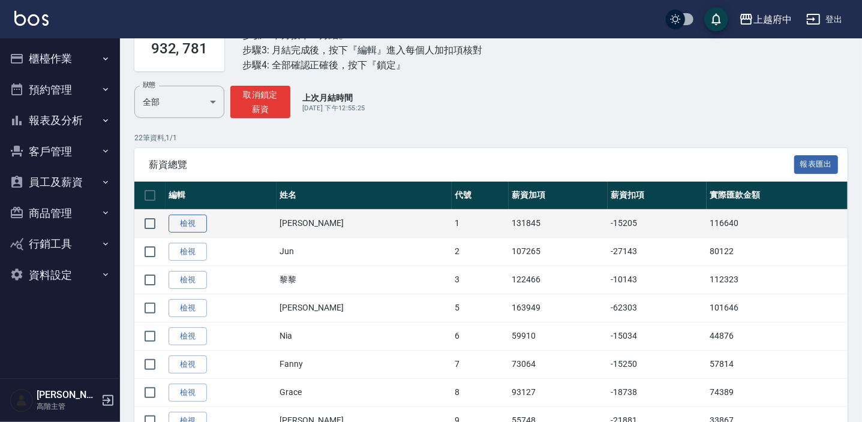
click at [190, 222] on link "檢視" at bounding box center [188, 224] width 38 height 19
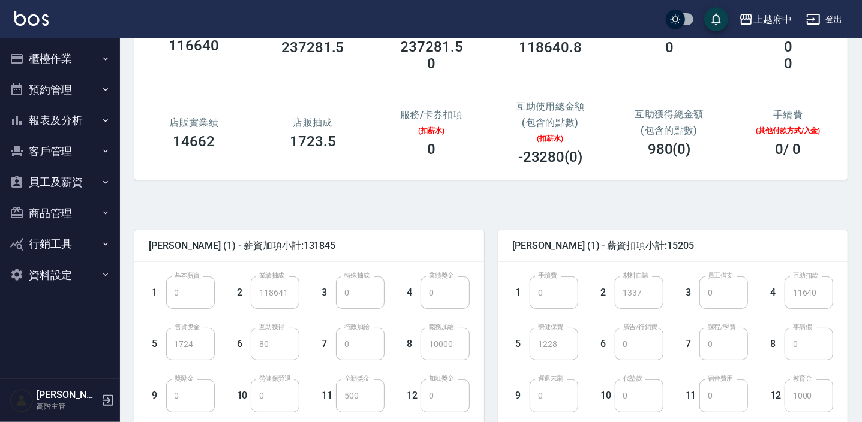
scroll to position [109, 0]
click at [46, 183] on button "員工及薪資" at bounding box center [60, 182] width 110 height 31
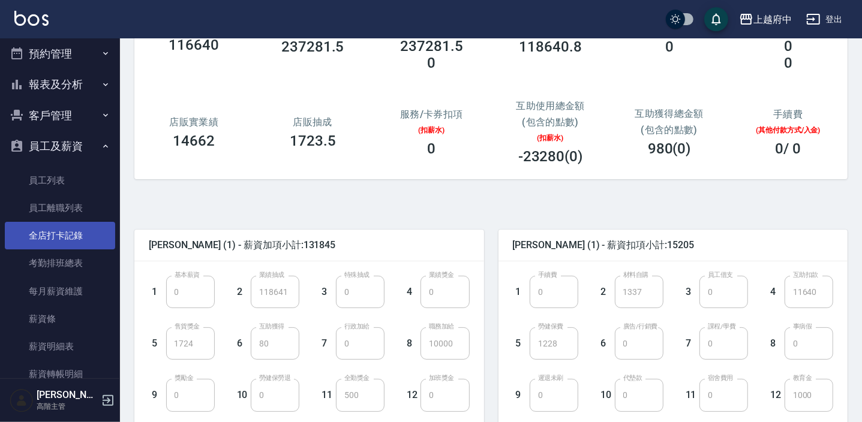
scroll to position [54, 0]
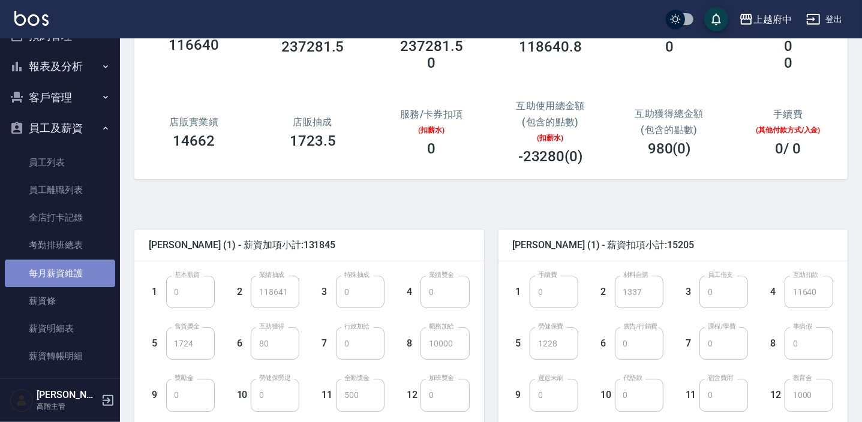
click at [59, 275] on link "每月薪資維護" at bounding box center [60, 274] width 110 height 28
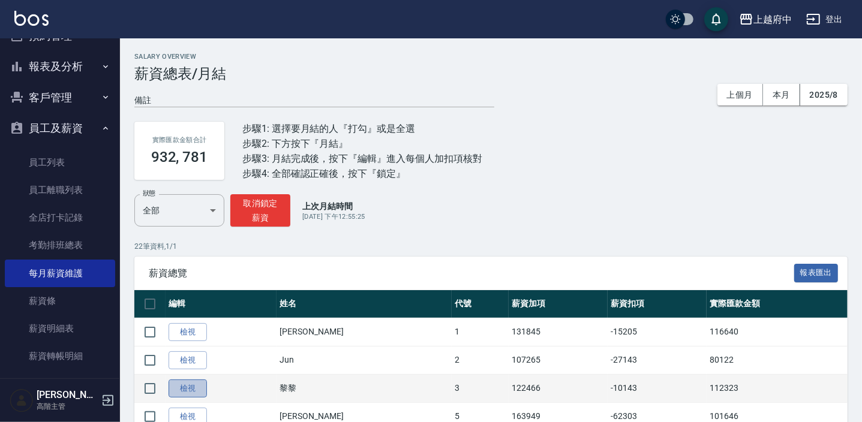
click at [185, 381] on link "檢視" at bounding box center [188, 389] width 38 height 19
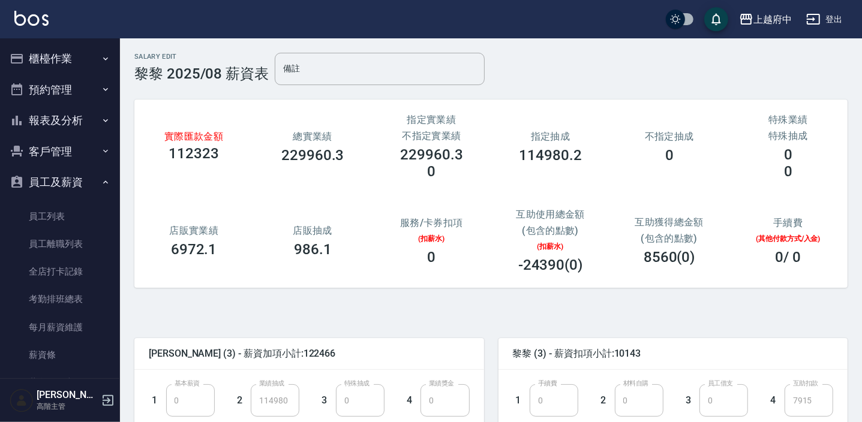
click at [43, 85] on button "預約管理" at bounding box center [60, 89] width 110 height 31
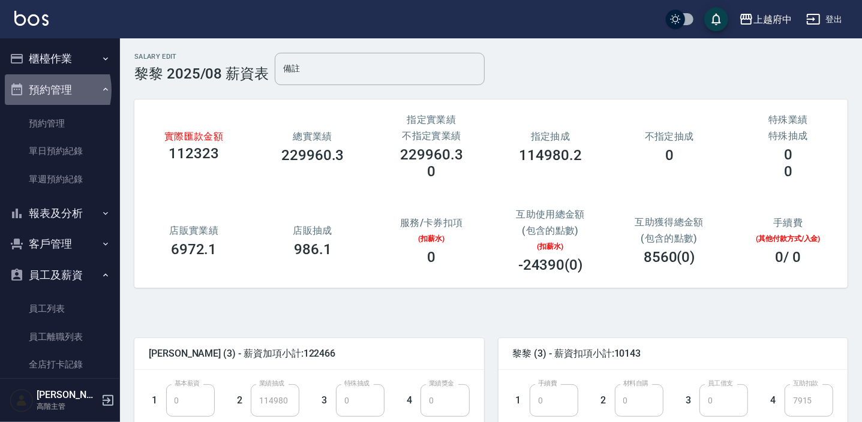
click at [42, 90] on button "預約管理" at bounding box center [60, 89] width 110 height 31
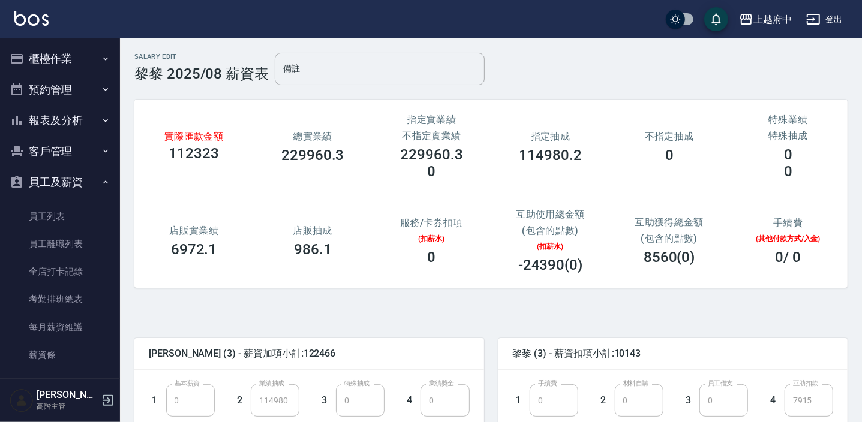
click at [41, 59] on button "櫃檯作業" at bounding box center [60, 58] width 110 height 31
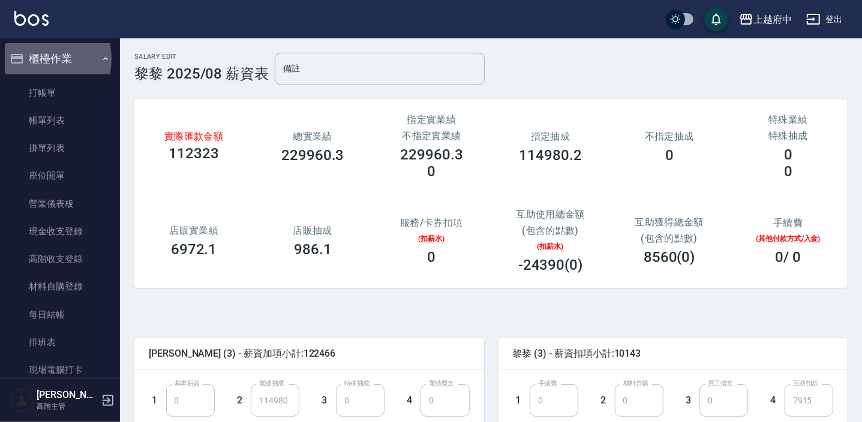
click at [41, 59] on button "櫃檯作業" at bounding box center [60, 58] width 110 height 31
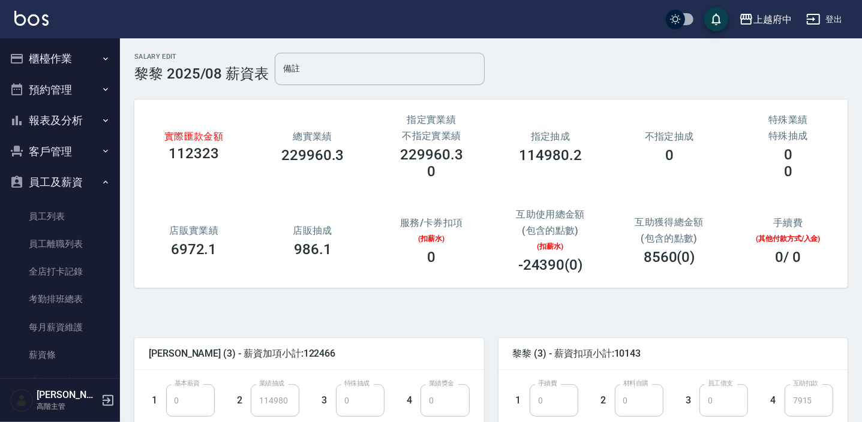
click at [50, 117] on button "報表及分析" at bounding box center [60, 120] width 110 height 31
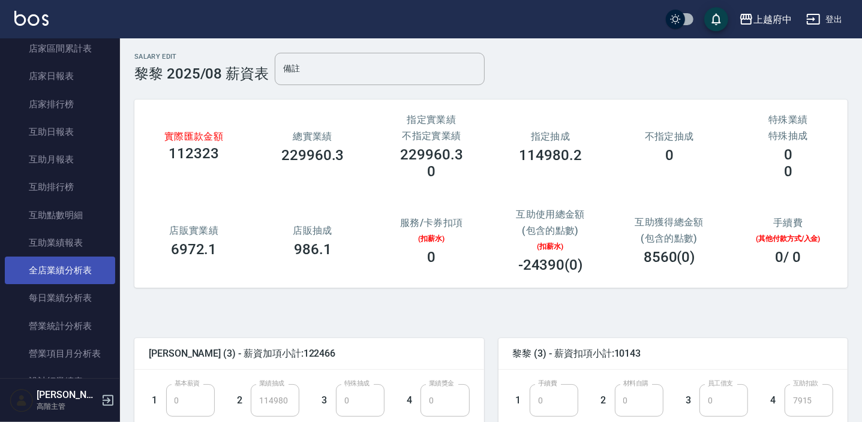
scroll to position [163, 0]
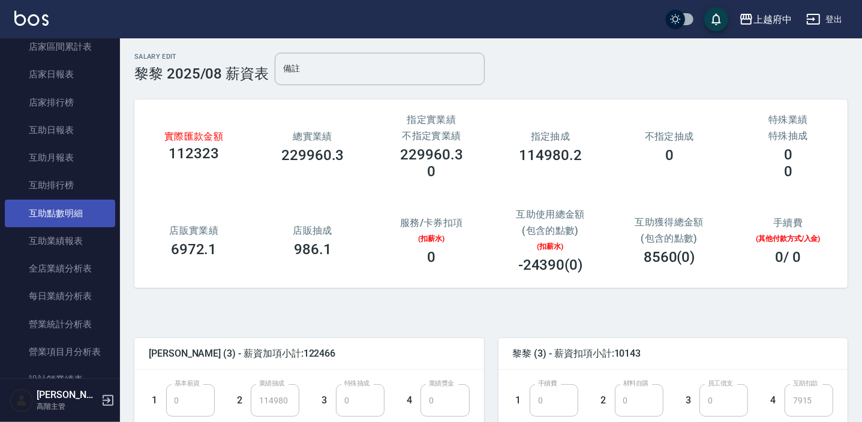
click at [62, 204] on link "互助點數明細" at bounding box center [60, 214] width 110 height 28
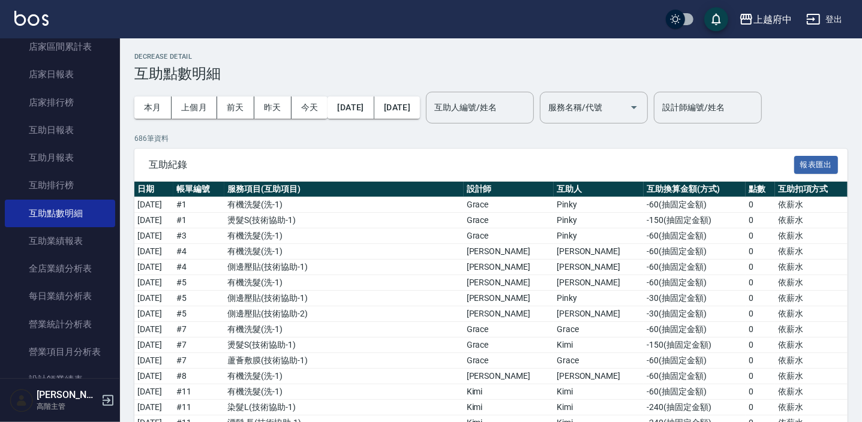
click at [191, 104] on button "上個月" at bounding box center [195, 108] width 46 height 22
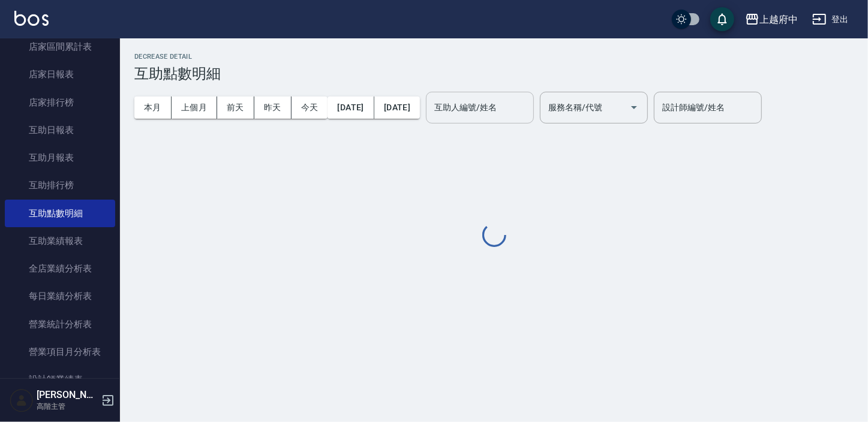
click at [507, 112] on div "互助人編號/姓名 互助人編號/姓名" at bounding box center [480, 108] width 108 height 32
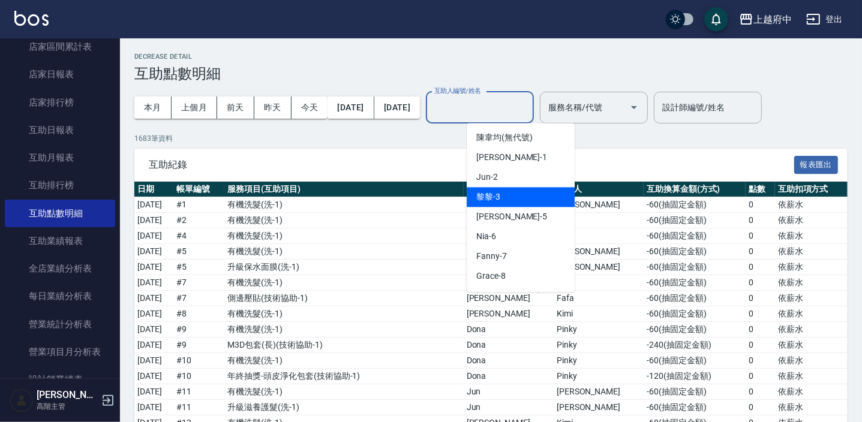
click at [506, 193] on div "黎黎 -3" at bounding box center [521, 197] width 108 height 20
type input "黎黎-3"
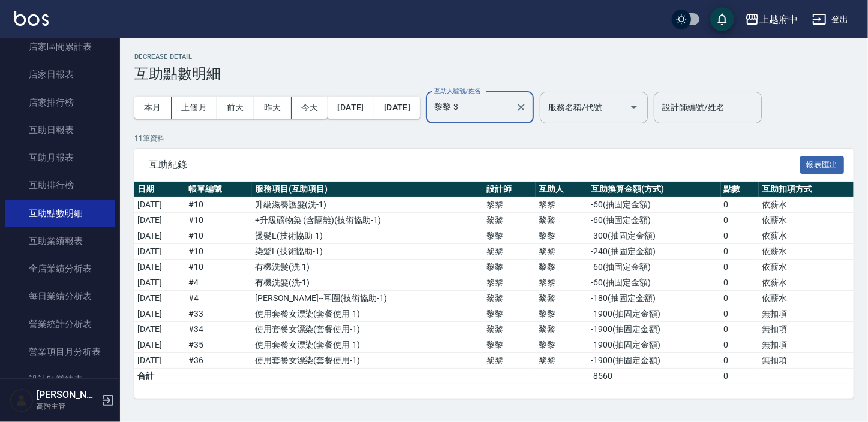
drag, startPoint x: 561, startPoint y: 115, endPoint x: 503, endPoint y: 109, distance: 58.4
click at [530, 115] on button "Clear" at bounding box center [521, 107] width 17 height 17
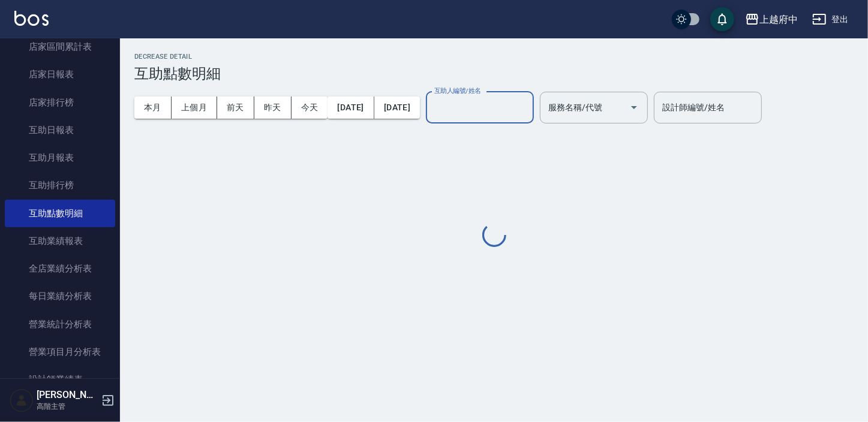
click at [503, 109] on input "互助人編號/姓名" at bounding box center [479, 107] width 97 height 21
type input "Annie -1"
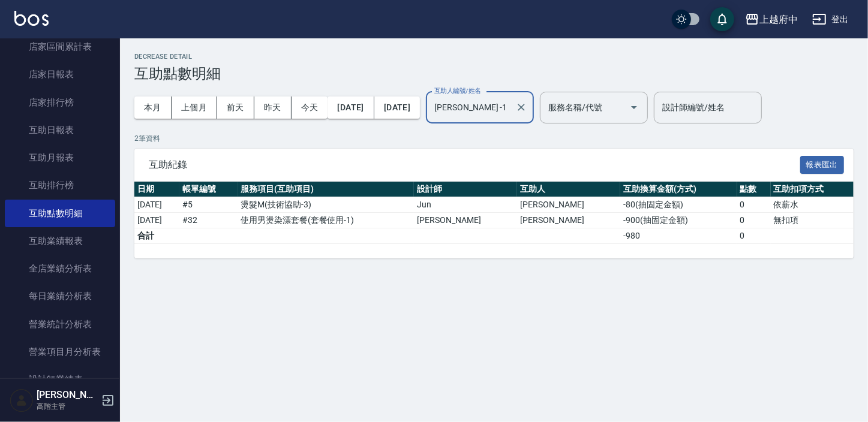
click at [527, 108] on icon "Clear" at bounding box center [521, 107] width 12 height 12
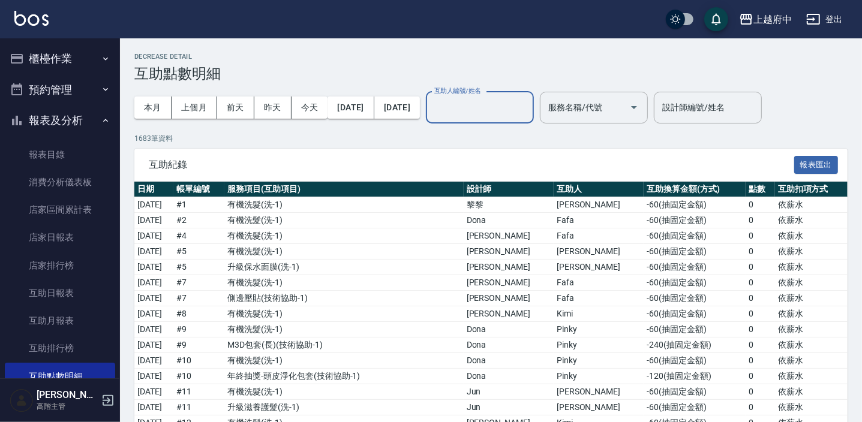
click at [56, 122] on button "報表及分析" at bounding box center [60, 120] width 110 height 31
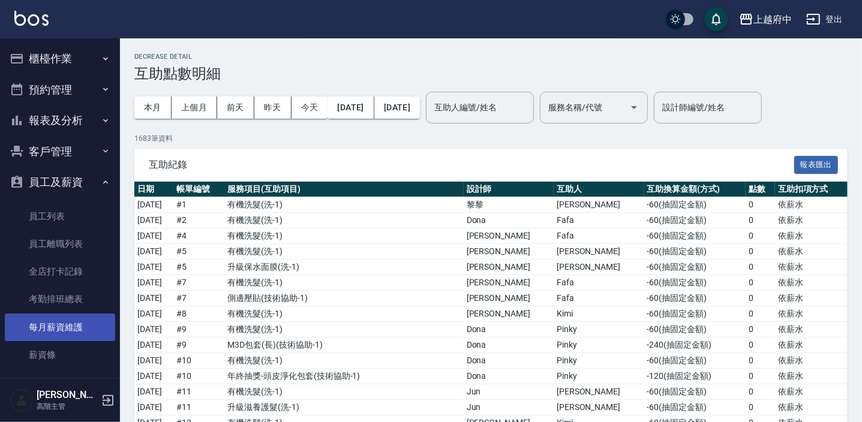
click at [54, 326] on link "每月薪資維護" at bounding box center [60, 328] width 110 height 28
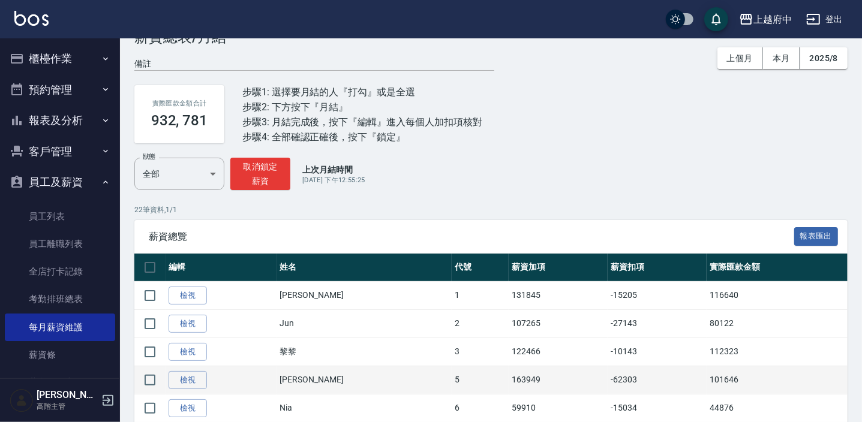
scroll to position [109, 0]
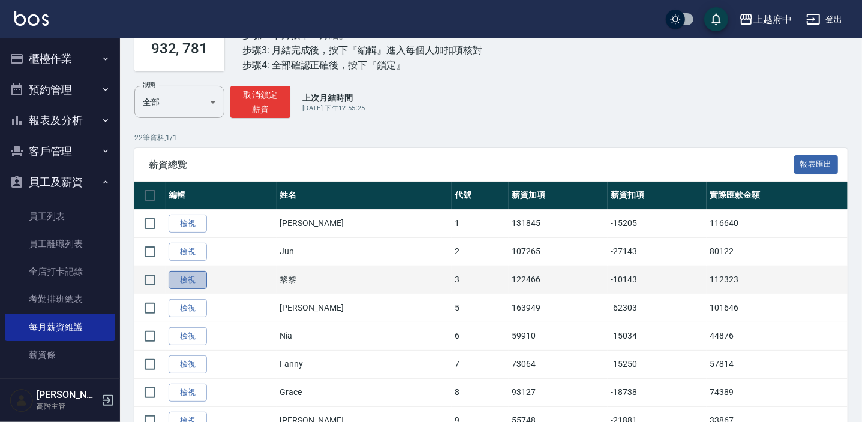
click at [196, 279] on link "檢視" at bounding box center [188, 280] width 38 height 19
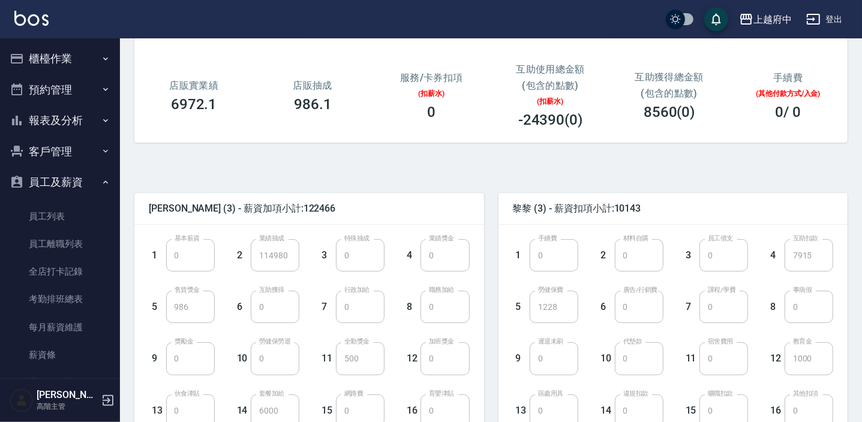
scroll to position [163, 0]
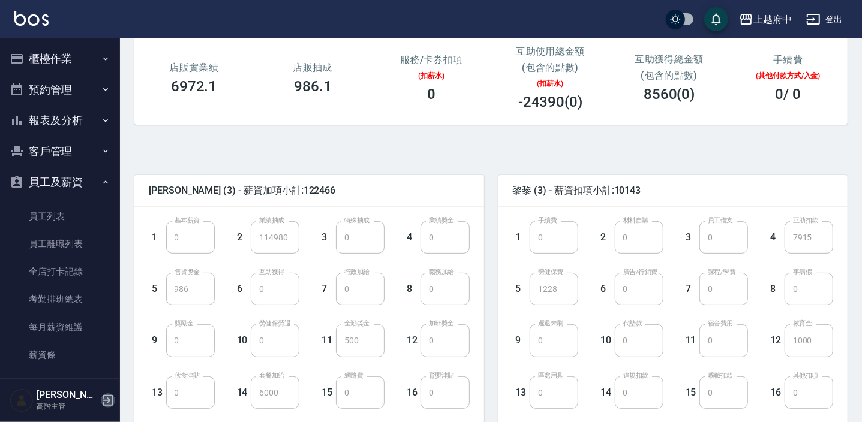
click at [110, 400] on icon "button" at bounding box center [108, 400] width 14 height 14
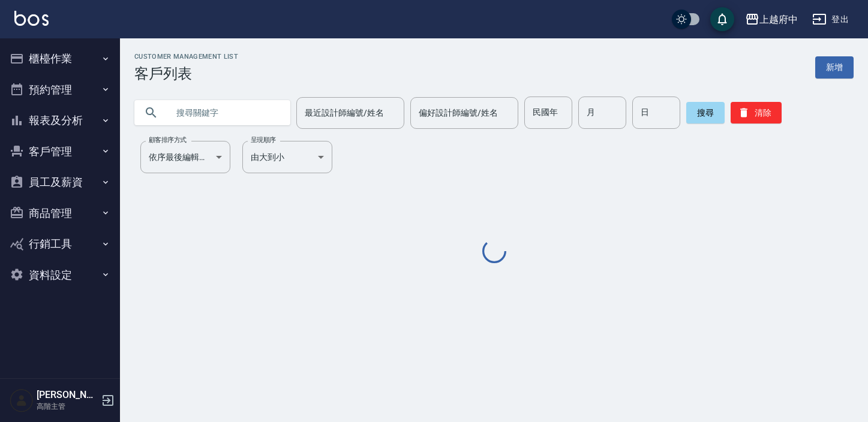
click at [240, 119] on input "text" at bounding box center [224, 113] width 113 height 32
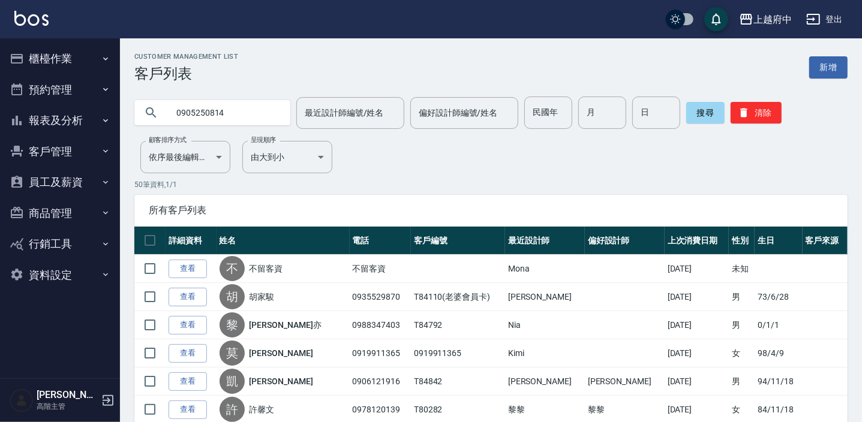
type input "0905250814"
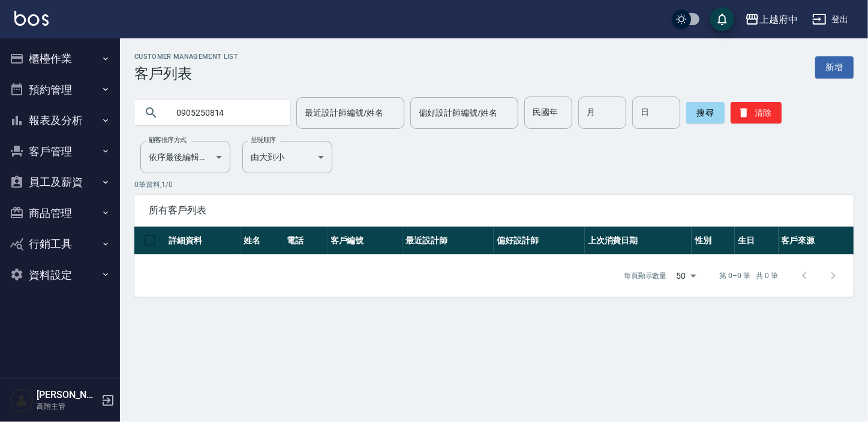
drag, startPoint x: 753, startPoint y: 112, endPoint x: 643, endPoint y: 87, distance: 112.6
click at [752, 112] on button "清除" at bounding box center [755, 113] width 51 height 22
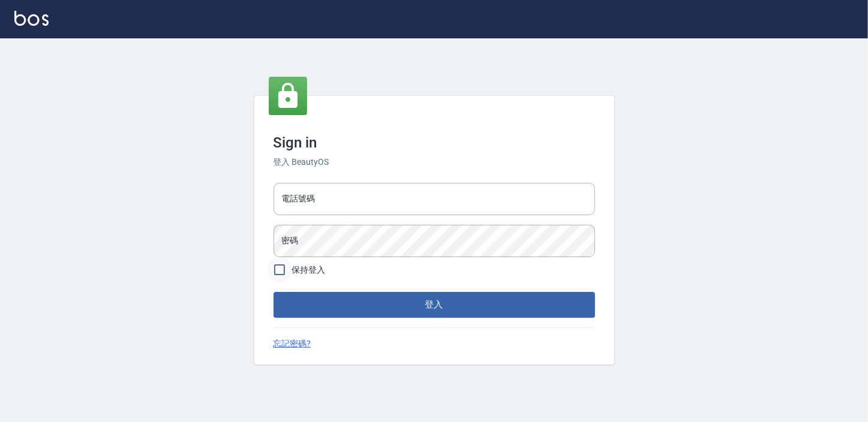
click at [285, 267] on input "保持登入" at bounding box center [279, 269] width 25 height 25
checkbox input "true"
click at [309, 196] on input "電話號碼" at bounding box center [433, 199] width 321 height 32
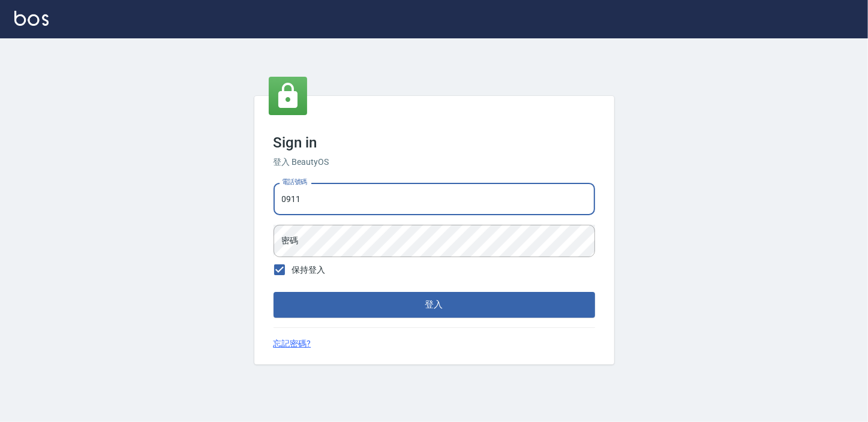
type input "0911903627"
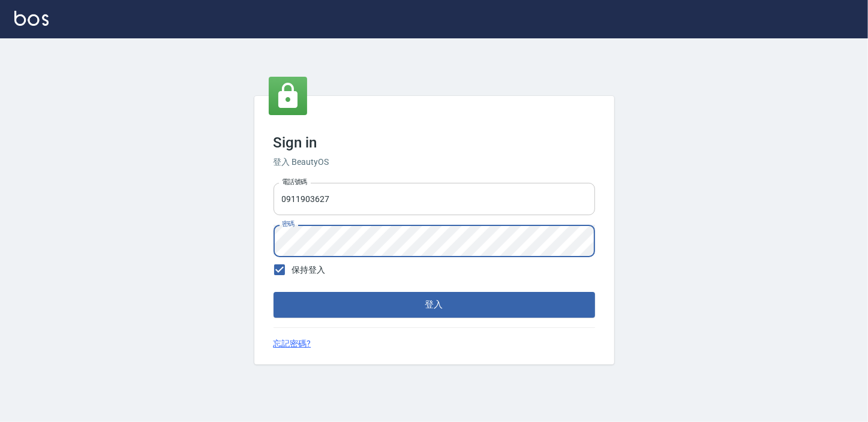
click at [273, 292] on button "登入" at bounding box center [433, 304] width 321 height 25
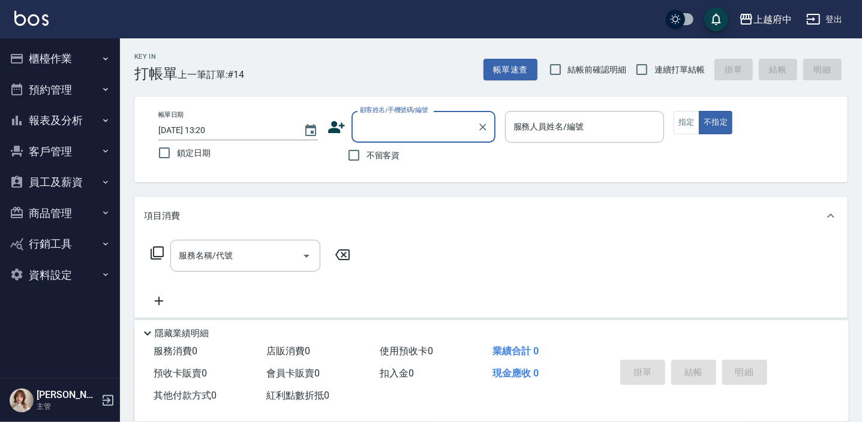
click at [41, 148] on button "客戶管理" at bounding box center [60, 151] width 110 height 31
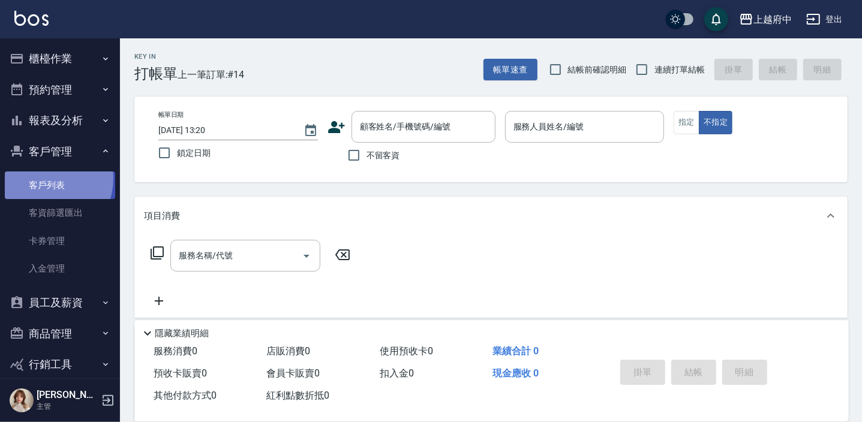
click at [46, 179] on link "客戶列表" at bounding box center [60, 186] width 110 height 28
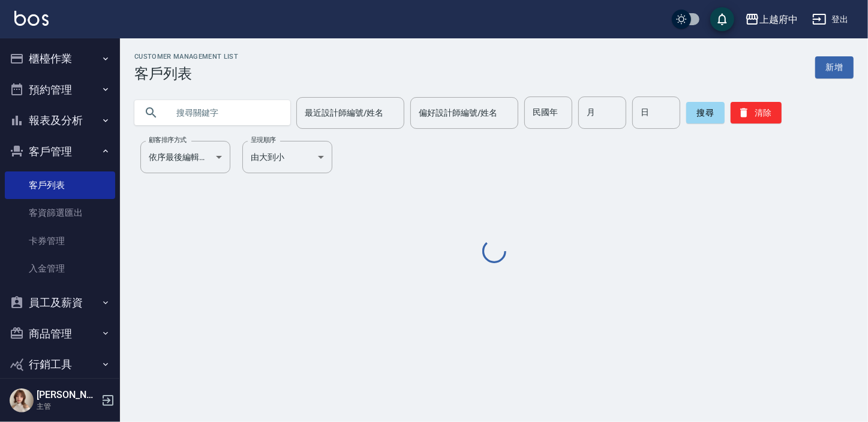
click at [230, 106] on input "text" at bounding box center [224, 113] width 113 height 32
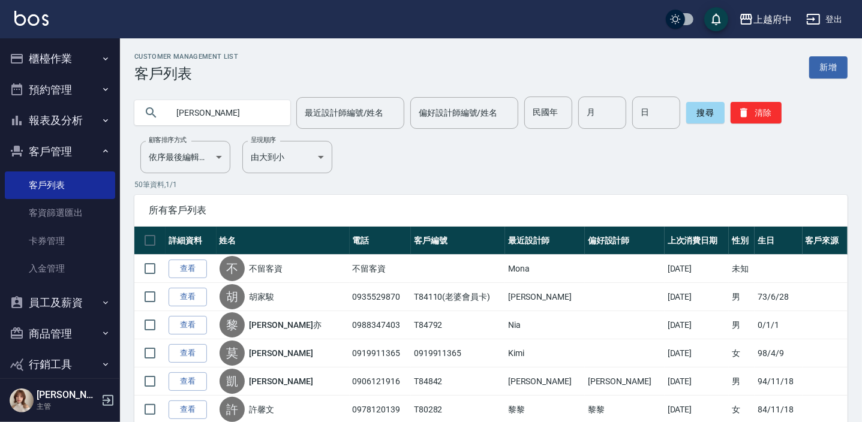
type input "[PERSON_NAME]"
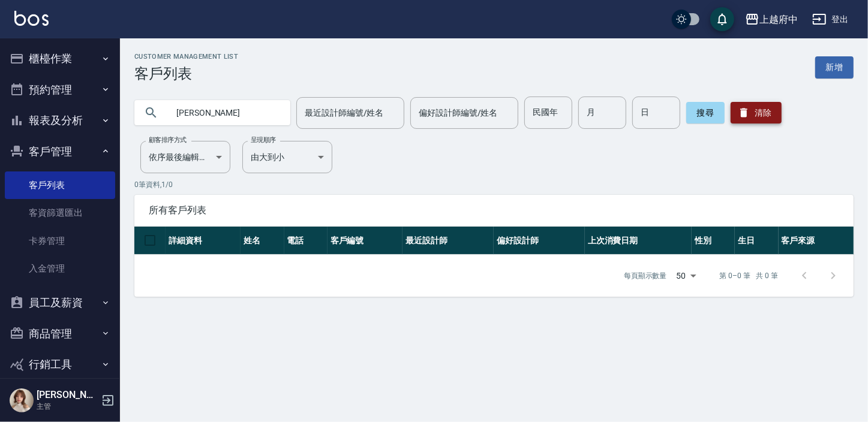
click at [766, 113] on button "清除" at bounding box center [755, 113] width 51 height 22
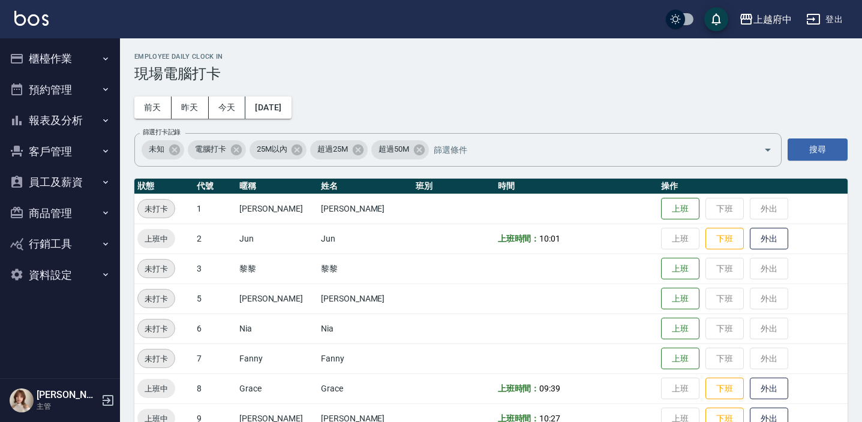
scroll to position [276, 0]
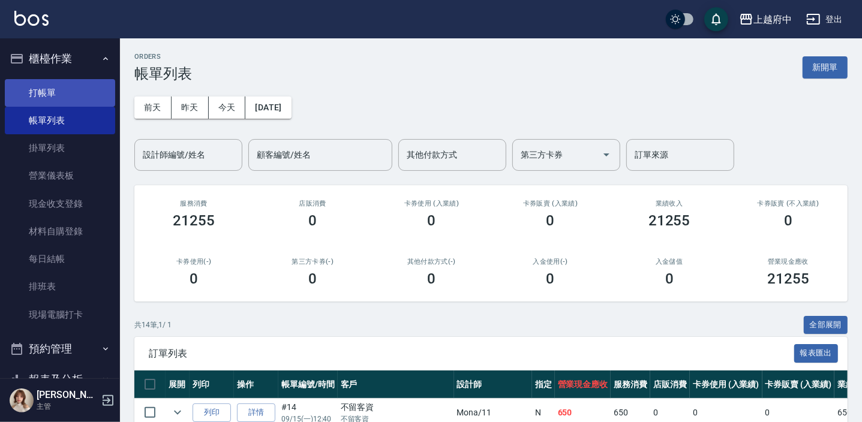
click at [42, 89] on link "打帳單" at bounding box center [60, 93] width 110 height 28
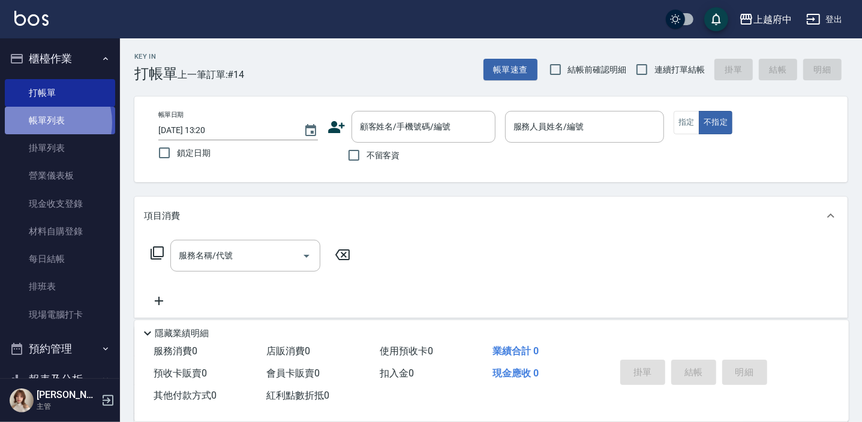
click at [44, 123] on link "帳單列表" at bounding box center [60, 121] width 110 height 28
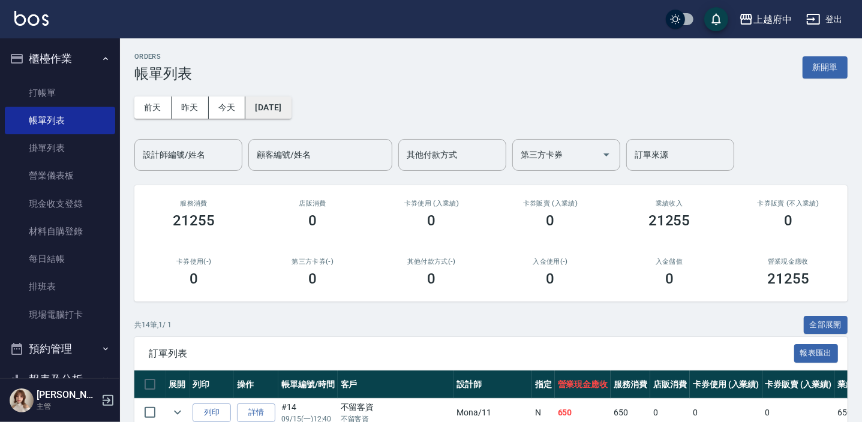
click at [291, 106] on button "[DATE]" at bounding box center [268, 108] width 46 height 22
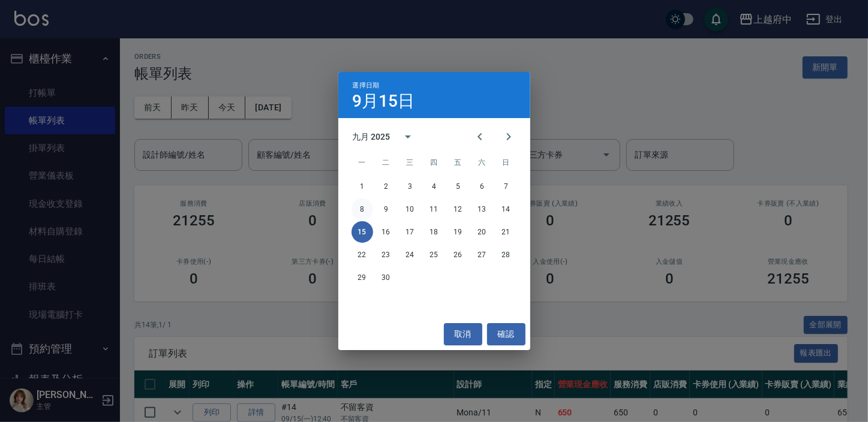
click at [363, 204] on button "8" at bounding box center [362, 210] width 22 height 22
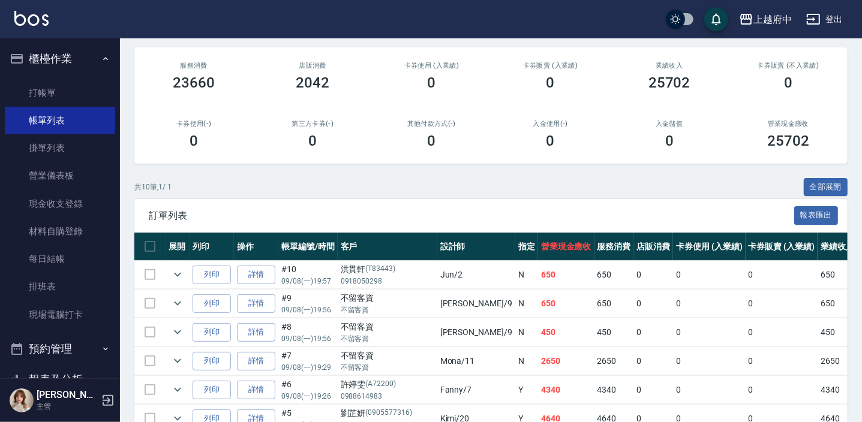
scroll to position [163, 0]
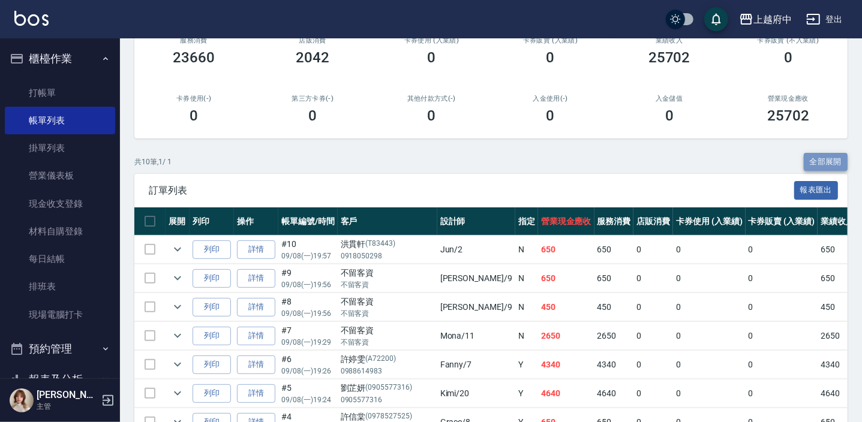
click at [817, 158] on button "全部展開" at bounding box center [826, 162] width 44 height 19
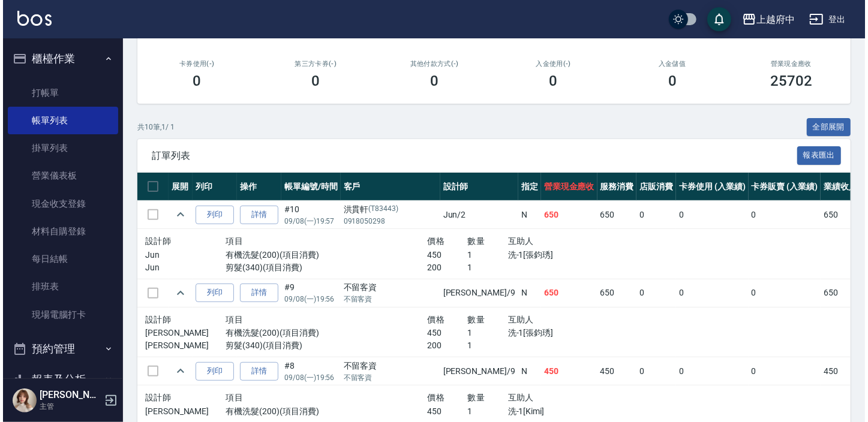
scroll to position [4, 0]
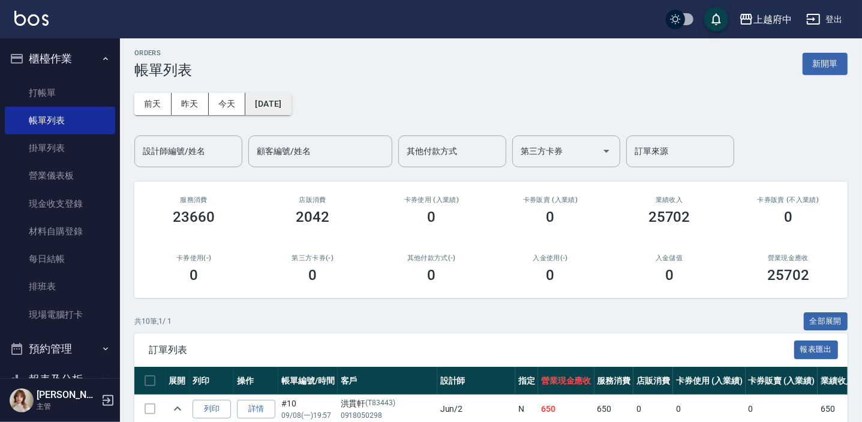
click at [288, 100] on button "[DATE]" at bounding box center [268, 104] width 46 height 22
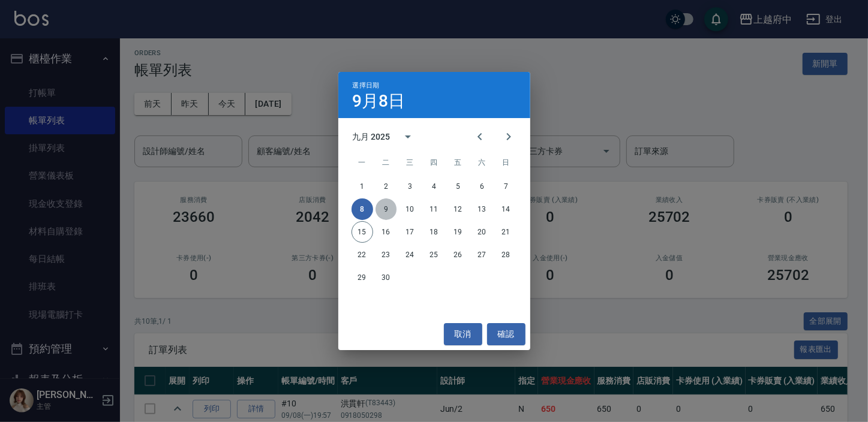
click at [381, 203] on button "9" at bounding box center [386, 210] width 22 height 22
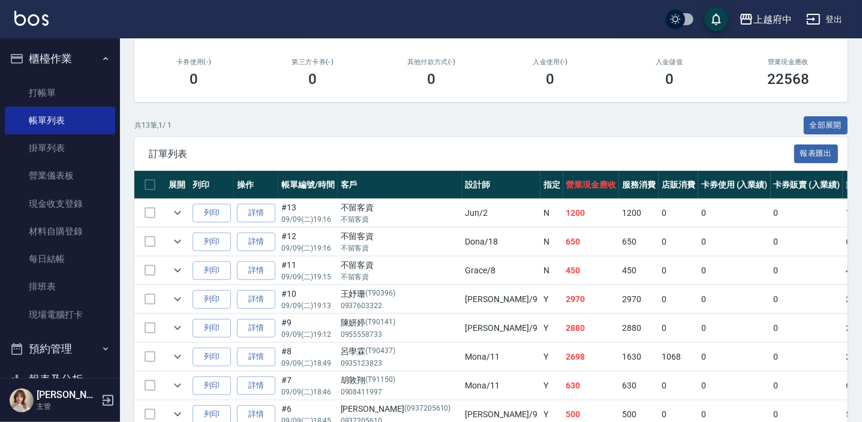
scroll to position [218, 0]
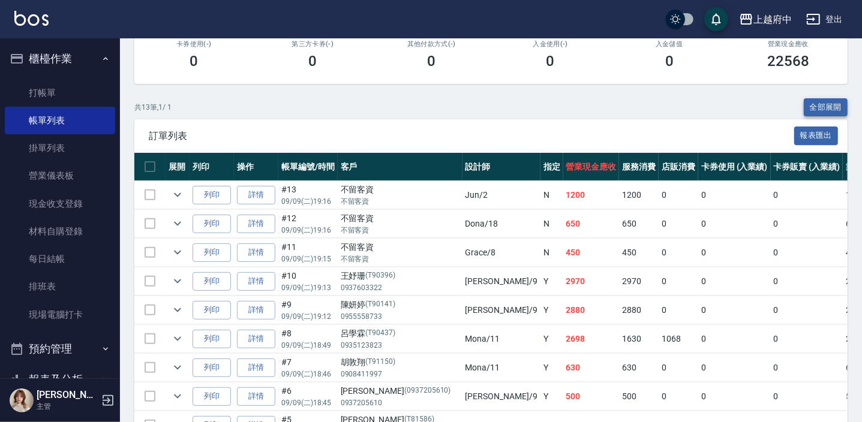
click at [825, 98] on button "全部展開" at bounding box center [826, 107] width 44 height 19
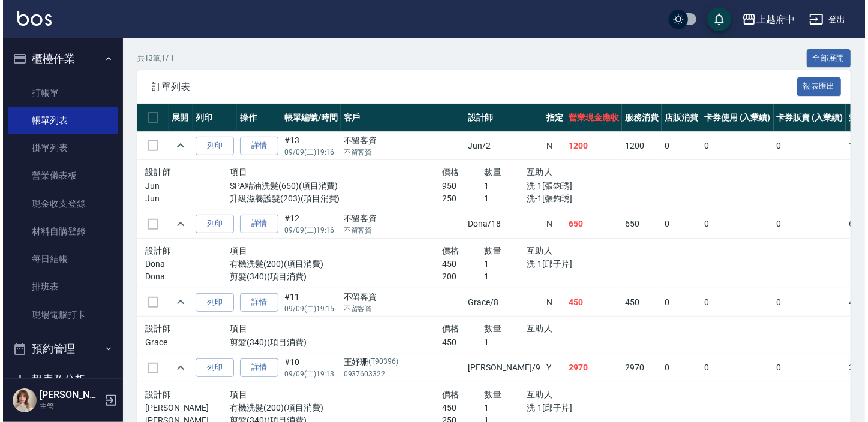
scroll to position [49, 0]
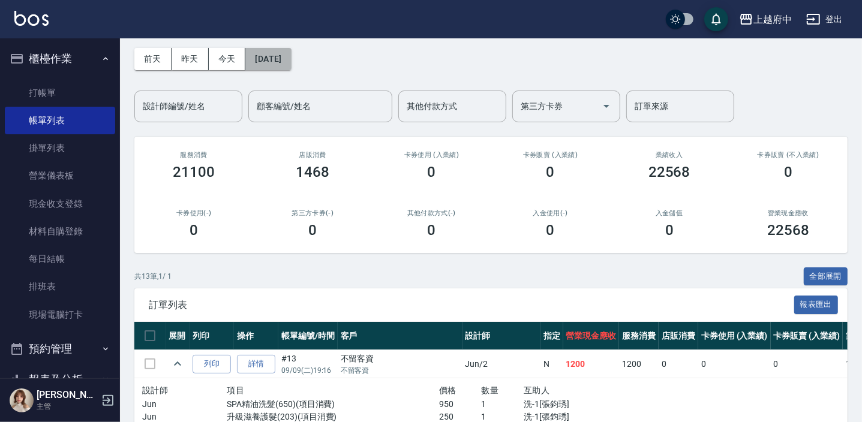
click at [287, 61] on button "[DATE]" at bounding box center [268, 59] width 46 height 22
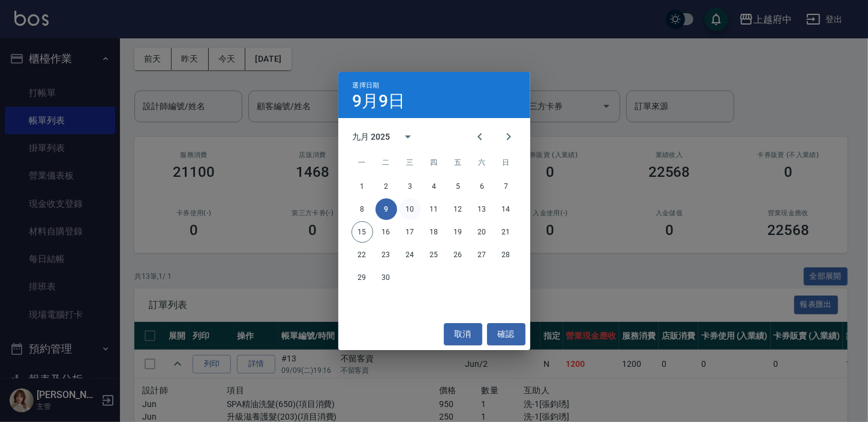
click at [407, 209] on button "10" at bounding box center [410, 210] width 22 height 22
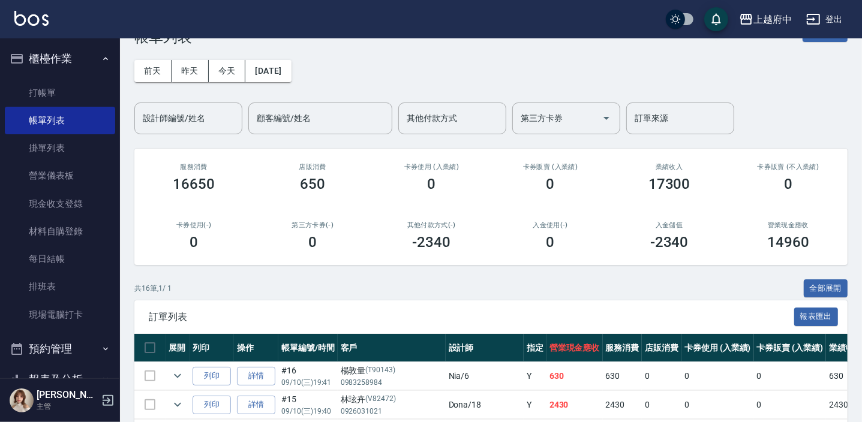
scroll to position [54, 0]
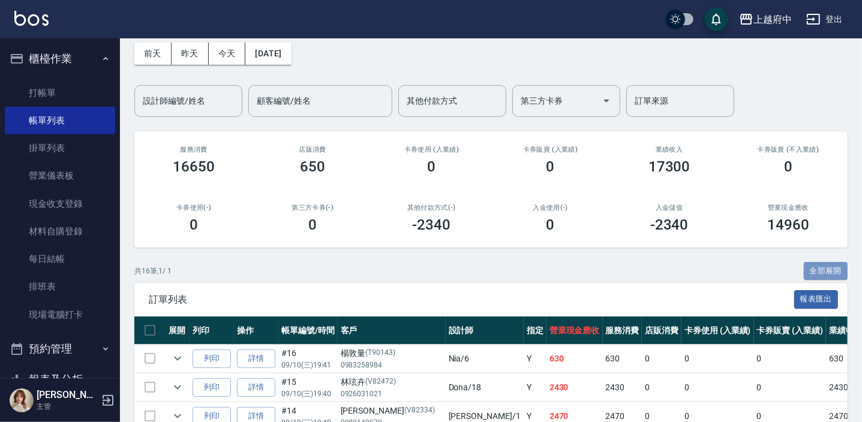
drag, startPoint x: 832, startPoint y: 261, endPoint x: 651, endPoint y: 246, distance: 181.1
click at [831, 262] on button "全部展開" at bounding box center [826, 271] width 44 height 19
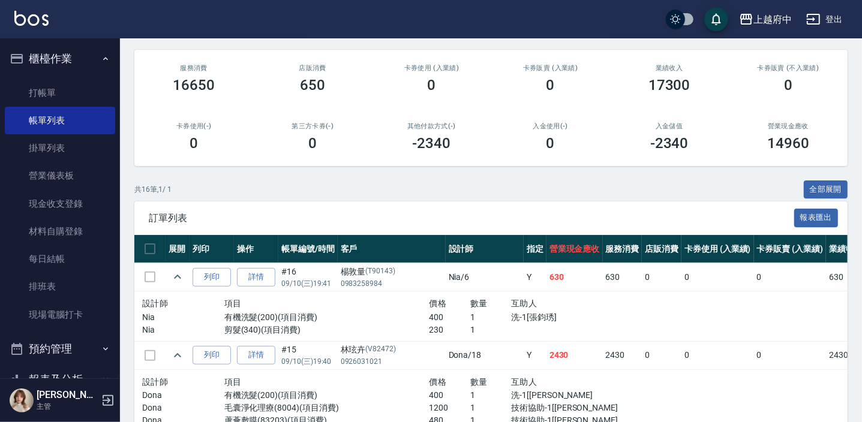
scroll to position [0, 0]
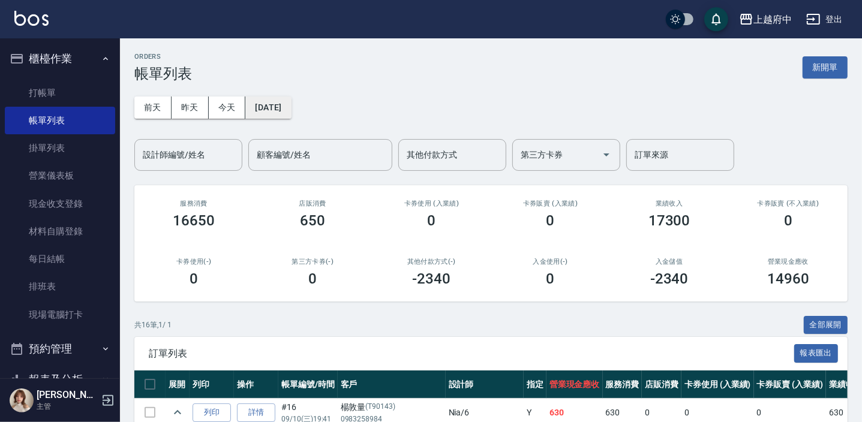
click at [291, 104] on button "[DATE]" at bounding box center [268, 108] width 46 height 22
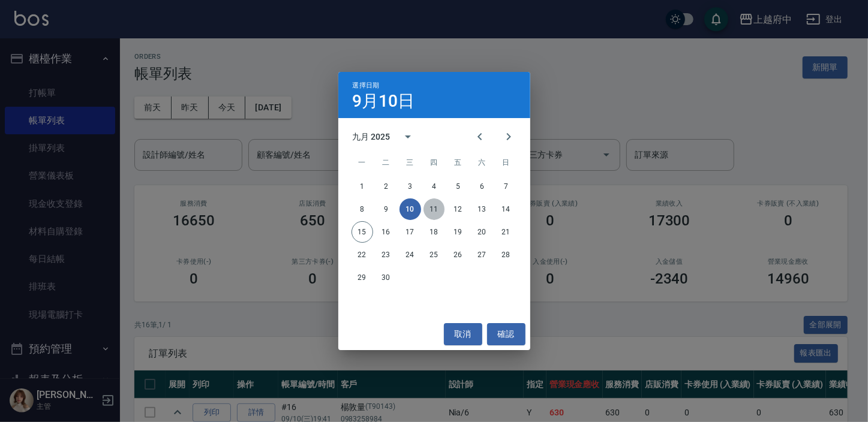
click at [436, 209] on button "11" at bounding box center [434, 210] width 22 height 22
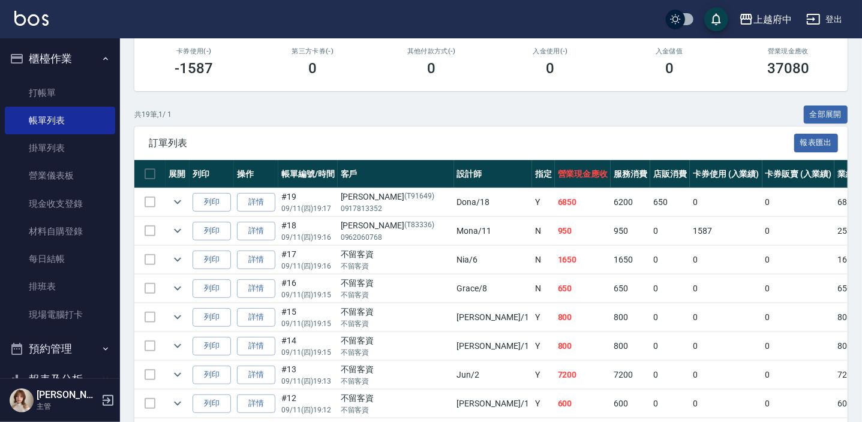
scroll to position [218, 0]
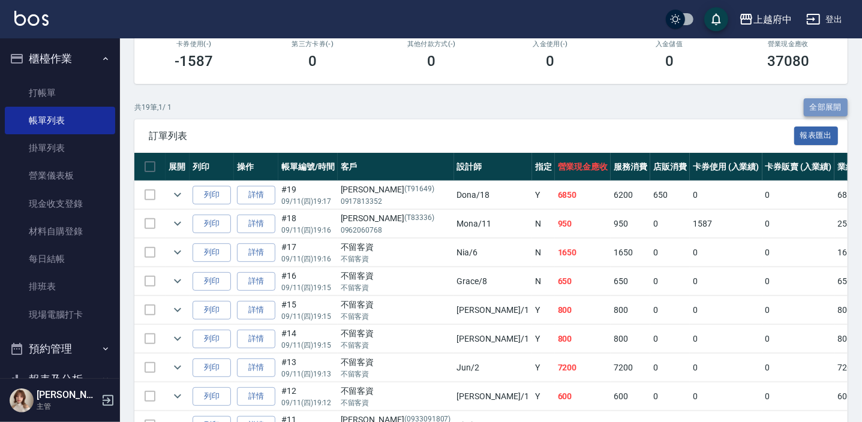
click at [825, 103] on button "全部展開" at bounding box center [826, 107] width 44 height 19
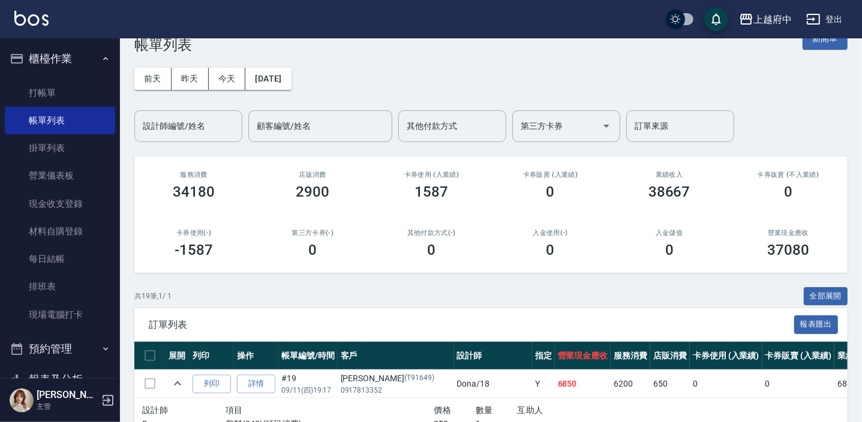
scroll to position [0, 0]
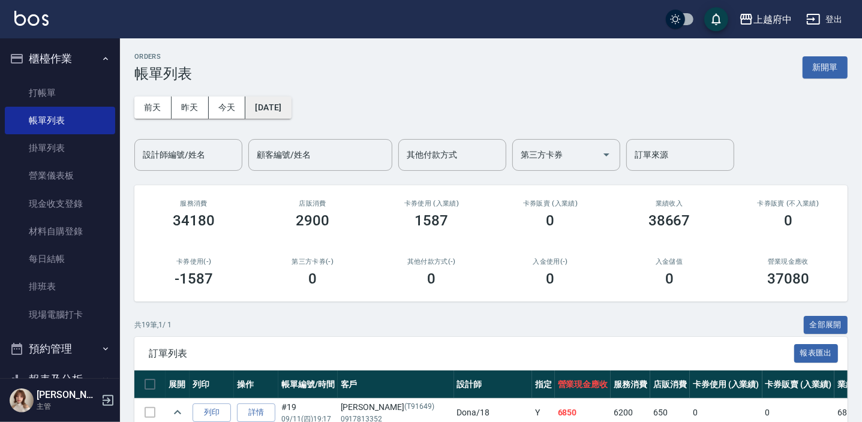
click at [291, 109] on button "[DATE]" at bounding box center [268, 108] width 46 height 22
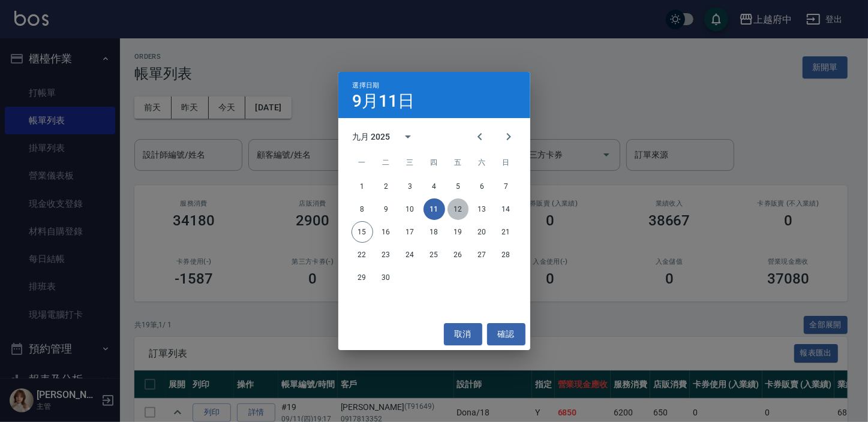
click at [456, 204] on button "12" at bounding box center [458, 210] width 22 height 22
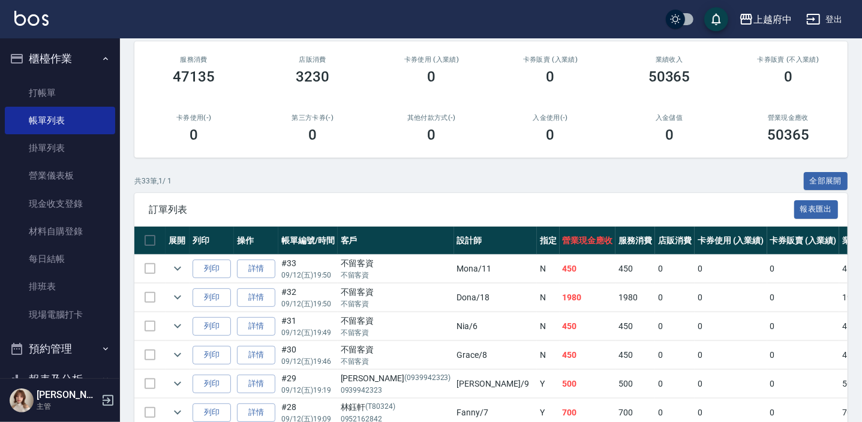
scroll to position [163, 0]
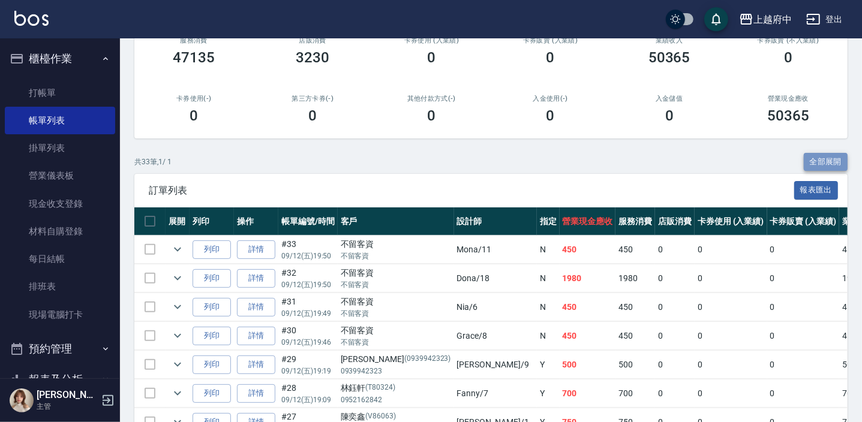
click at [837, 156] on button "全部展開" at bounding box center [826, 162] width 44 height 19
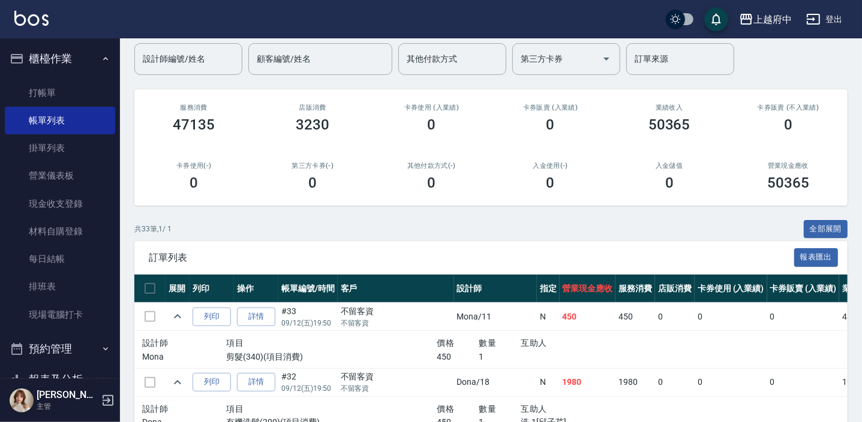
scroll to position [0, 0]
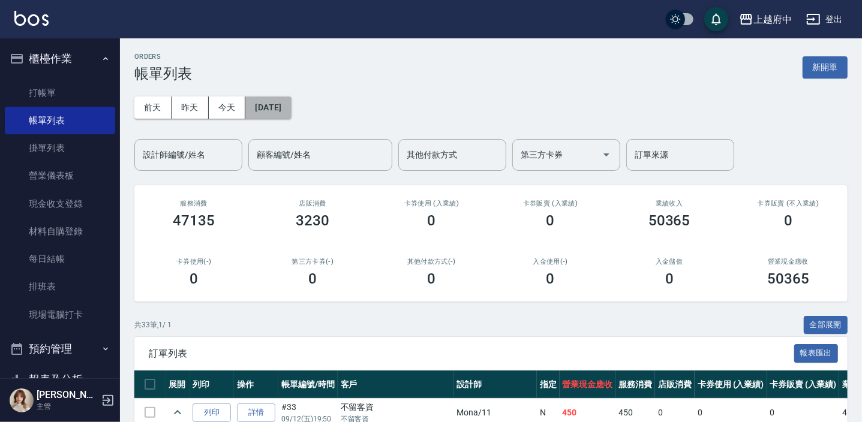
click at [286, 117] on button "[DATE]" at bounding box center [268, 108] width 46 height 22
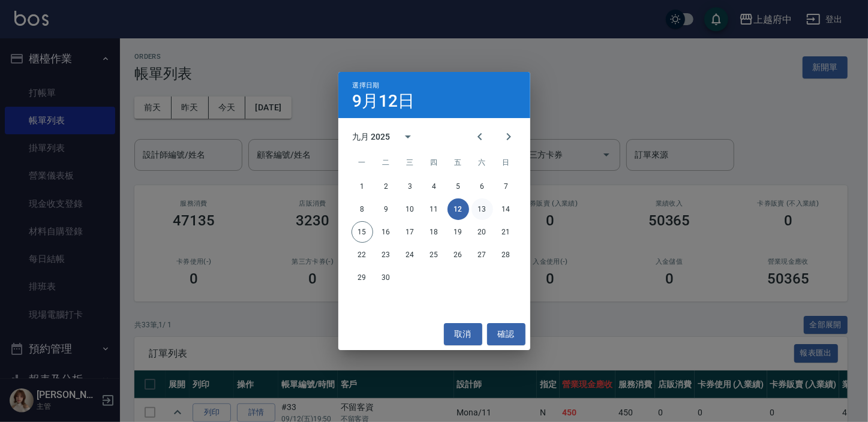
click at [480, 212] on button "13" at bounding box center [482, 210] width 22 height 22
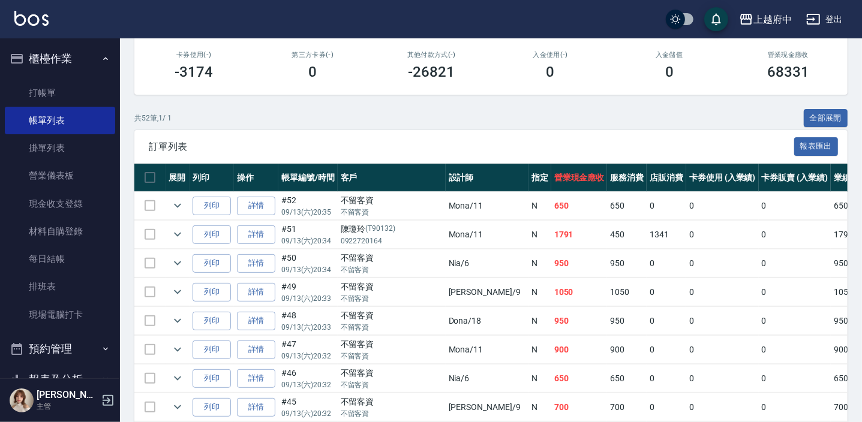
scroll to position [218, 0]
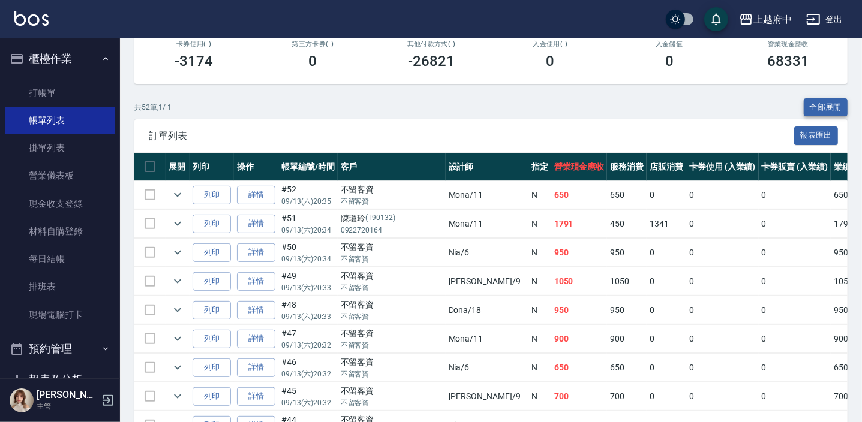
click at [820, 107] on button "全部展開" at bounding box center [826, 107] width 44 height 19
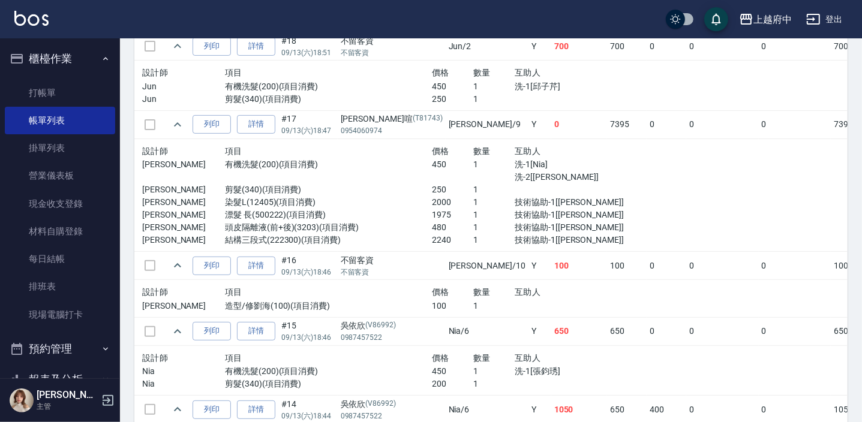
scroll to position [3107, 0]
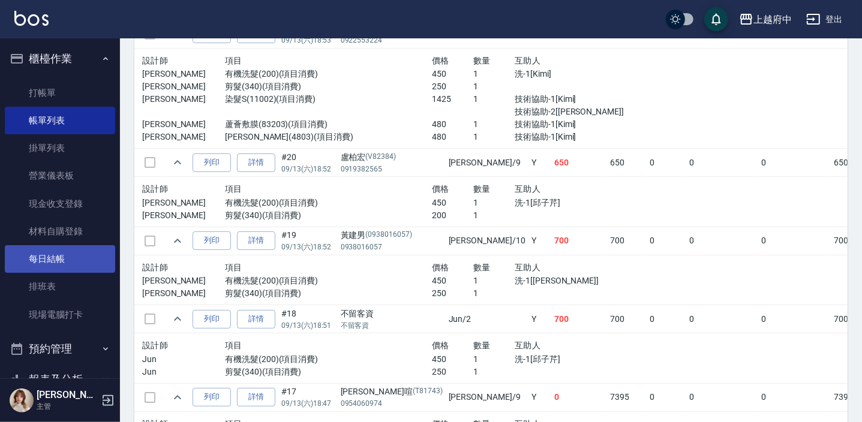
drag, startPoint x: 48, startPoint y: 257, endPoint x: 46, endPoint y: 269, distance: 11.5
click at [48, 257] on link "每日結帳" at bounding box center [60, 259] width 110 height 28
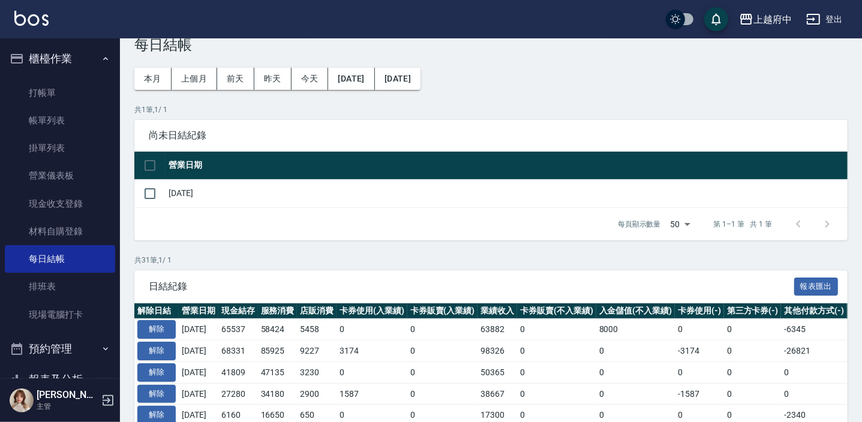
scroll to position [54, 0]
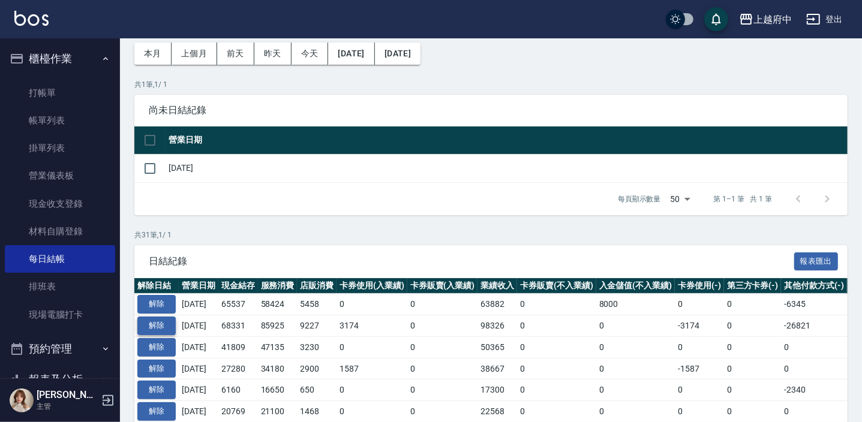
click at [157, 321] on button "解除" at bounding box center [156, 326] width 38 height 19
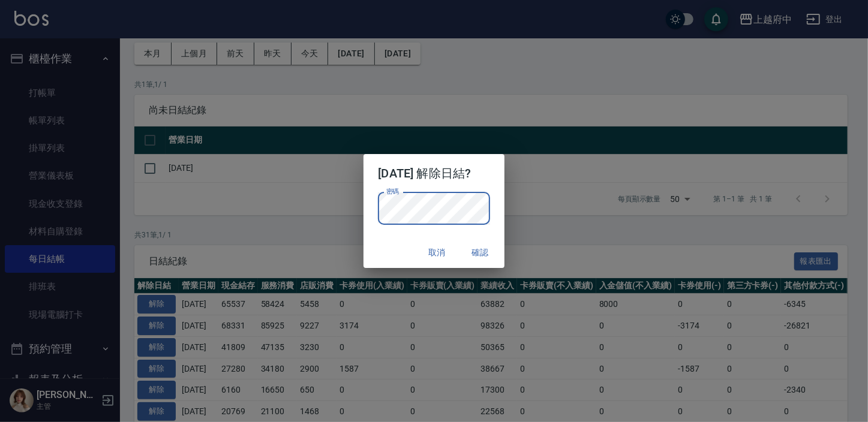
click at [486, 251] on button "確認" at bounding box center [480, 253] width 38 height 22
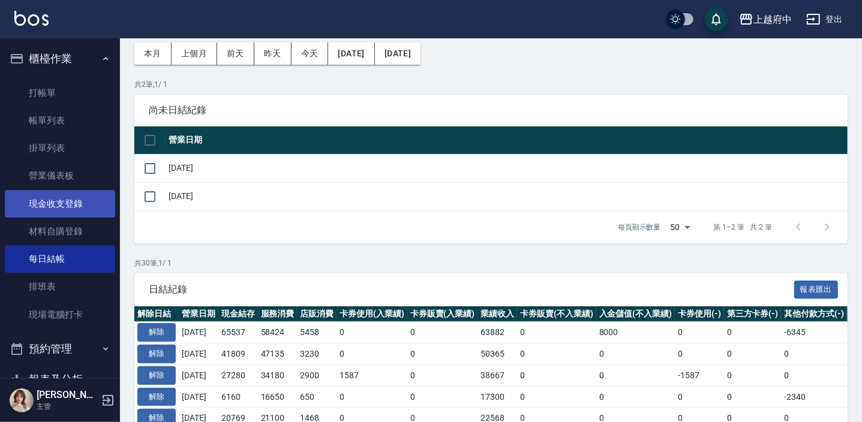
scroll to position [54, 0]
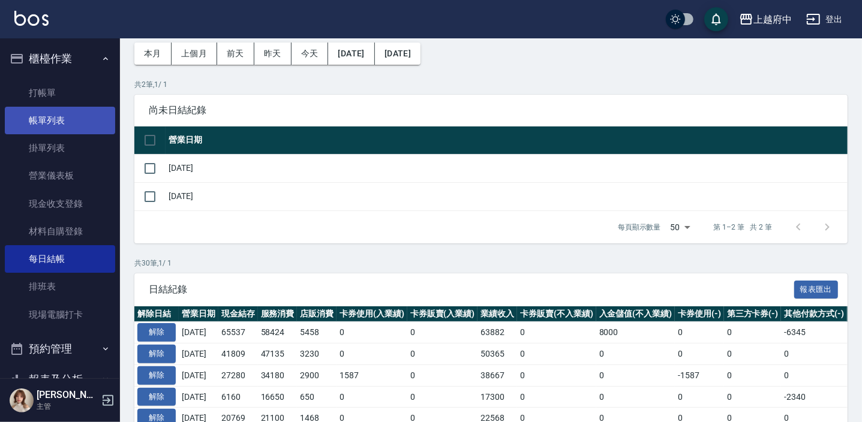
click at [38, 125] on link "帳單列表" at bounding box center [60, 121] width 110 height 28
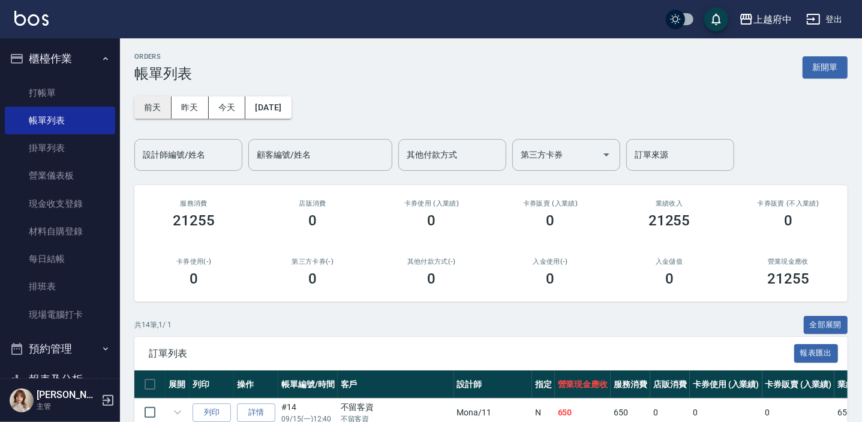
click at [154, 101] on button "前天" at bounding box center [152, 108] width 37 height 22
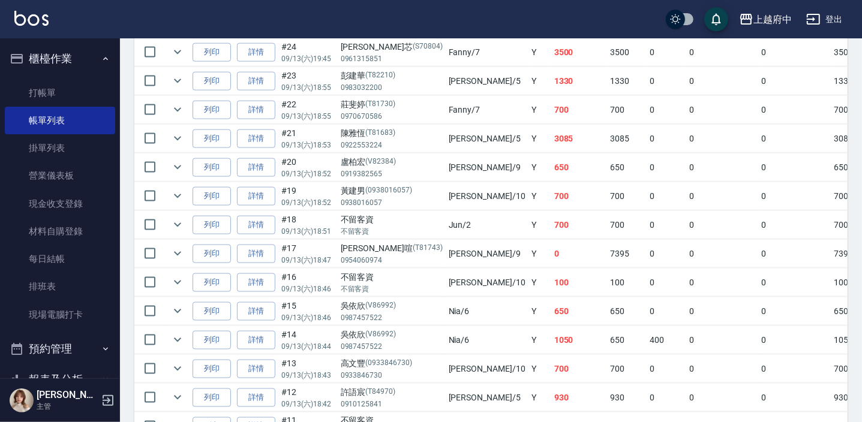
scroll to position [1199, 0]
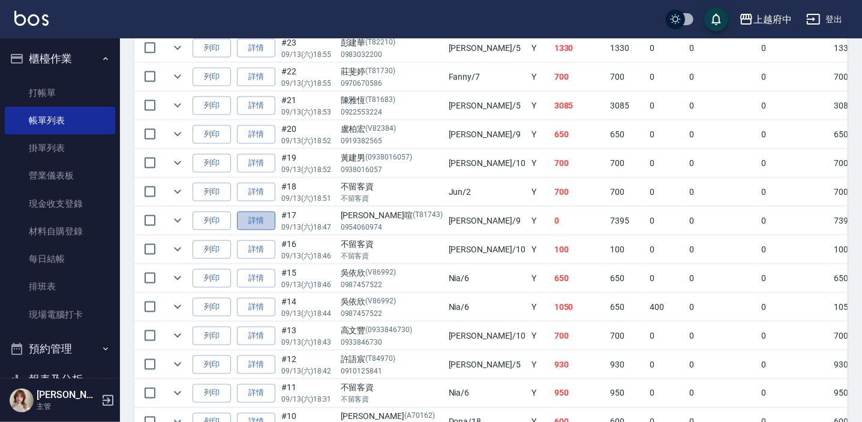
click at [257, 212] on link "詳情" at bounding box center [256, 221] width 38 height 19
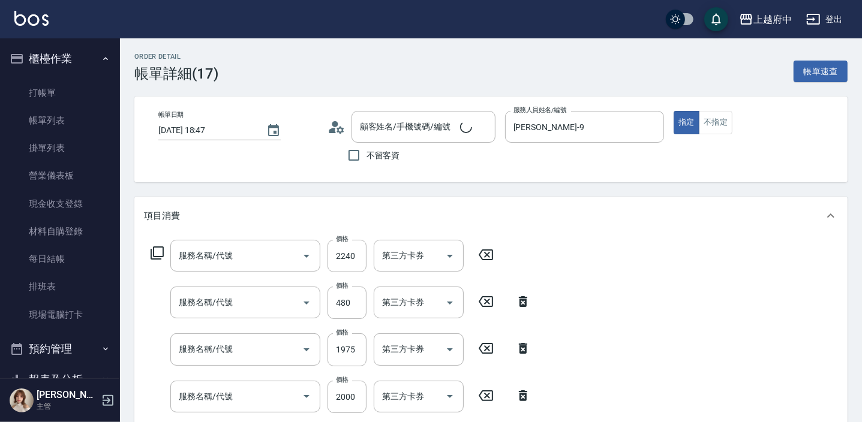
type input "[DATE] 18:47"
type input "[PERSON_NAME]-9"
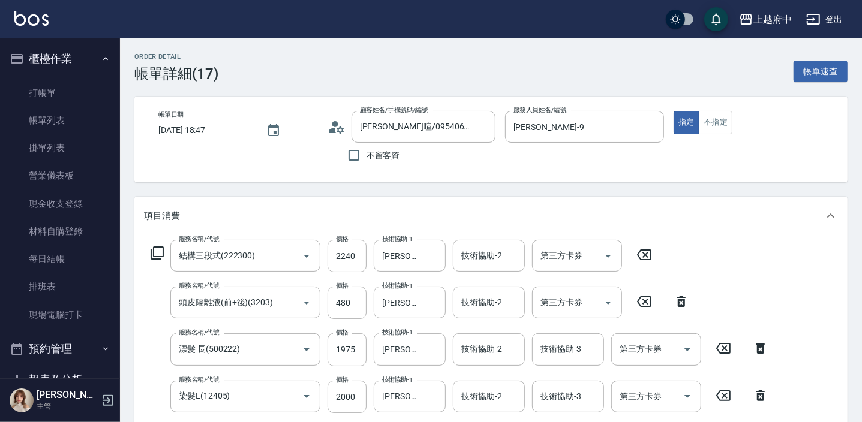
type input "[PERSON_NAME]喧/0954060974/T81743"
type input "結構三段式(222300)"
type input "頭皮隔離液(前+後)(3203)"
type input "漂髮 長(500222)"
type input "染髮L(12405)"
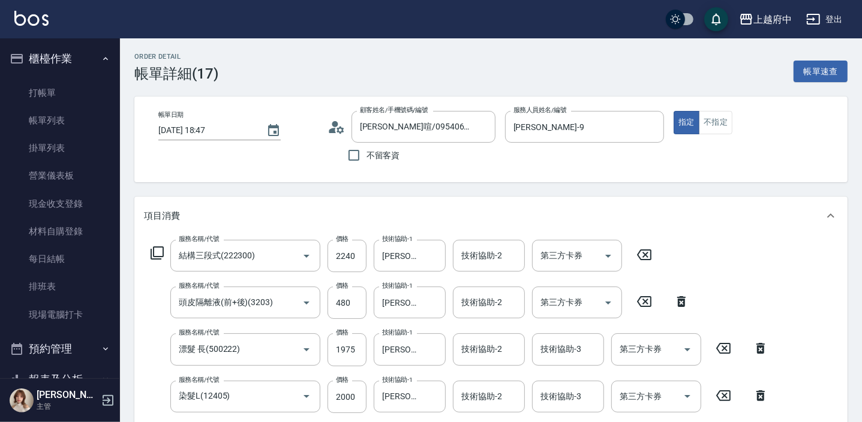
type input "剪髮(340)"
type input "有機洗髮(200)"
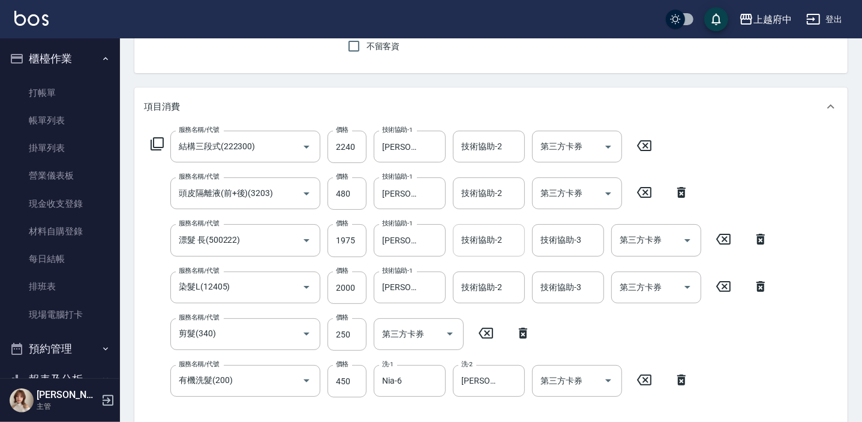
scroll to position [109, 0]
click at [435, 146] on icon "Clear" at bounding box center [433, 148] width 12 height 12
click at [398, 147] on input "技術協助-1" at bounding box center [409, 147] width 61 height 21
type input "Nia-6"
click at [700, 131] on div "服務名稱/代號 結構三段式(222300) 服務名稱/代號 價格 2240 價格 技術協助-1 Nia-6 技術協助-1 技術協助-2 技術協助-2 第三方卡…" at bounding box center [459, 282] width 631 height 303
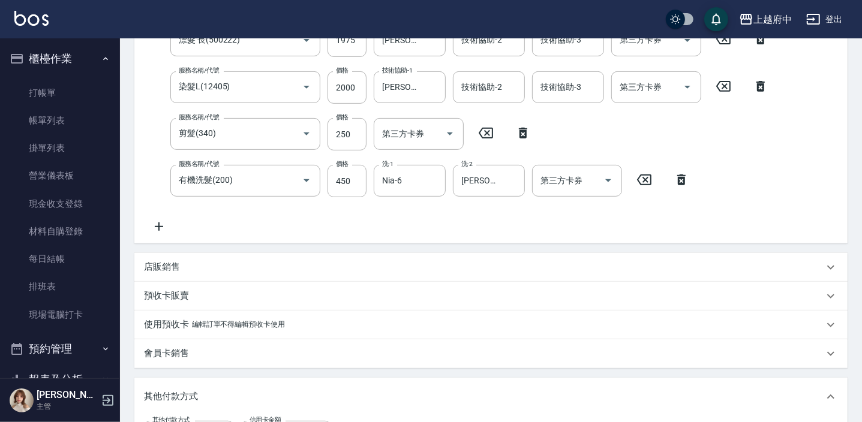
scroll to position [327, 0]
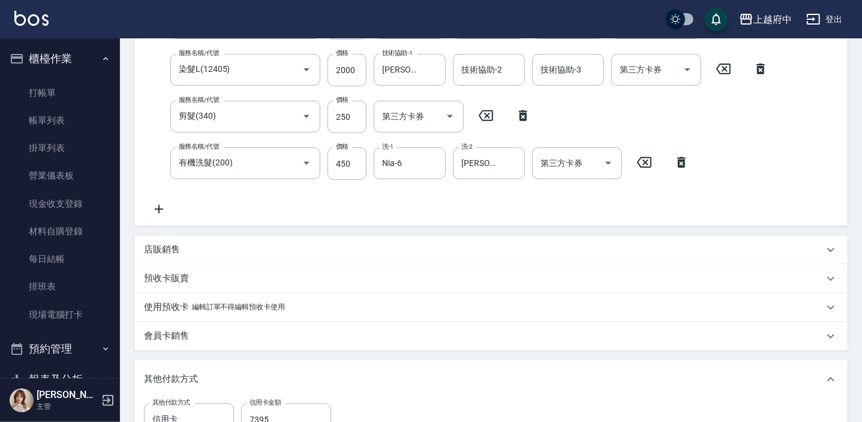
click at [264, 213] on div "服務名稱/代號 結構三段式(222300) 服務名稱/代號 價格 2240 價格 技術協助-1 Nia-6 技術協助-1 技術協助-2 技術協助-2 第三方卡…" at bounding box center [459, 64] width 631 height 303
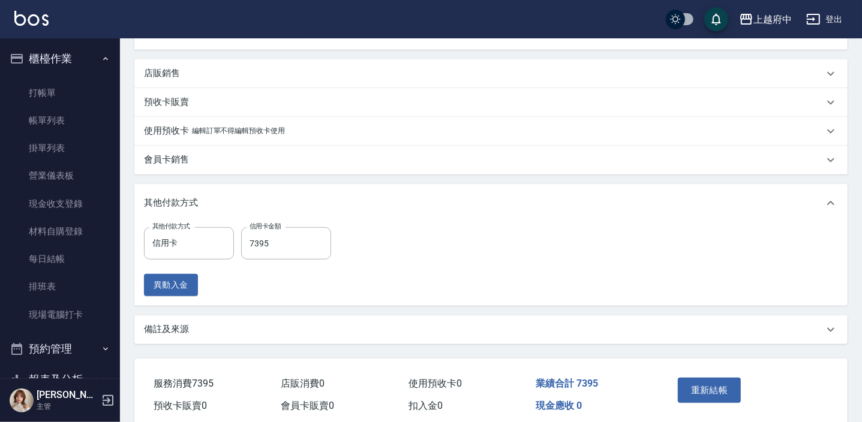
scroll to position [552, 0]
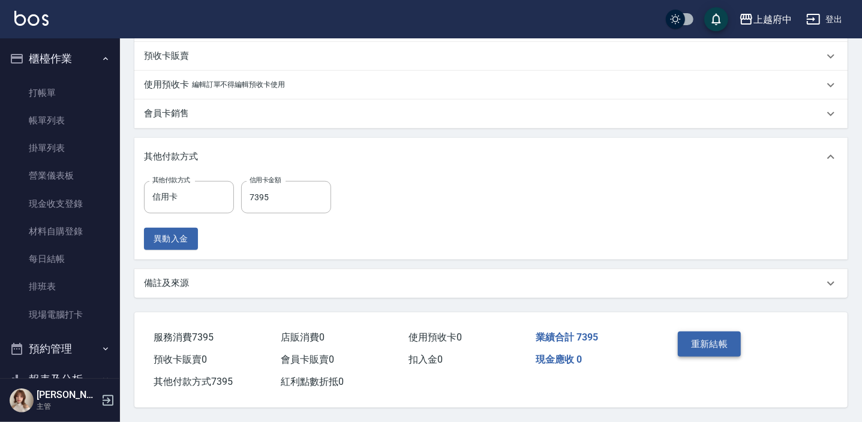
click at [699, 342] on button "重新結帳" at bounding box center [710, 344] width 64 height 25
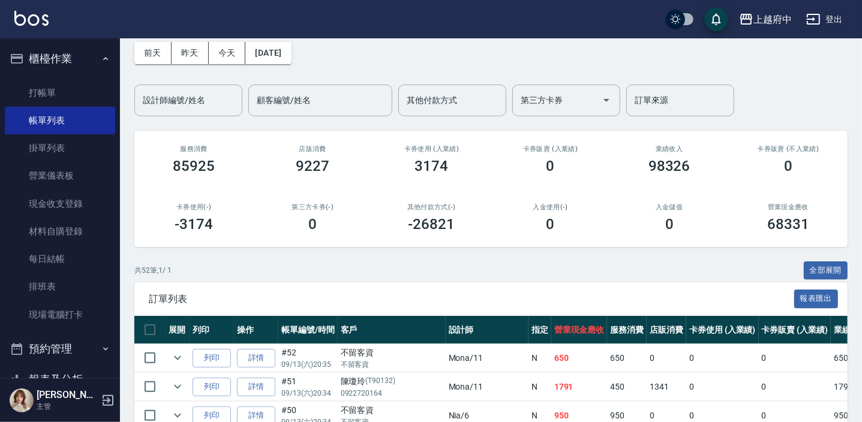
scroll to position [109, 0]
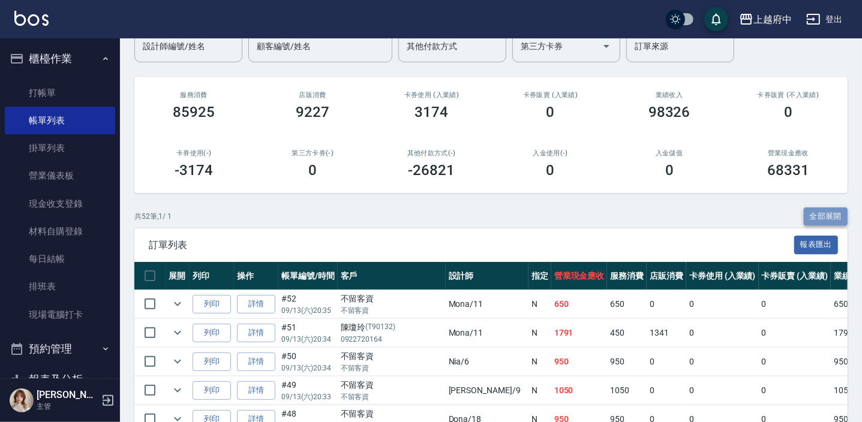
click at [822, 216] on button "全部展開" at bounding box center [826, 216] width 44 height 19
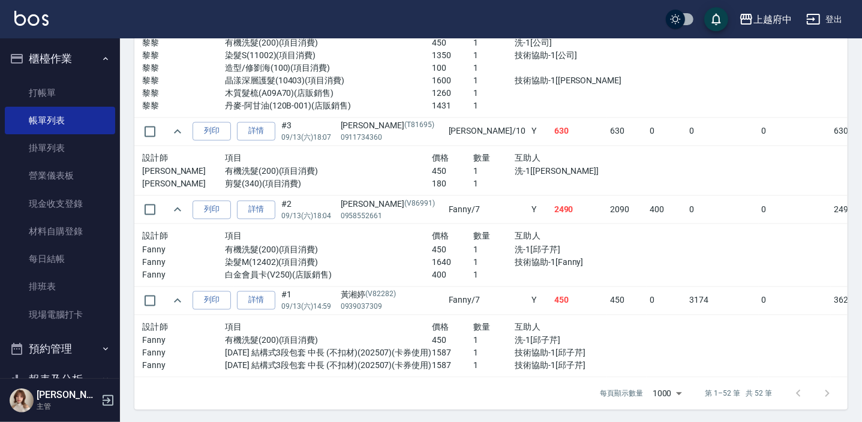
scroll to position [4748, 0]
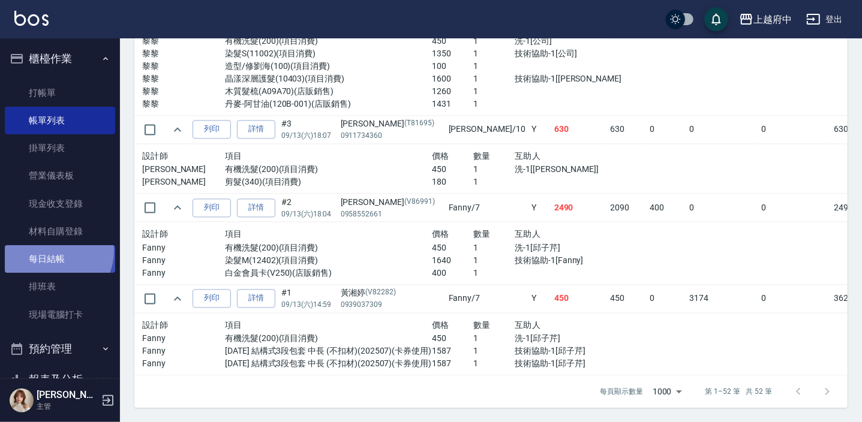
click at [54, 251] on link "每日結帳" at bounding box center [60, 259] width 110 height 28
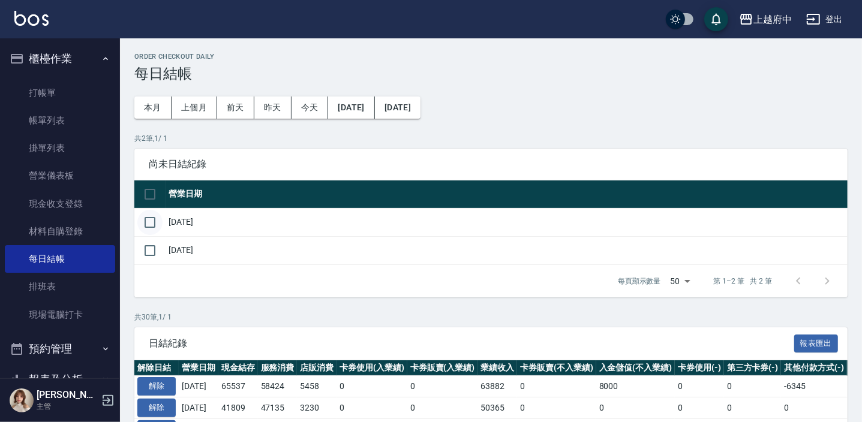
click at [152, 224] on input "checkbox" at bounding box center [149, 222] width 25 height 25
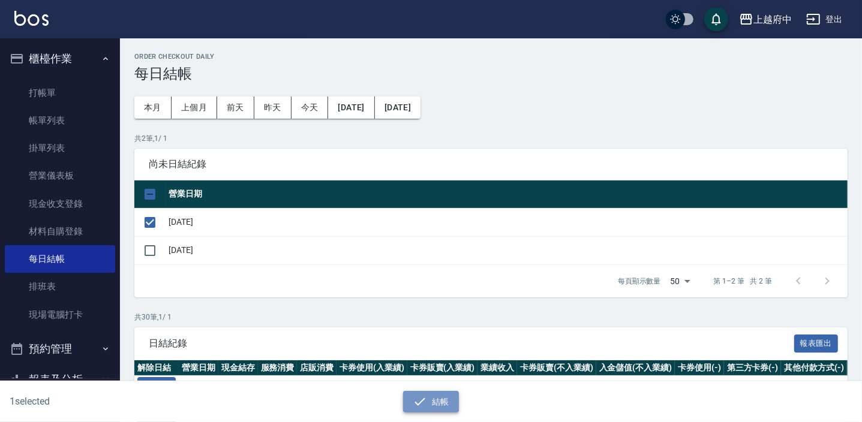
click at [435, 402] on button "結帳" at bounding box center [431, 402] width 56 height 22
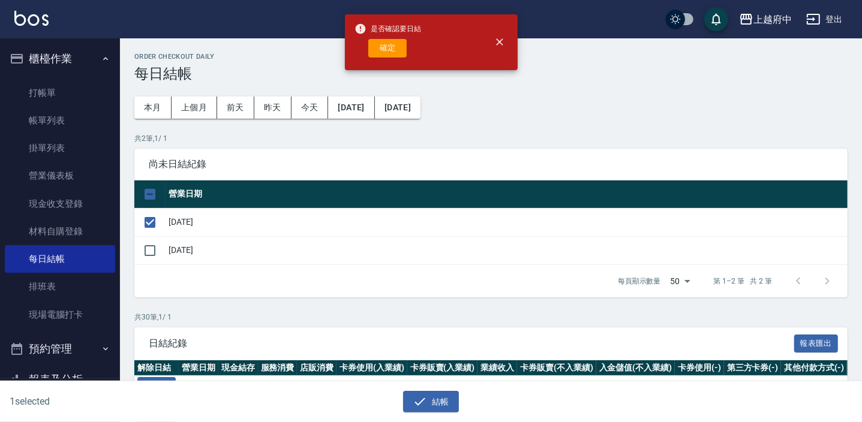
click at [390, 38] on div "是否確認要日結 確定" at bounding box center [387, 42] width 67 height 49
click at [384, 47] on button "確定" at bounding box center [387, 48] width 38 height 19
checkbox input "false"
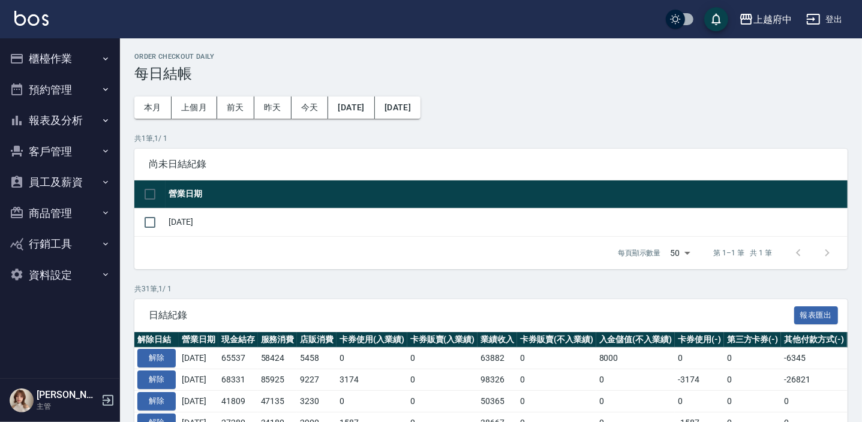
click at [50, 53] on button "櫃檯作業" at bounding box center [60, 58] width 110 height 31
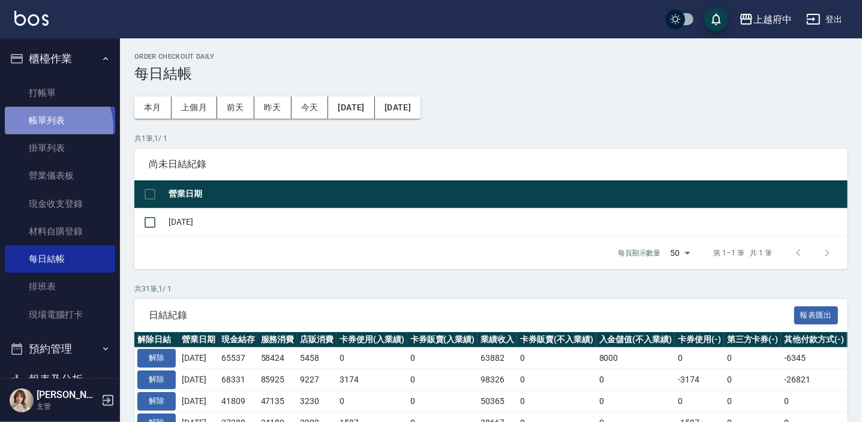
click at [47, 128] on link "帳單列表" at bounding box center [60, 121] width 110 height 28
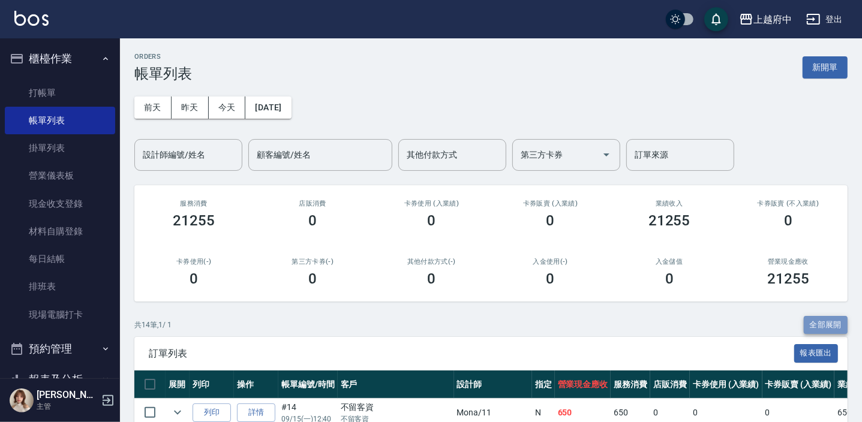
click at [834, 328] on button "全部展開" at bounding box center [826, 325] width 44 height 19
drag, startPoint x: 192, startPoint y: 105, endPoint x: 198, endPoint y: 143, distance: 38.3
click at [192, 104] on button "昨天" at bounding box center [190, 108] width 37 height 22
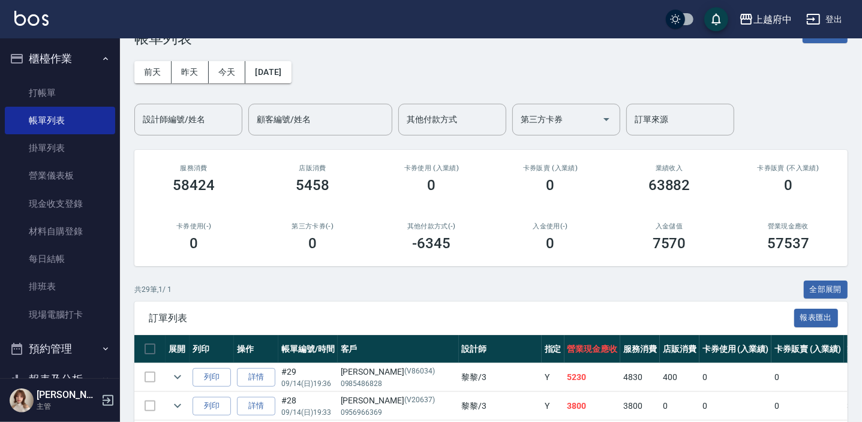
scroll to position [54, 0]
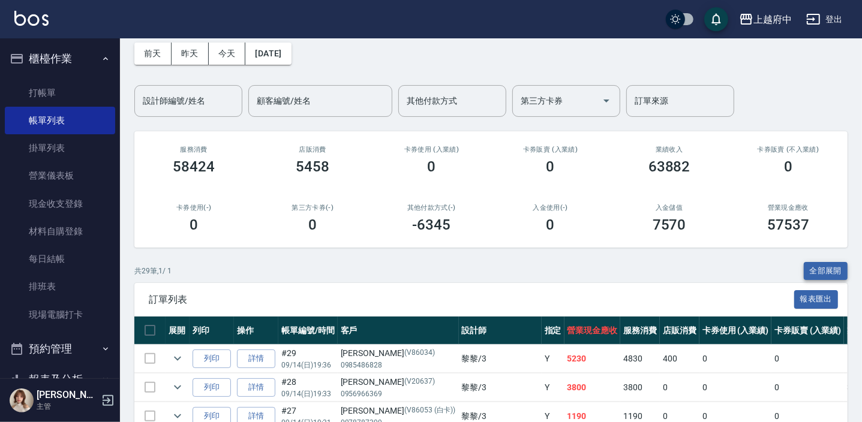
click at [812, 270] on button "全部展開" at bounding box center [826, 271] width 44 height 19
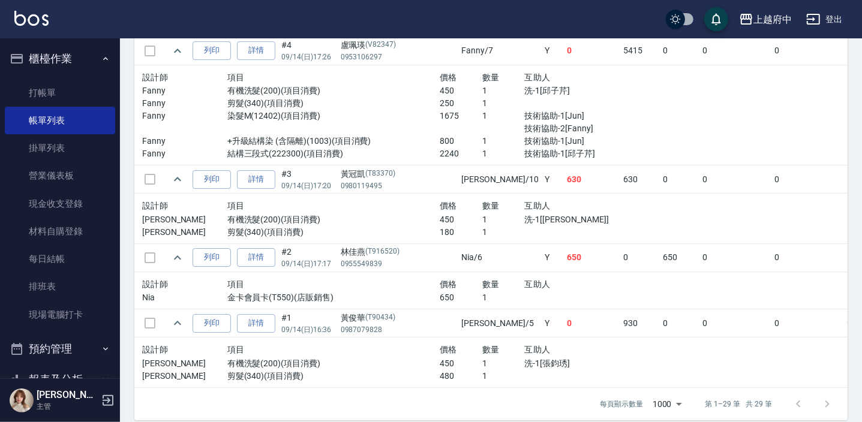
scroll to position [2850, 0]
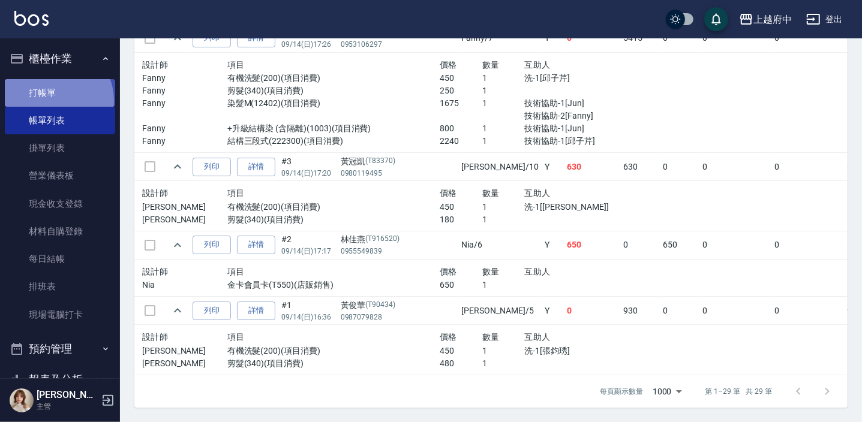
click at [52, 100] on link "打帳單" at bounding box center [60, 93] width 110 height 28
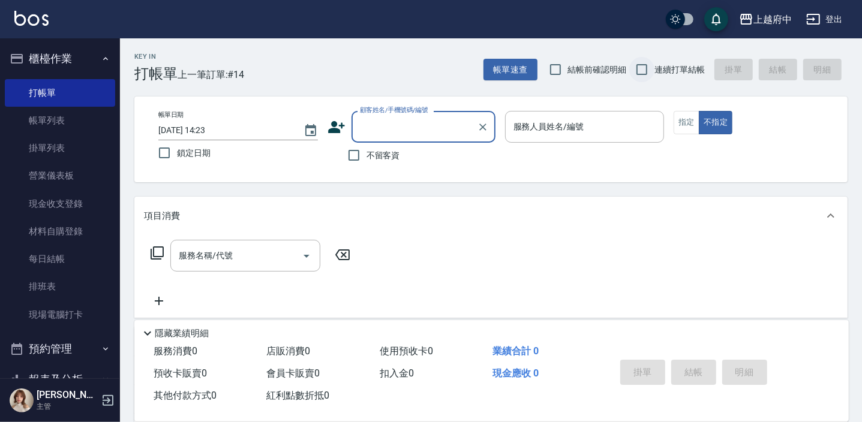
click at [647, 67] on input "連續打單結帳" at bounding box center [641, 69] width 25 height 25
checkbox input "true"
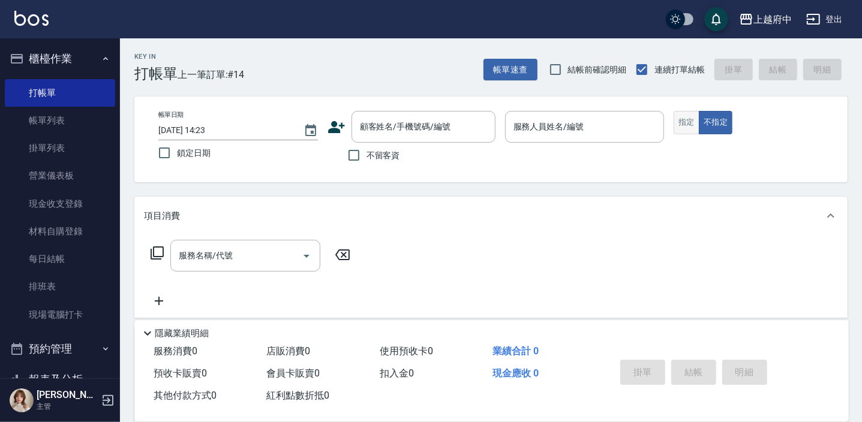
click at [679, 125] on button "指定" at bounding box center [686, 122] width 26 height 23
click at [717, 121] on button "不指定" at bounding box center [716, 122] width 34 height 23
click at [408, 124] on div "顧客姓名/手機號碼/編號 顧客姓名/手機號碼/編號" at bounding box center [423, 127] width 144 height 32
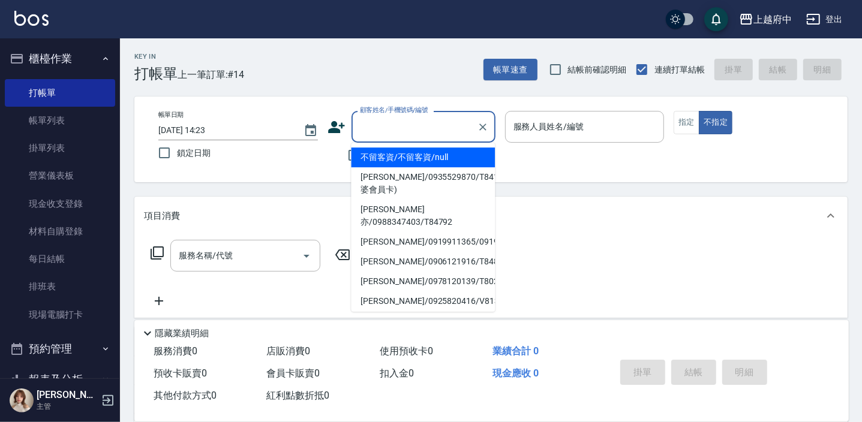
click at [584, 162] on div "帳單日期 [DATE] 14:23 鎖定日期 顧客姓名/手機號碼/編號 顧客姓名/手機號碼/編號 不留客資 服務人員姓名/編號 服務人員姓名/編號 指定 不指定" at bounding box center [491, 139] width 684 height 57
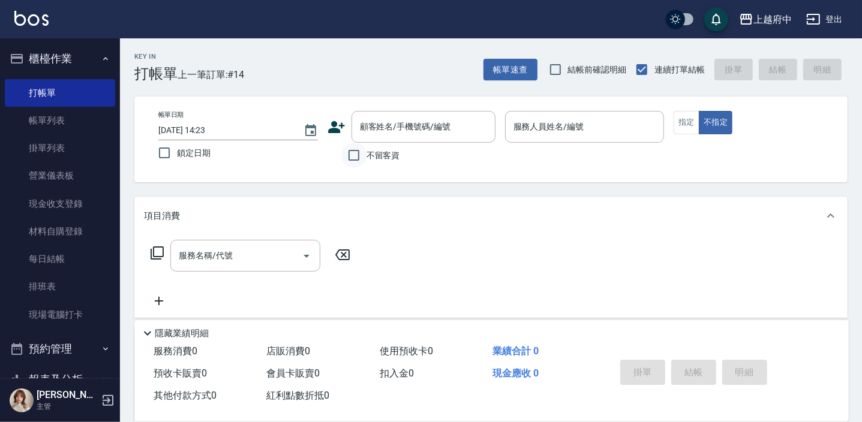
click at [350, 156] on input "不留客資" at bounding box center [353, 155] width 25 height 25
checkbox input "true"
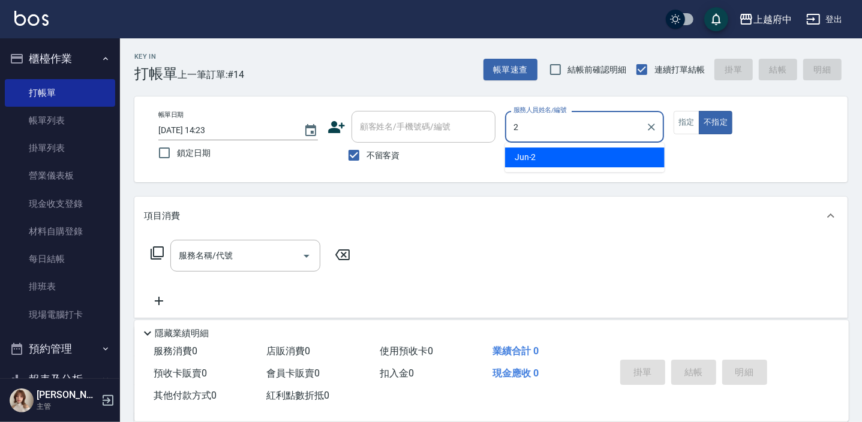
type input "2"
type button "false"
type input "Jun-2"
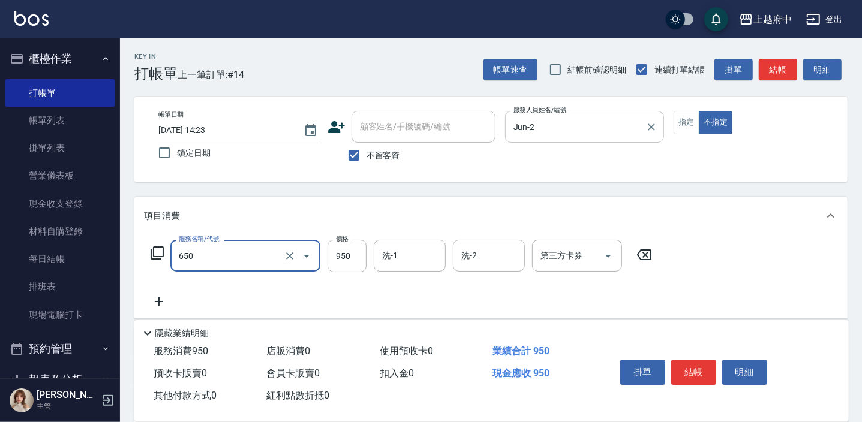
type input "SPA精油洗髮(650)"
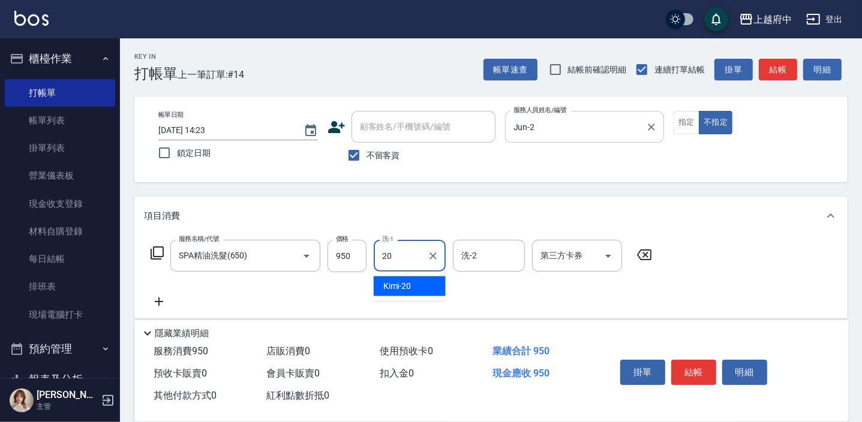
type input "Kimi-20"
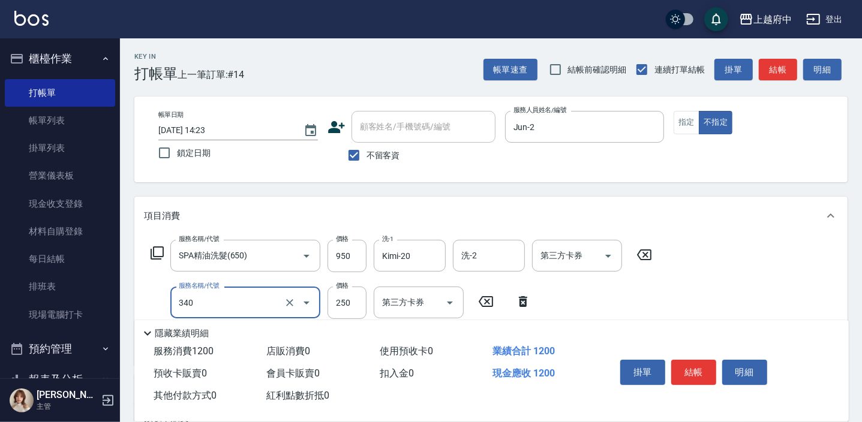
type input "剪髮(340)"
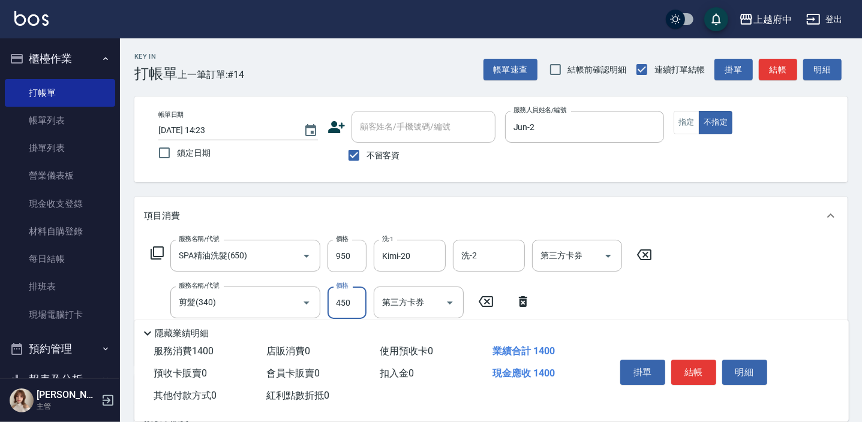
type input "450"
click at [741, 289] on div "服務名稱/代號 SPA精油洗髮(650) 服務名稱/代號 價格 950 價格 洗-1 Kimi-20 洗-1 洗-2 洗-2 第三方卡券 第三方卡券 服務名稱…" at bounding box center [490, 300] width 713 height 130
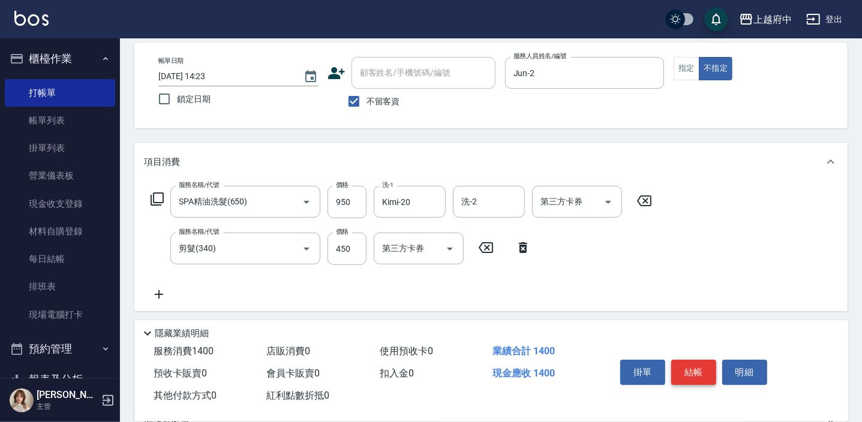
click at [691, 374] on button "結帳" at bounding box center [693, 372] width 45 height 25
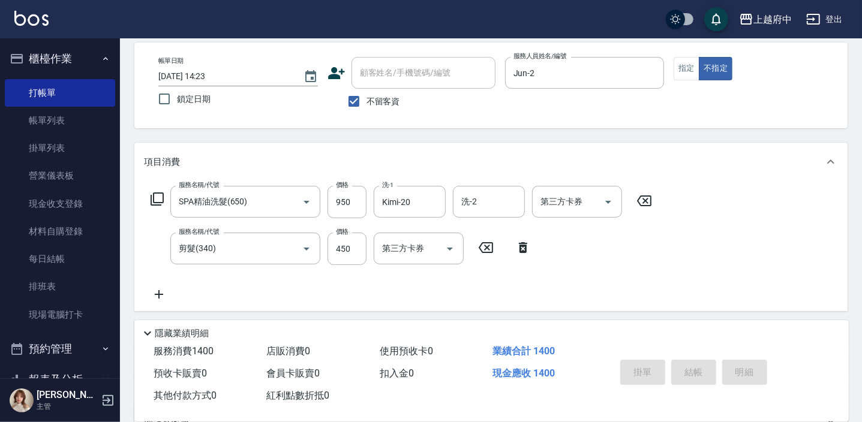
type input "[DATE] 14:24"
